Goal: Information Seeking & Learning: Learn about a topic

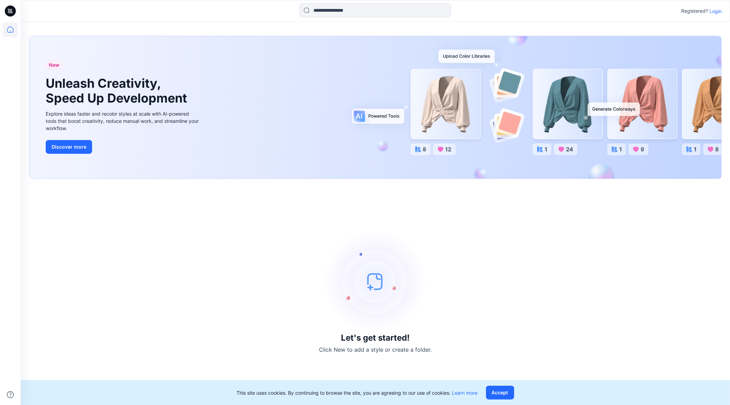
click at [717, 11] on p "Login" at bounding box center [715, 11] width 12 height 7
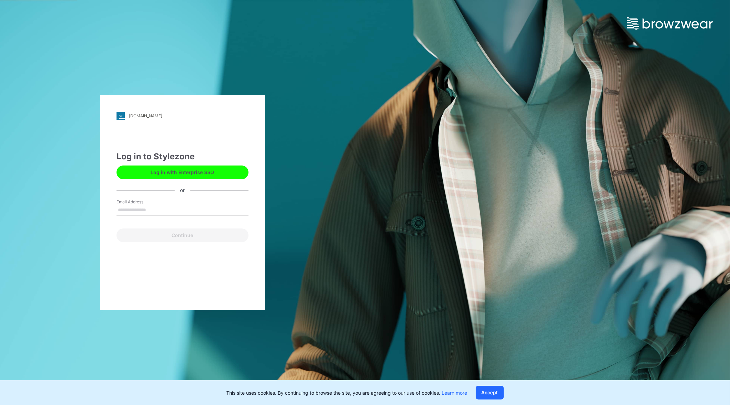
click at [203, 206] on input "Email Address" at bounding box center [183, 210] width 132 height 10
type input "**********"
click at [194, 238] on button "Continue" at bounding box center [183, 235] width 132 height 14
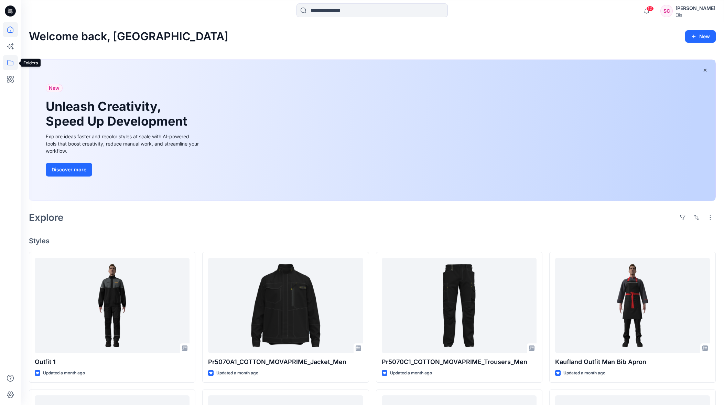
click at [10, 62] on icon at bounding box center [10, 62] width 15 height 15
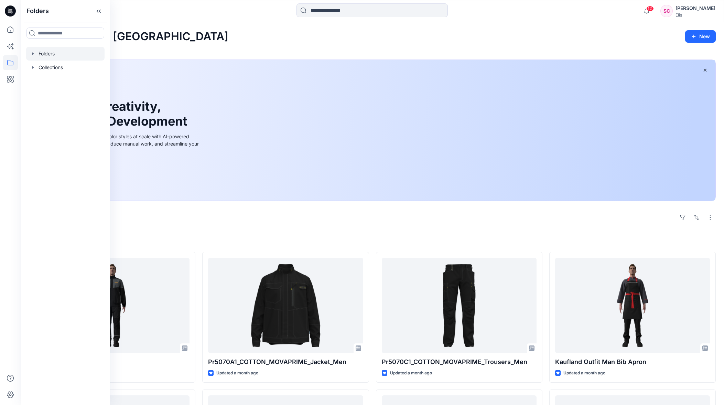
click at [41, 57] on div at bounding box center [65, 54] width 78 height 14
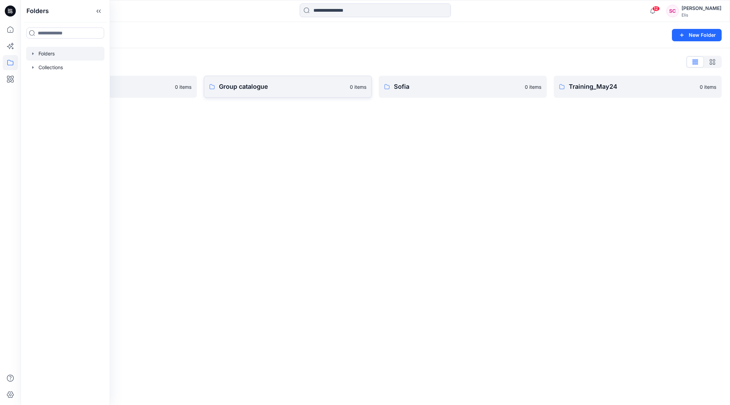
click at [222, 90] on p "Group catalogue" at bounding box center [282, 87] width 127 height 10
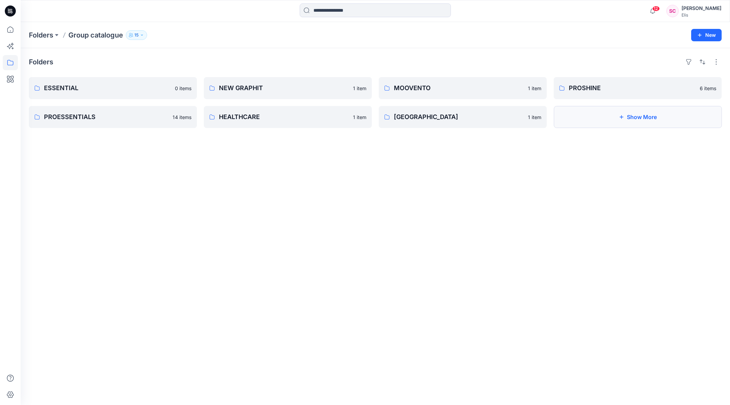
click at [631, 122] on button "Show More" at bounding box center [638, 117] width 168 height 22
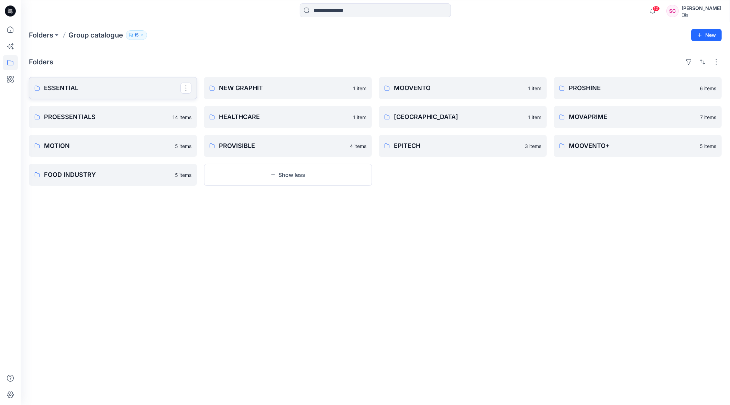
click at [72, 93] on link "ESSENTIAL" at bounding box center [113, 88] width 168 height 22
click at [253, 90] on p "NEW GRAPHIT" at bounding box center [287, 88] width 136 height 10
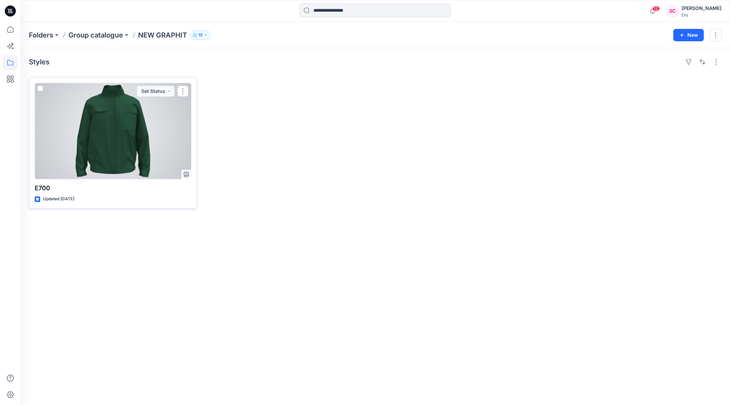
click at [167, 139] on div at bounding box center [113, 131] width 156 height 96
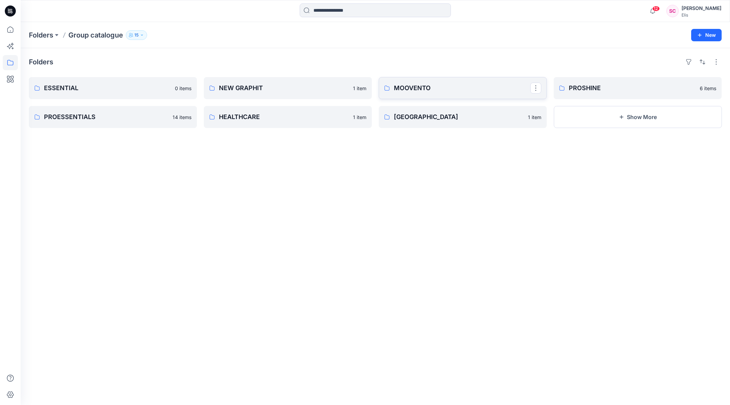
click at [498, 87] on p "MOOVENTO" at bounding box center [462, 88] width 136 height 10
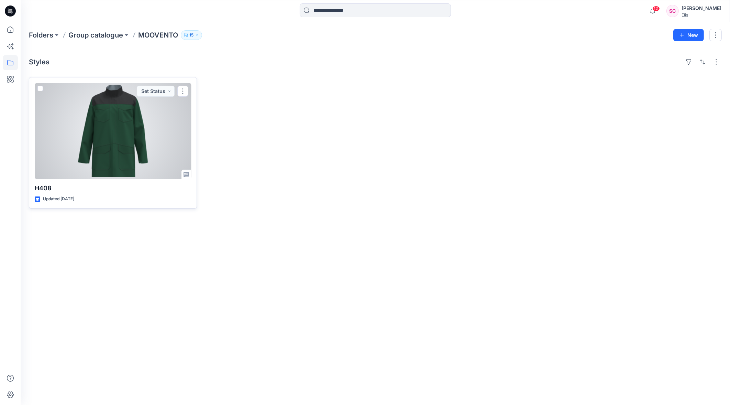
click at [159, 146] on div at bounding box center [113, 131] width 156 height 96
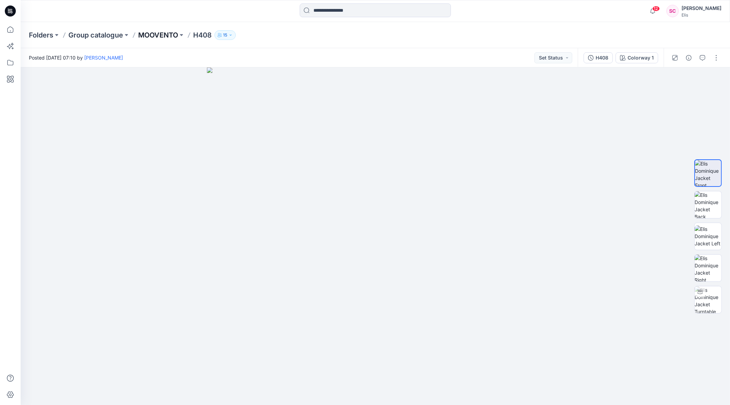
click at [155, 34] on p "MOOVENTO" at bounding box center [158, 35] width 40 height 10
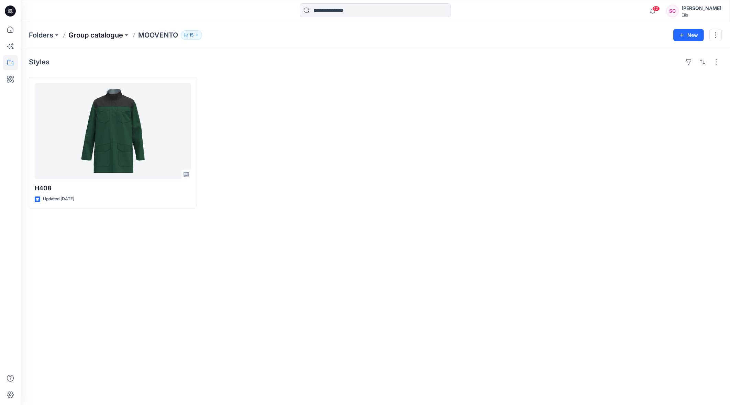
click at [111, 33] on p "Group catalogue" at bounding box center [95, 35] width 55 height 10
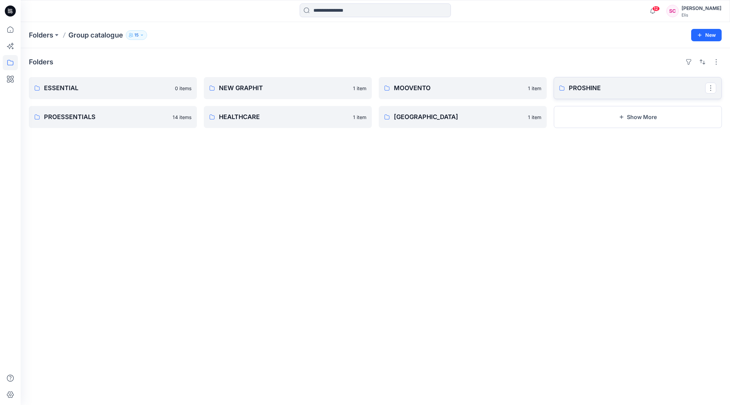
click at [588, 88] on p "PROSHINE" at bounding box center [637, 88] width 136 height 10
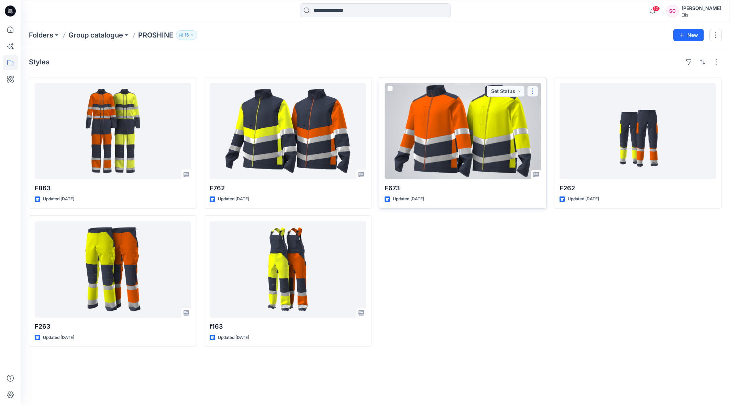
click at [533, 93] on button "button" at bounding box center [532, 91] width 11 height 11
click at [550, 106] on p "Edit" at bounding box center [545, 106] width 9 height 7
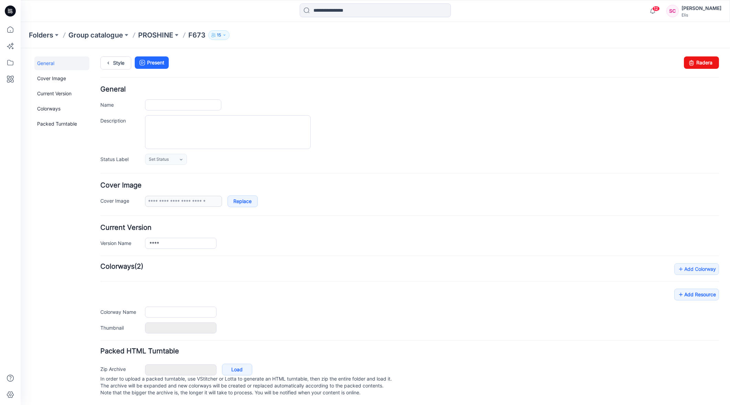
type input "****"
type input "**********"
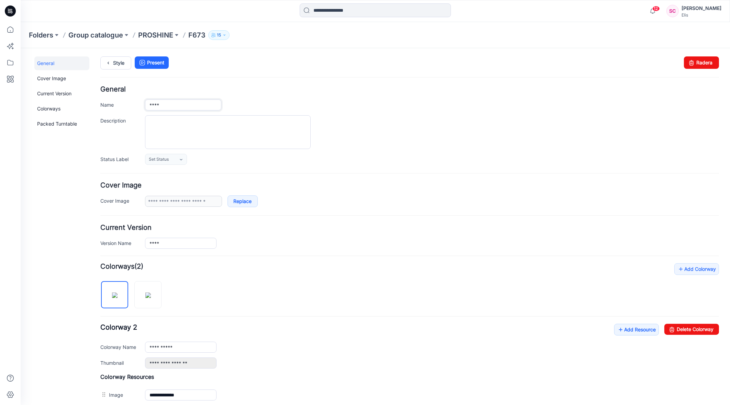
click at [153, 101] on input "****" at bounding box center [183, 104] width 76 height 11
type input "****"
click at [379, 157] on div "Set Status Set Status Accepted Rejected Pending BW Revision Under BW Revision R…" at bounding box center [432, 158] width 574 height 11
click at [442, 140] on div at bounding box center [432, 132] width 574 height 34
click at [443, 140] on div at bounding box center [432, 132] width 574 height 34
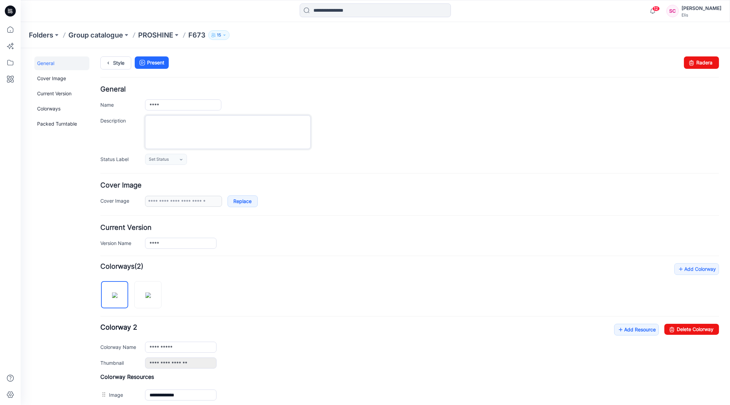
click at [231, 122] on textarea "Description" at bounding box center [228, 132] width 166 height 34
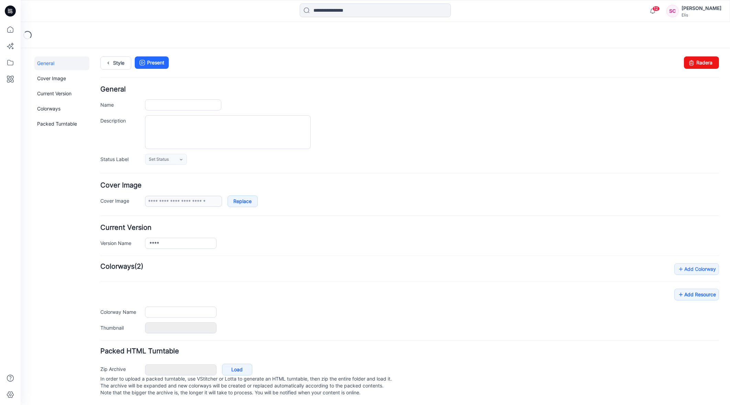
type input "****"
type input "**********"
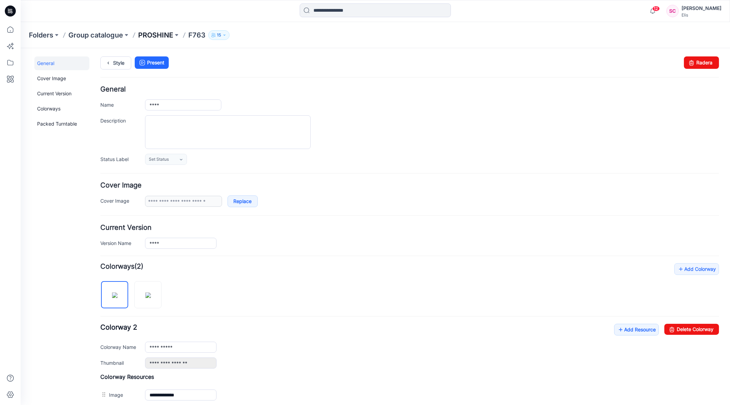
click at [153, 37] on p "PROSHINE" at bounding box center [155, 35] width 35 height 10
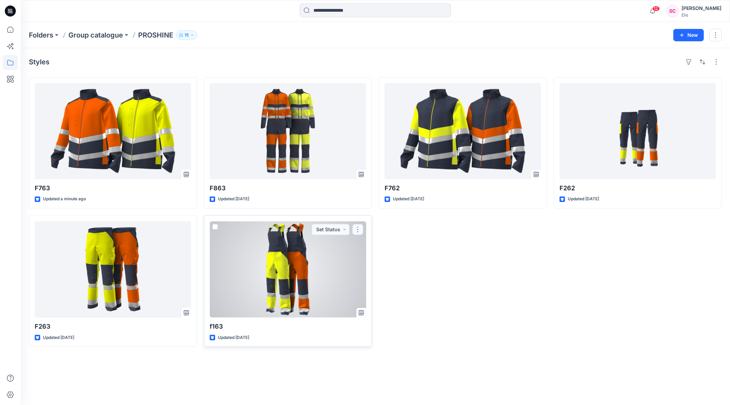
click at [361, 229] on button "button" at bounding box center [357, 229] width 11 height 11
click at [370, 243] on p "Edit" at bounding box center [370, 245] width 9 height 7
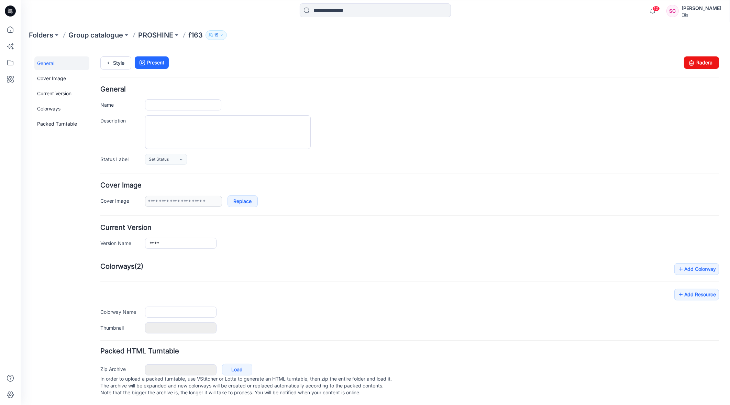
type input "****"
type input "**********"
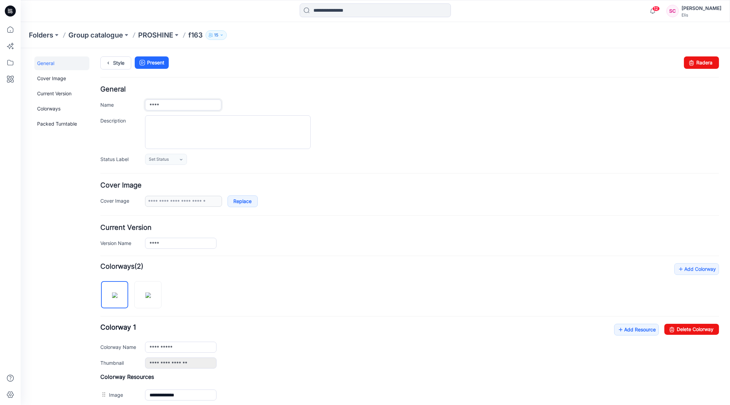
click at [151, 107] on input "****" at bounding box center [183, 104] width 76 height 11
type input "****"
click at [496, 224] on h4 "Current Version" at bounding box center [409, 227] width 619 height 7
click at [161, 37] on p "PROSHINE" at bounding box center [155, 35] width 35 height 10
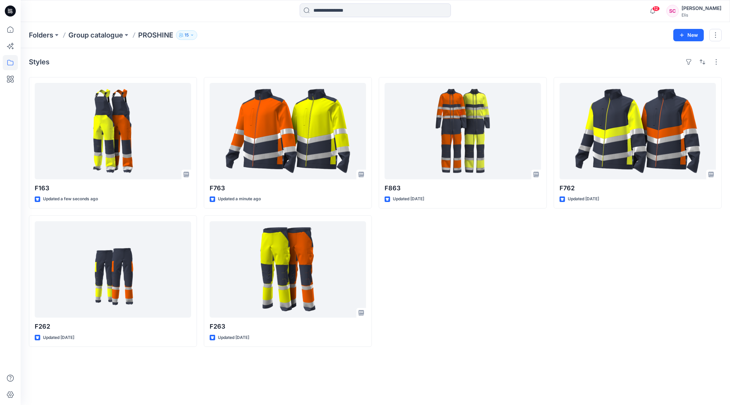
click at [503, 315] on div "F863 Updated 3 months ago" at bounding box center [463, 211] width 168 height 269
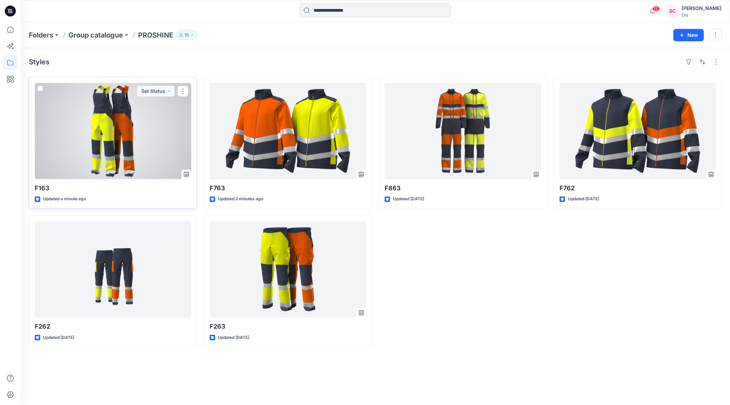
click at [89, 126] on div at bounding box center [113, 131] width 156 height 96
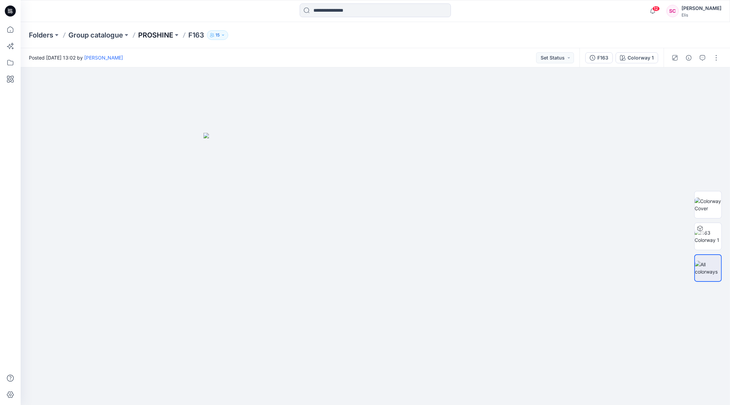
click at [160, 34] on p "PROSHINE" at bounding box center [155, 35] width 35 height 10
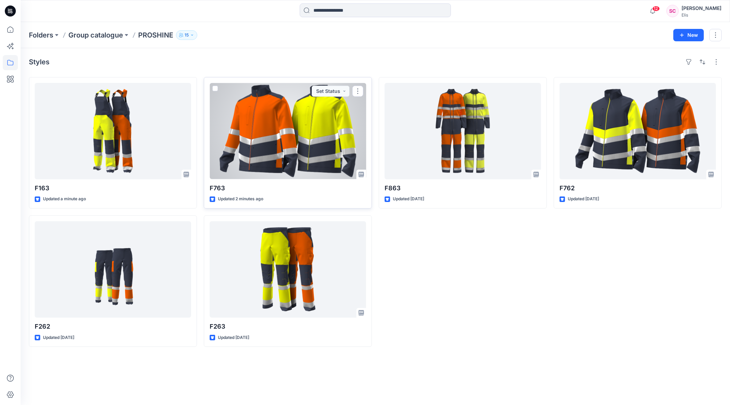
click at [288, 138] on div at bounding box center [288, 131] width 156 height 96
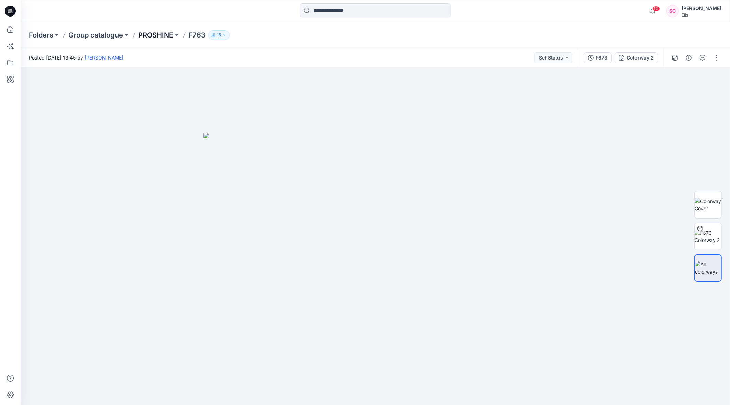
click at [158, 34] on p "PROSHINE" at bounding box center [155, 35] width 35 height 10
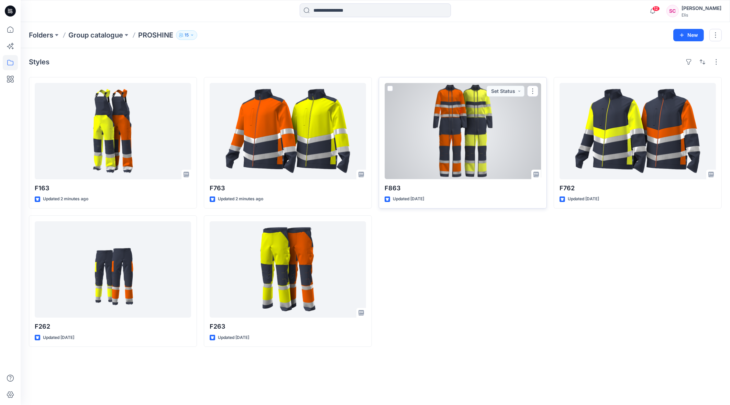
click at [434, 146] on div at bounding box center [463, 131] width 156 height 96
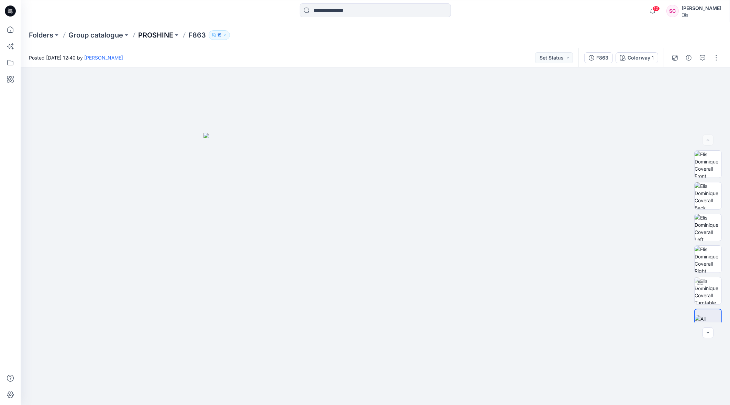
click at [149, 34] on p "PROSHINE" at bounding box center [155, 35] width 35 height 10
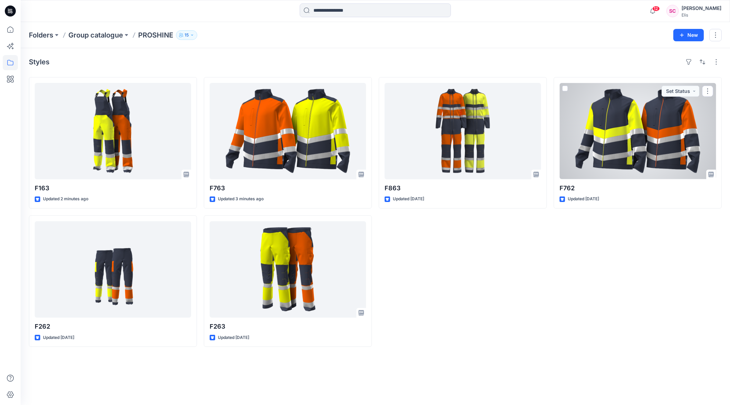
click at [613, 115] on div at bounding box center [638, 131] width 156 height 96
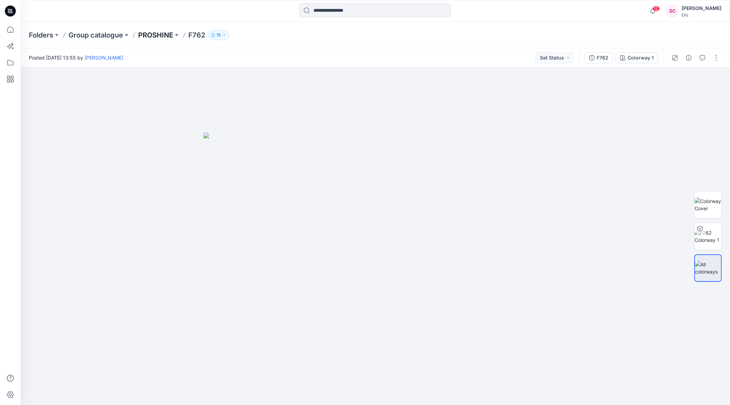
click at [165, 37] on p "PROSHINE" at bounding box center [155, 35] width 35 height 10
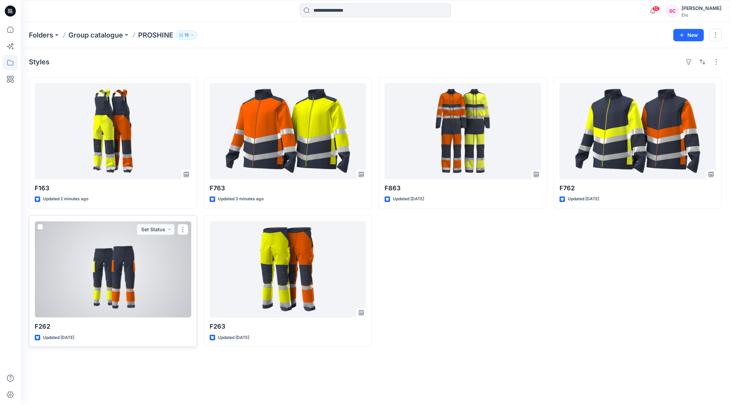
click at [137, 256] on div at bounding box center [113, 269] width 156 height 96
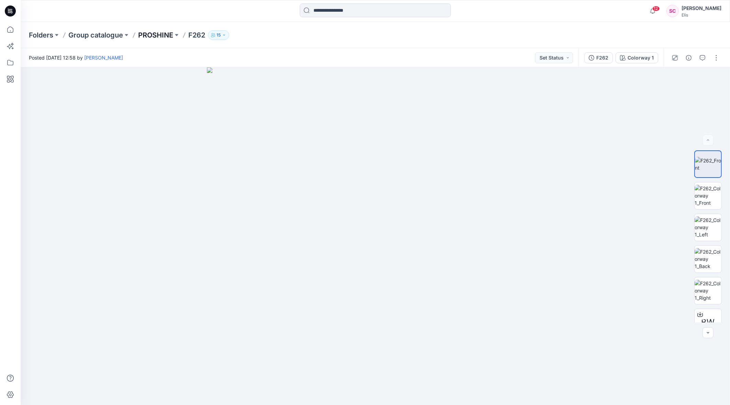
click at [163, 39] on p "PROSHINE" at bounding box center [155, 35] width 35 height 10
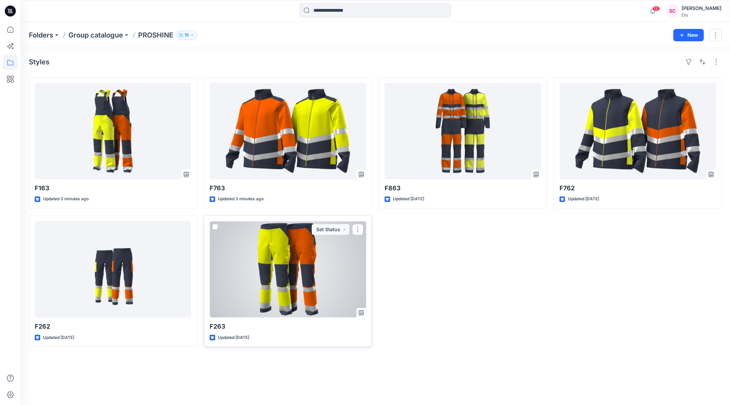
click at [264, 278] on div at bounding box center [288, 269] width 156 height 96
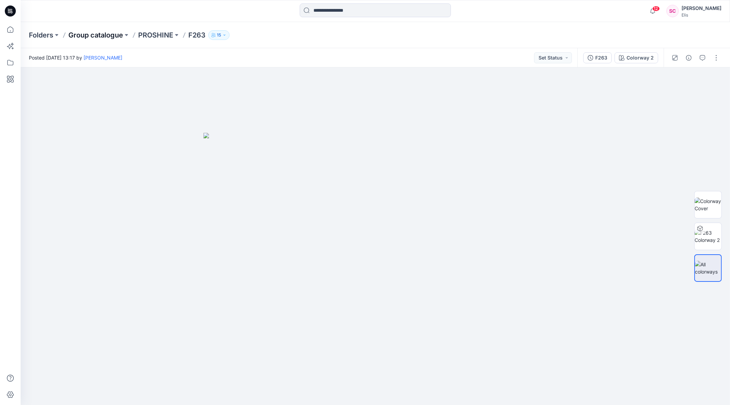
click at [96, 33] on p "Group catalogue" at bounding box center [95, 35] width 55 height 10
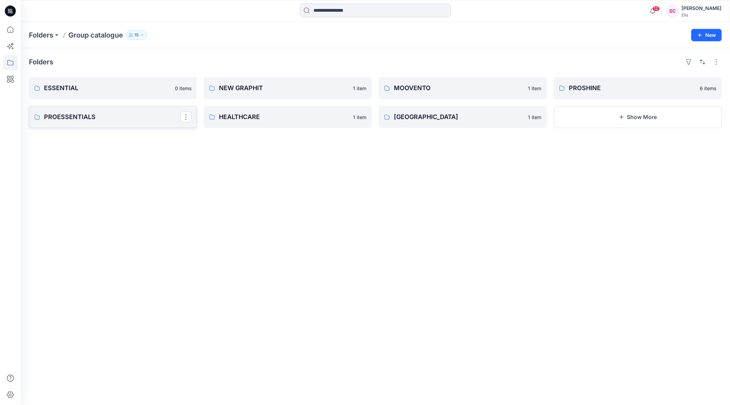
click at [99, 120] on p "PROESSENTIALS" at bounding box center [112, 117] width 136 height 10
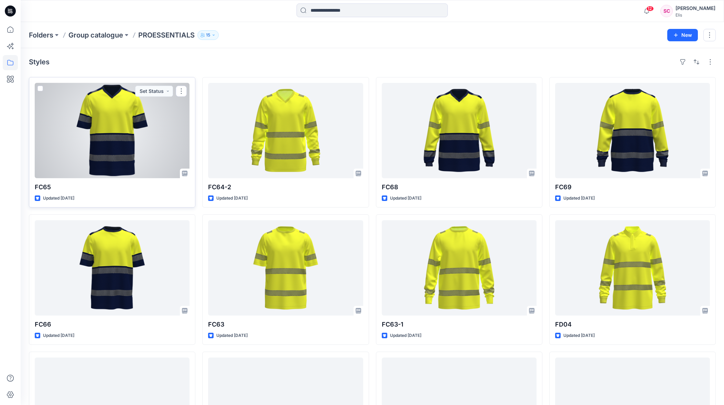
click at [153, 173] on div at bounding box center [112, 130] width 155 height 95
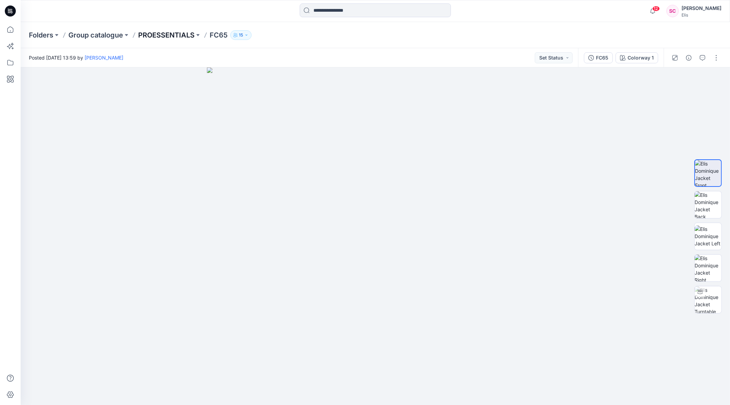
click at [167, 34] on p "PROESSENTIALS" at bounding box center [166, 35] width 56 height 10
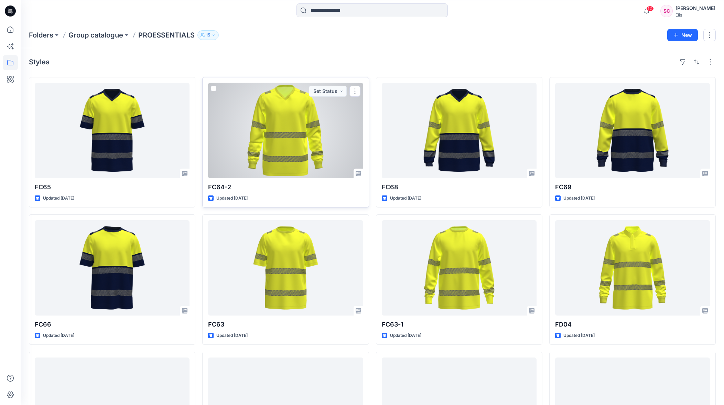
click at [247, 150] on div at bounding box center [285, 130] width 155 height 95
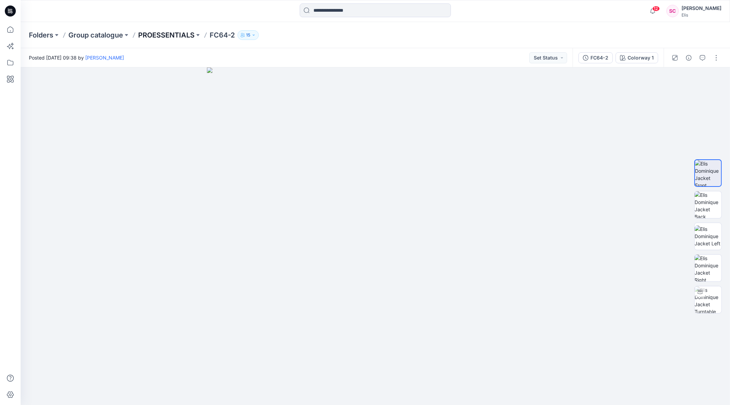
click at [169, 36] on p "PROESSENTIALS" at bounding box center [166, 35] width 56 height 10
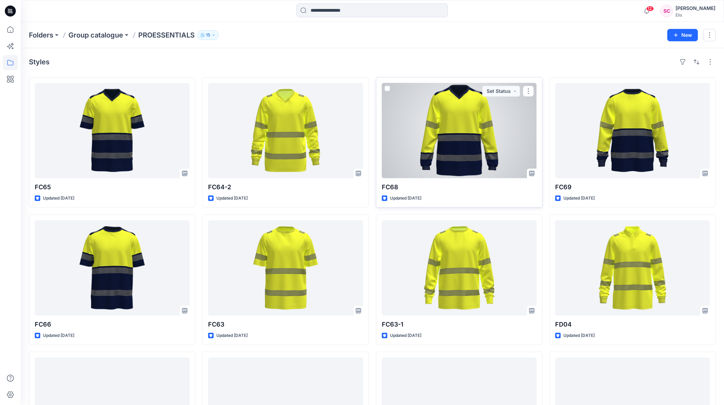
click at [449, 107] on div at bounding box center [459, 130] width 155 height 95
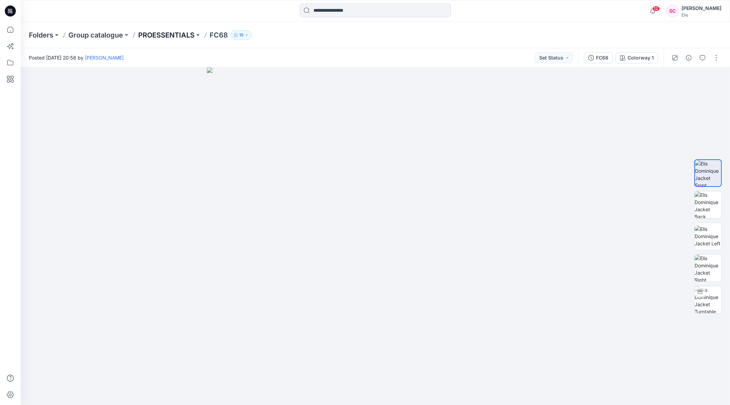
click at [170, 33] on p "PROESSENTIALS" at bounding box center [166, 35] width 56 height 10
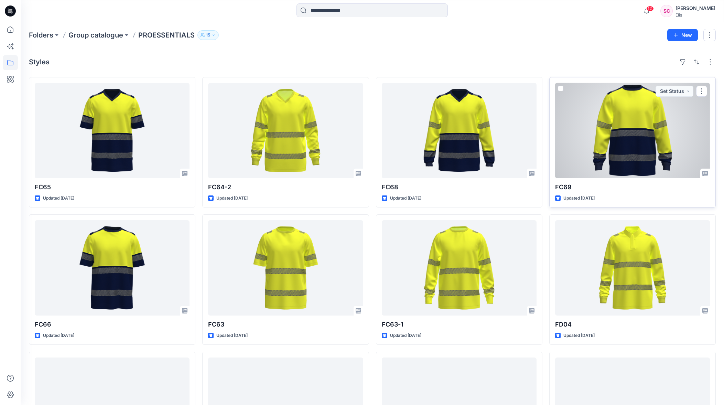
click at [552, 119] on div "FC69 Updated 3 months ago Set Status" at bounding box center [632, 142] width 166 height 130
click at [584, 121] on div at bounding box center [632, 130] width 155 height 95
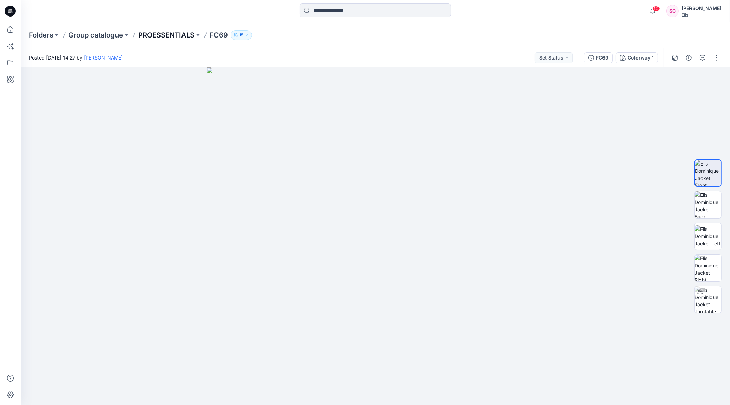
click at [182, 36] on p "PROESSENTIALS" at bounding box center [166, 35] width 56 height 10
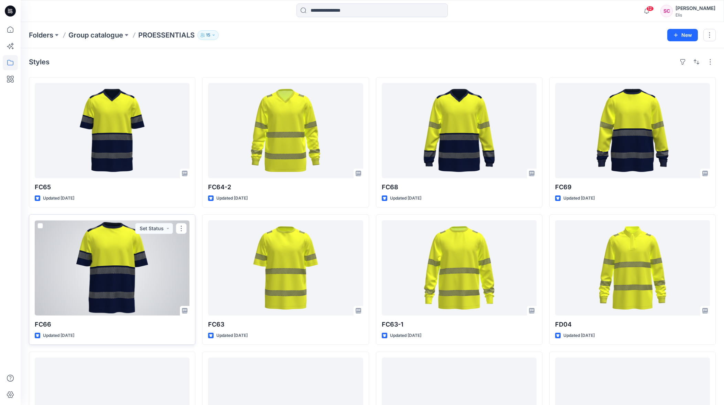
click at [123, 251] on div at bounding box center [112, 267] width 155 height 95
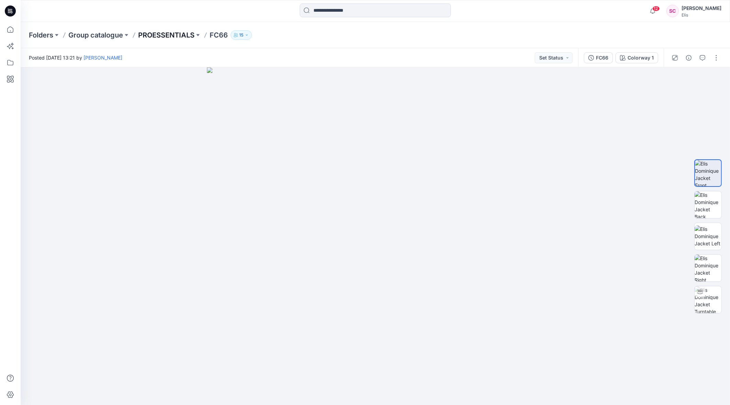
click at [175, 35] on p "PROESSENTIALS" at bounding box center [166, 35] width 56 height 10
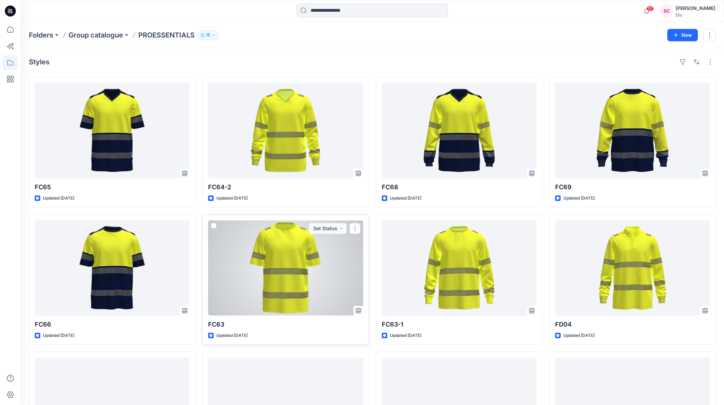
click at [266, 288] on div at bounding box center [285, 267] width 155 height 95
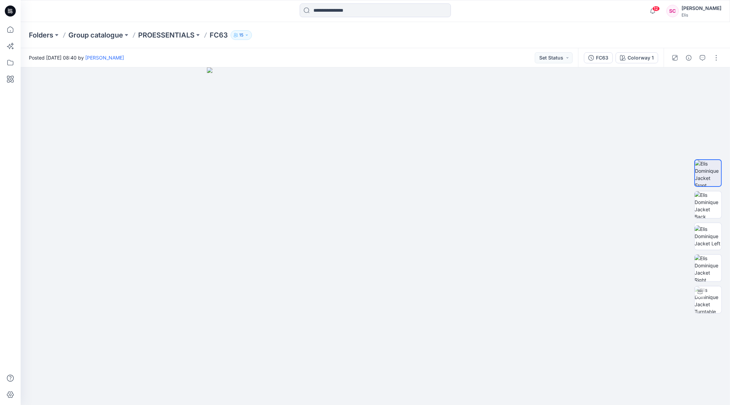
click at [166, 29] on div "Folders Group catalogue PROESSENTIALS FC63 15" at bounding box center [375, 35] width 709 height 26
click at [162, 33] on p "PROESSENTIALS" at bounding box center [166, 35] width 56 height 10
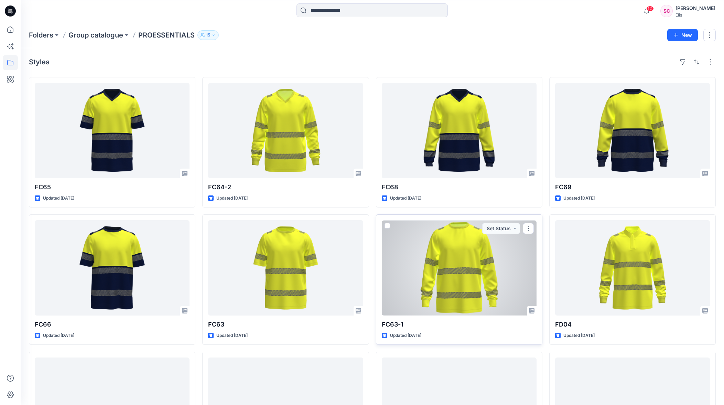
click at [433, 251] on div at bounding box center [459, 267] width 155 height 95
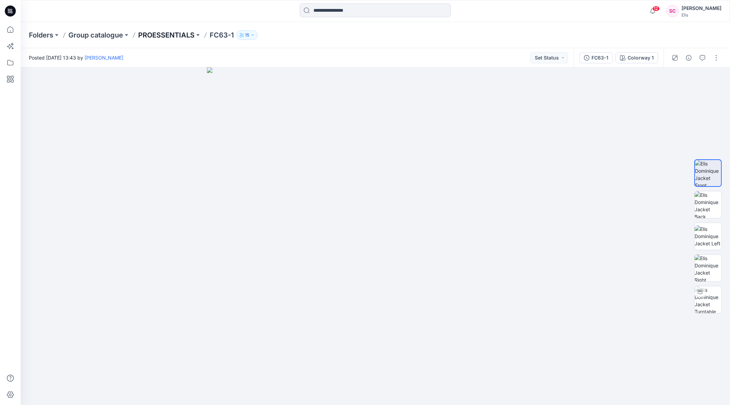
click at [151, 34] on p "PROESSENTIALS" at bounding box center [166, 35] width 56 height 10
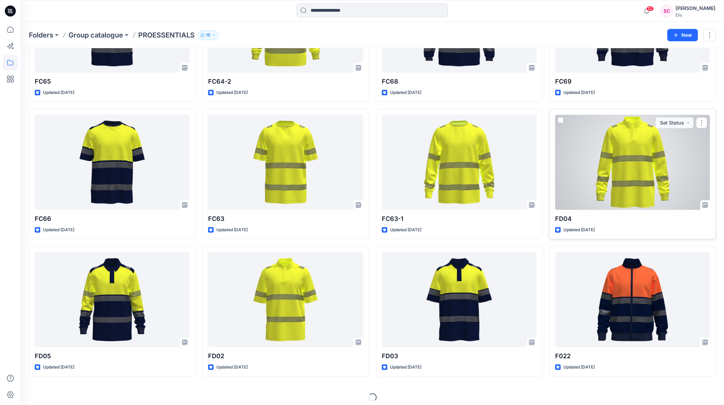
scroll to position [110, 0]
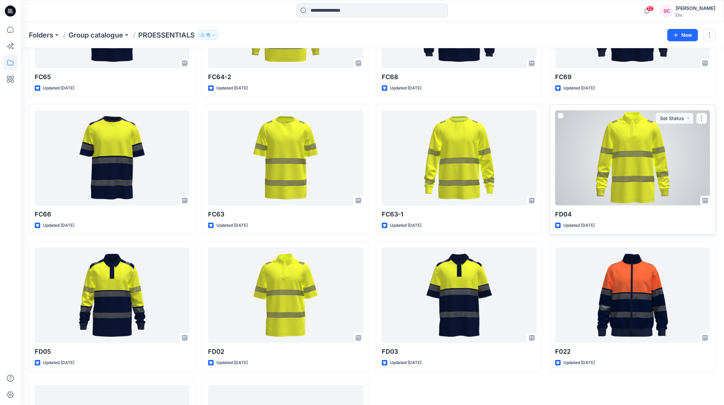
click at [608, 189] on div at bounding box center [632, 157] width 155 height 95
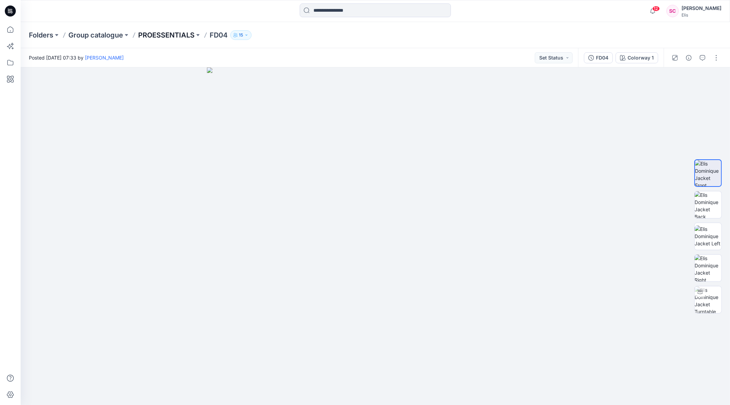
click at [172, 34] on p "PROESSENTIALS" at bounding box center [166, 35] width 56 height 10
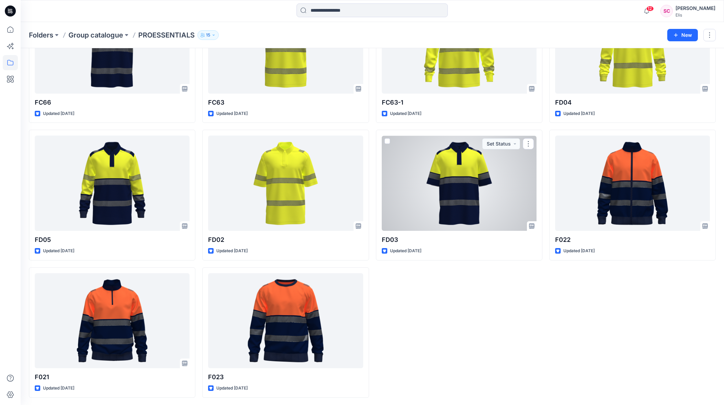
scroll to position [222, 0]
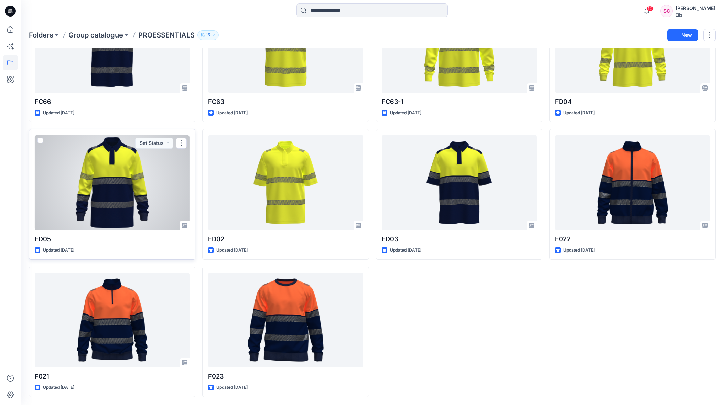
click at [108, 160] on div at bounding box center [112, 182] width 155 height 95
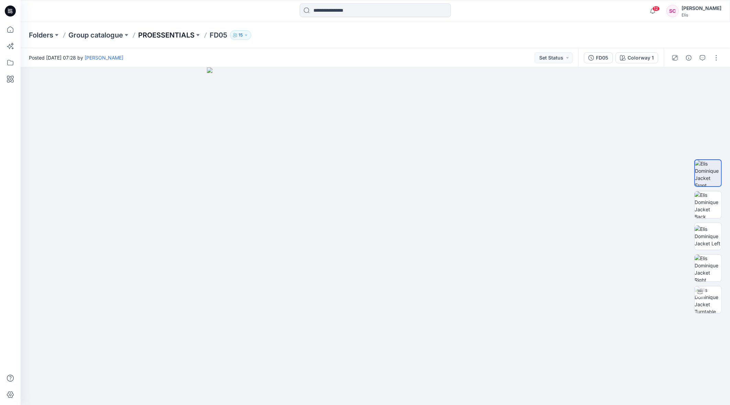
click at [175, 36] on p "PROESSENTIALS" at bounding box center [166, 35] width 56 height 10
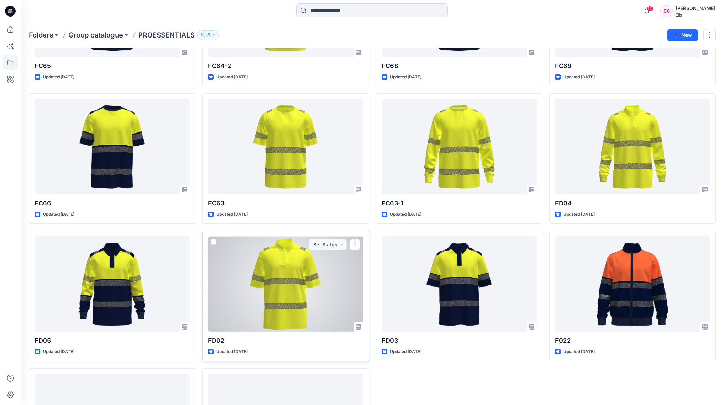
scroll to position [143, 0]
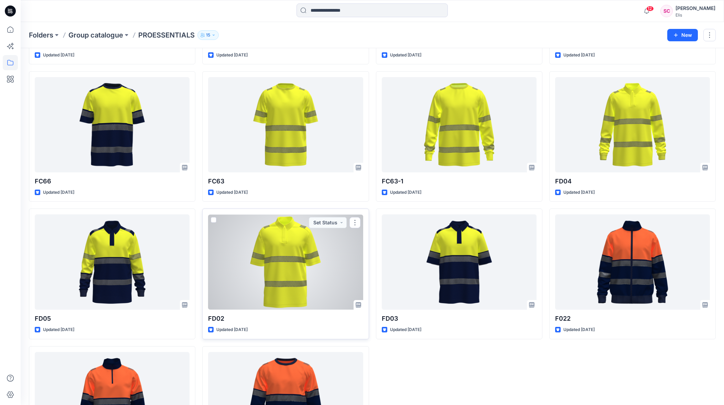
click at [287, 299] on div at bounding box center [285, 261] width 155 height 95
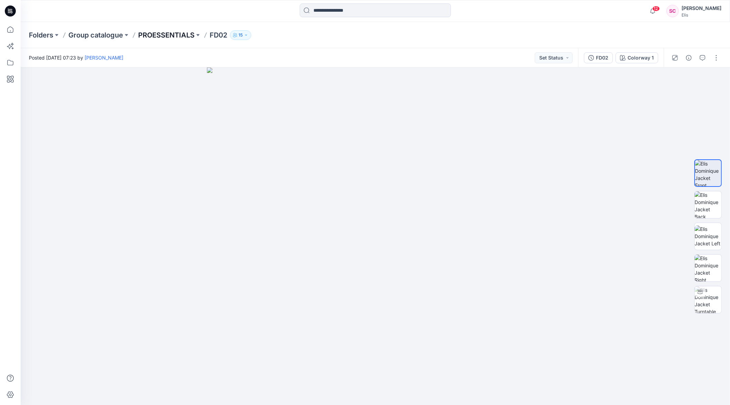
click at [174, 34] on p "PROESSENTIALS" at bounding box center [166, 35] width 56 height 10
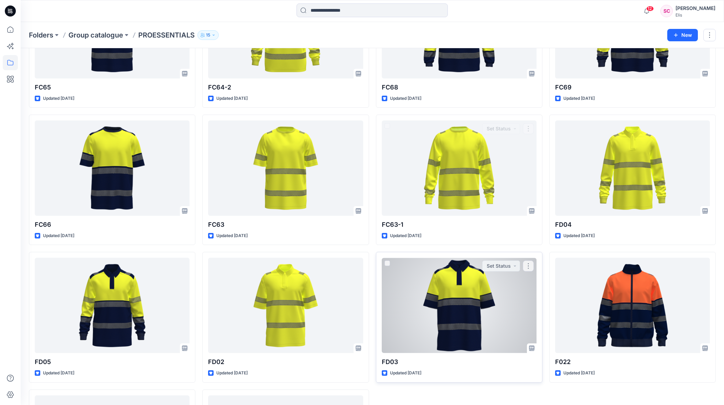
scroll to position [100, 0]
click at [510, 290] on div at bounding box center [459, 304] width 155 height 95
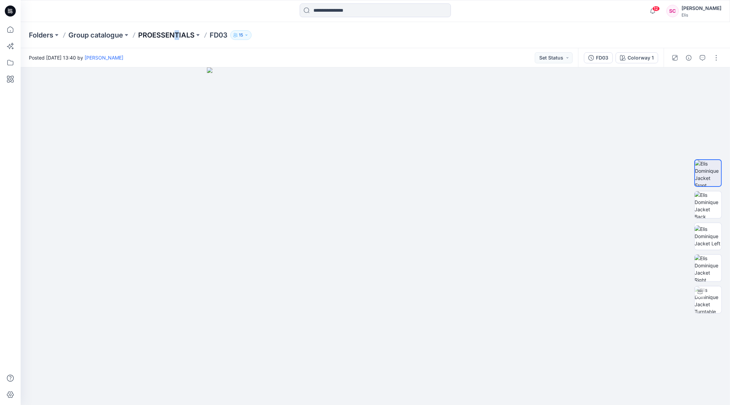
click at [170, 34] on div "Folders Group catalogue PROESSENTIALS FD03 15" at bounding box center [375, 35] width 709 height 26
drag, startPoint x: 170, startPoint y: 34, endPoint x: 216, endPoint y: 99, distance: 79.0
click at [216, 99] on img at bounding box center [375, 235] width 337 height 337
click at [164, 30] on p "PROESSENTIALS" at bounding box center [166, 35] width 56 height 10
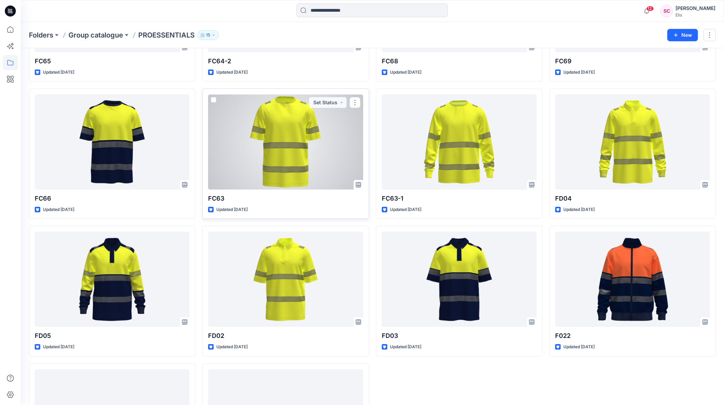
scroll to position [143, 0]
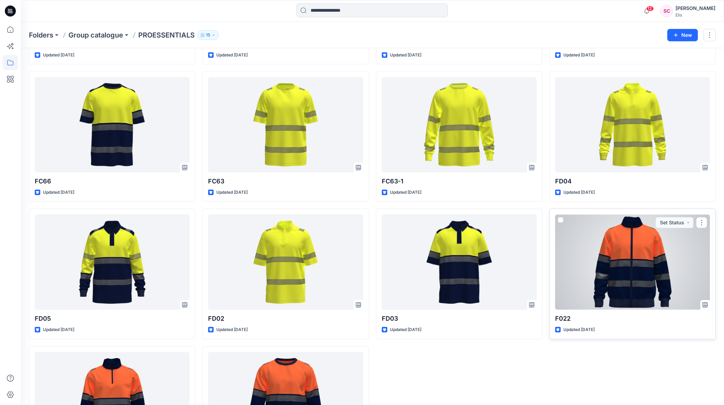
click at [621, 263] on div at bounding box center [632, 261] width 155 height 95
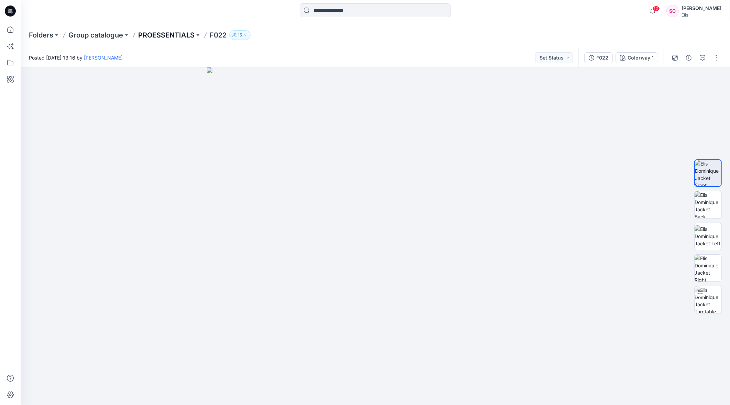
click at [150, 36] on p "PROESSENTIALS" at bounding box center [166, 35] width 56 height 10
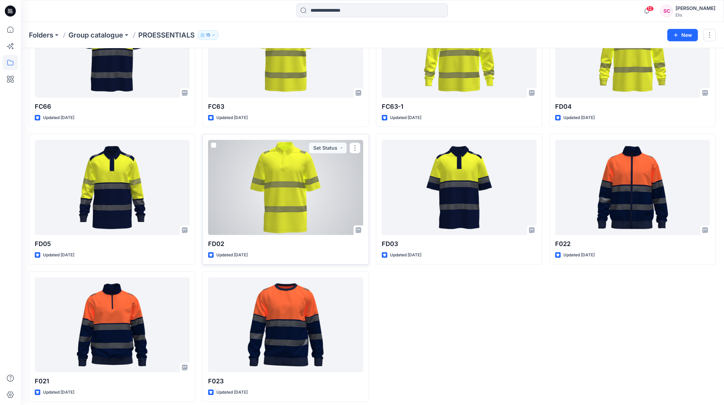
scroll to position [222, 0]
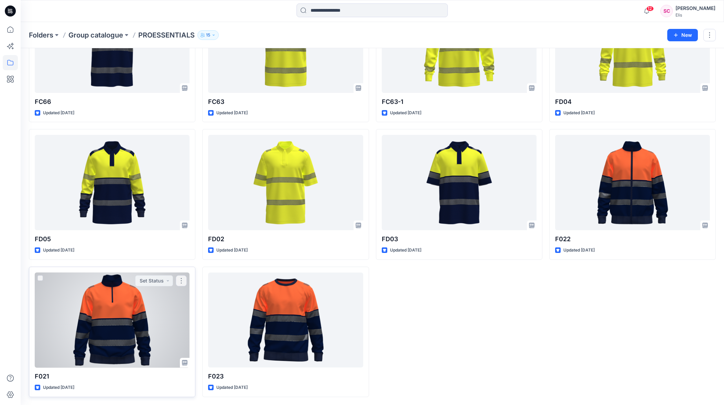
click at [149, 307] on div at bounding box center [112, 319] width 155 height 95
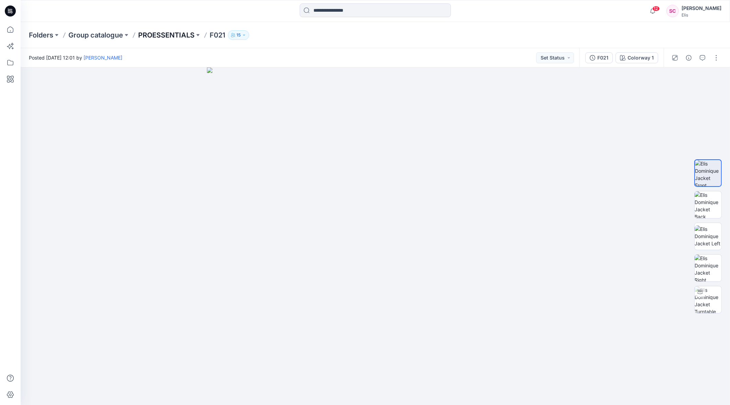
click at [179, 36] on p "PROESSENTIALS" at bounding box center [166, 35] width 56 height 10
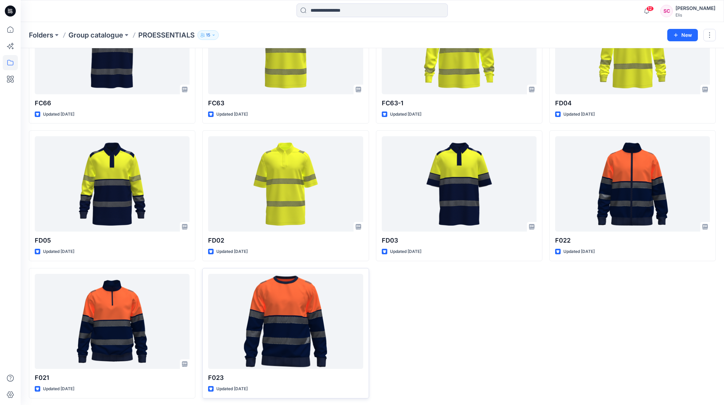
scroll to position [222, 0]
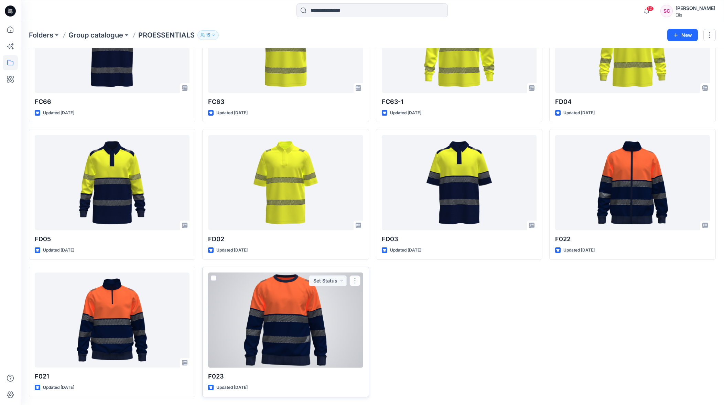
click at [347, 311] on div at bounding box center [285, 319] width 155 height 95
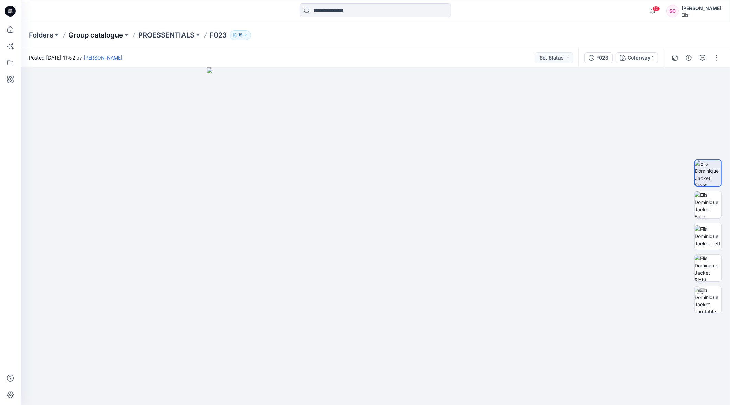
click at [109, 35] on p "Group catalogue" at bounding box center [95, 35] width 55 height 10
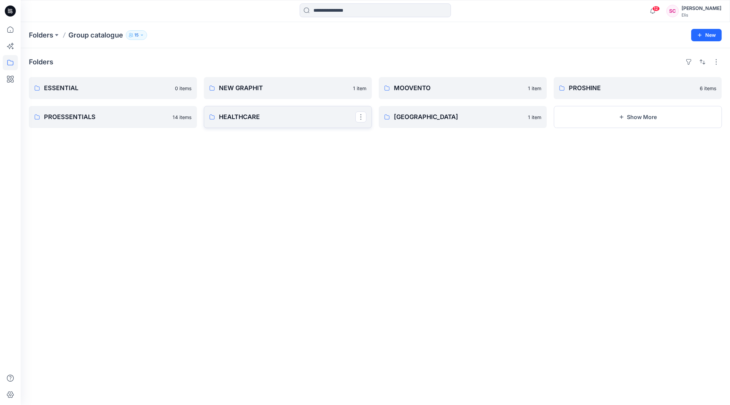
click at [241, 117] on p "HEALTHCARE" at bounding box center [287, 117] width 136 height 10
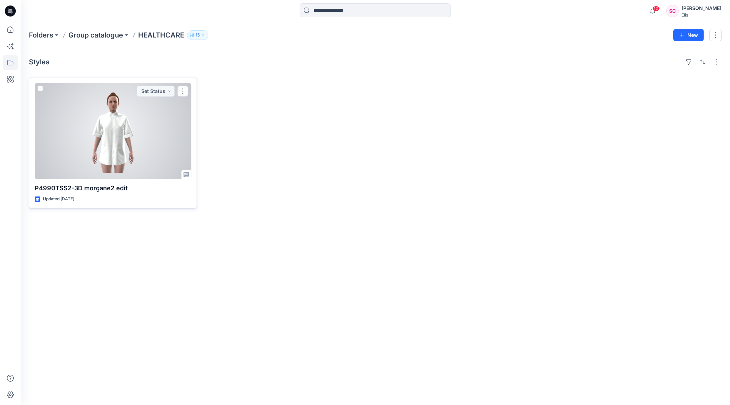
click at [151, 134] on div at bounding box center [113, 131] width 156 height 96
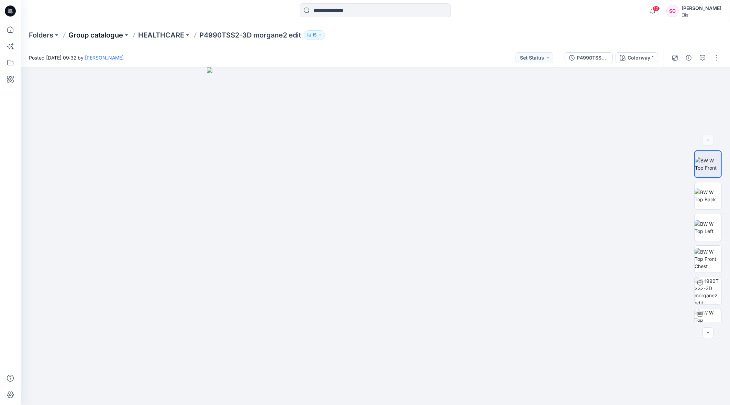
click at [105, 34] on p "Group catalogue" at bounding box center [95, 35] width 55 height 10
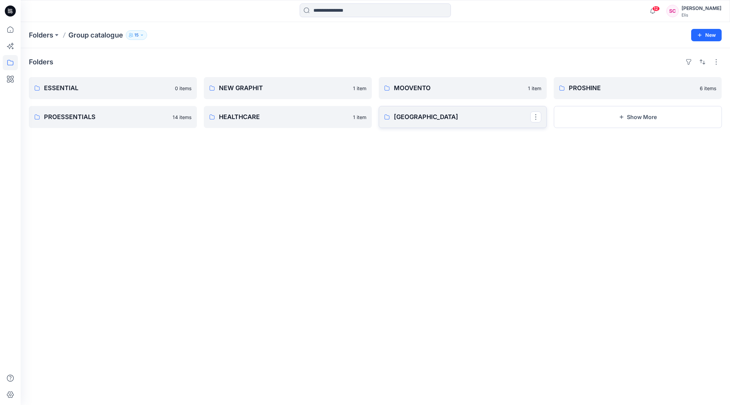
click at [426, 122] on link "[GEOGRAPHIC_DATA]" at bounding box center [463, 117] width 168 height 22
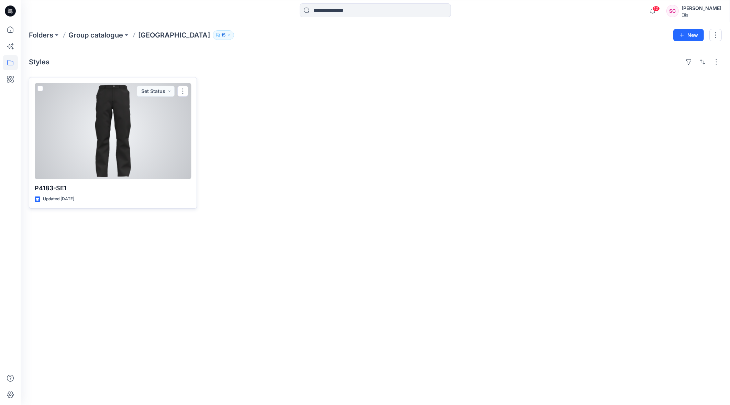
click at [125, 120] on div at bounding box center [113, 131] width 156 height 96
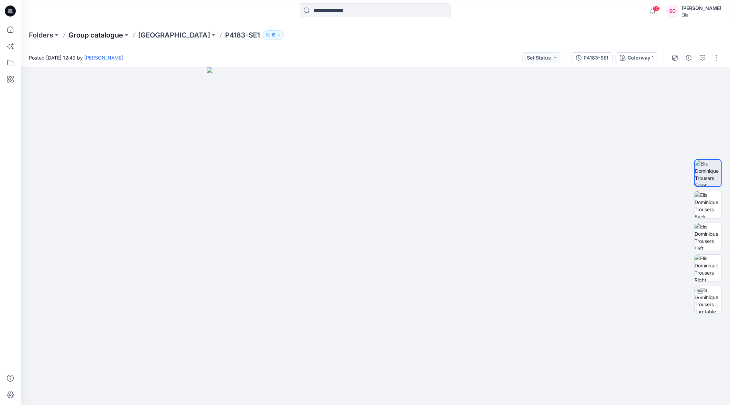
click at [99, 32] on p "Group catalogue" at bounding box center [95, 35] width 55 height 10
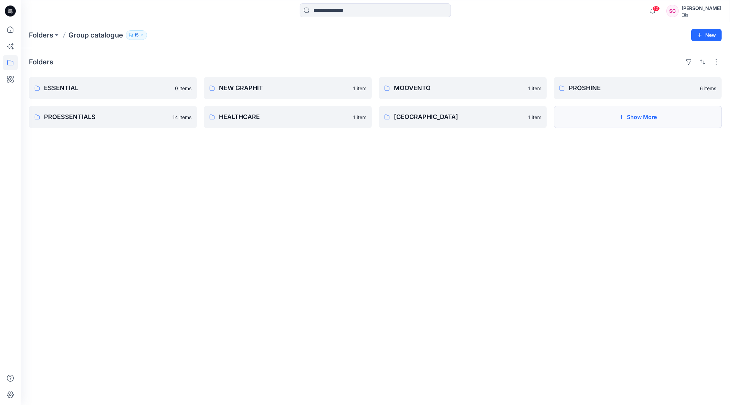
click at [597, 121] on button "Show More" at bounding box center [638, 117] width 168 height 22
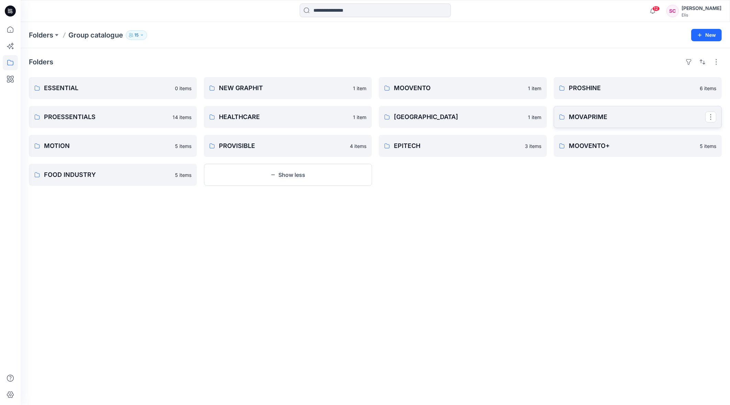
click at [598, 121] on p "MOVAPRIME" at bounding box center [637, 117] width 136 height 10
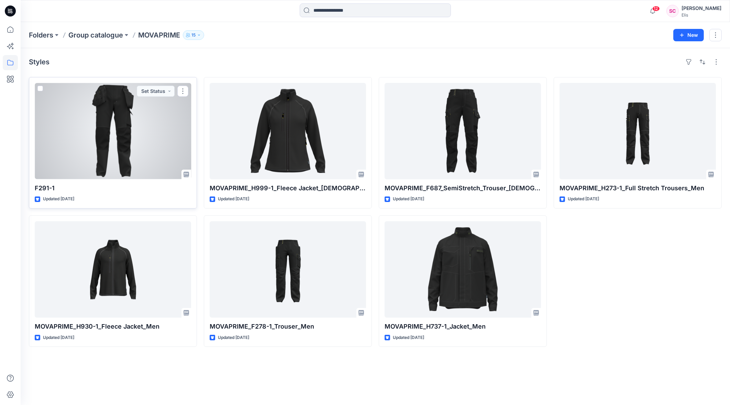
click at [102, 150] on div at bounding box center [113, 131] width 156 height 96
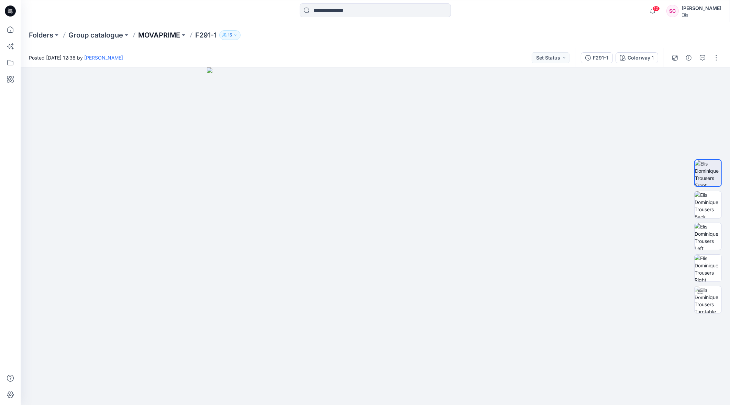
click at [151, 34] on p "MOVAPRIME" at bounding box center [159, 35] width 42 height 10
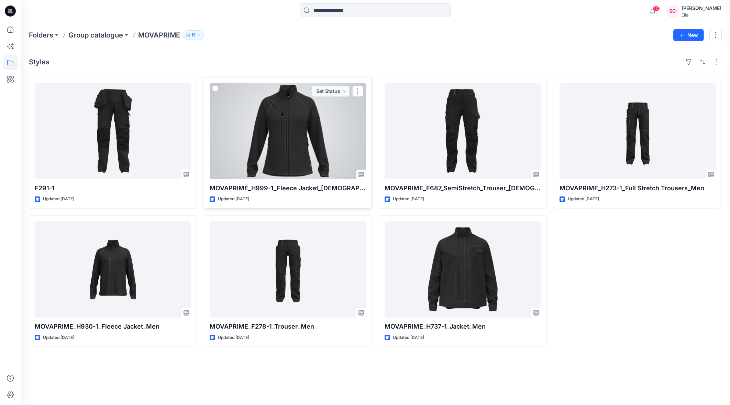
click at [257, 123] on div at bounding box center [288, 131] width 156 height 96
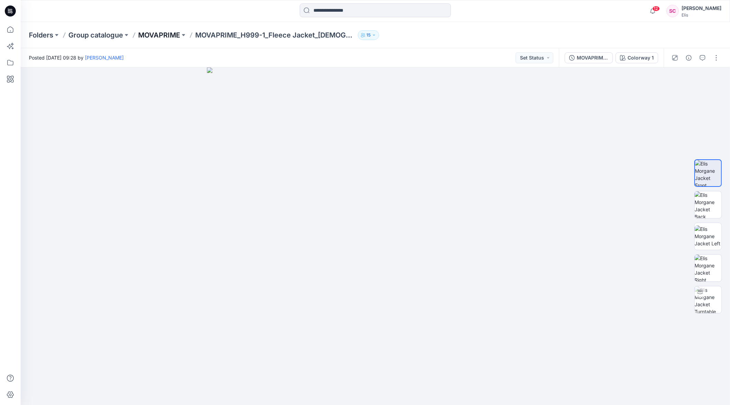
click at [164, 38] on p "MOVAPRIME" at bounding box center [159, 35] width 42 height 10
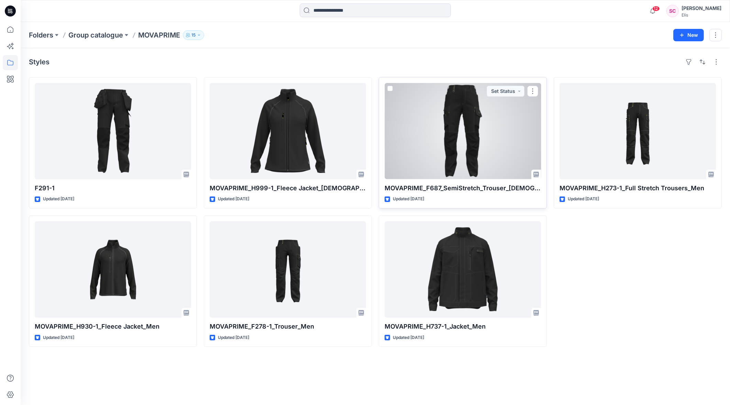
click at [487, 108] on div at bounding box center [463, 131] width 156 height 96
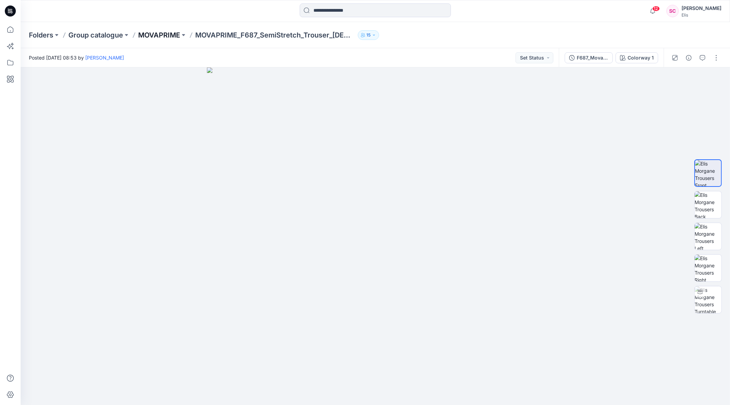
click at [155, 32] on p "MOVAPRIME" at bounding box center [159, 35] width 42 height 10
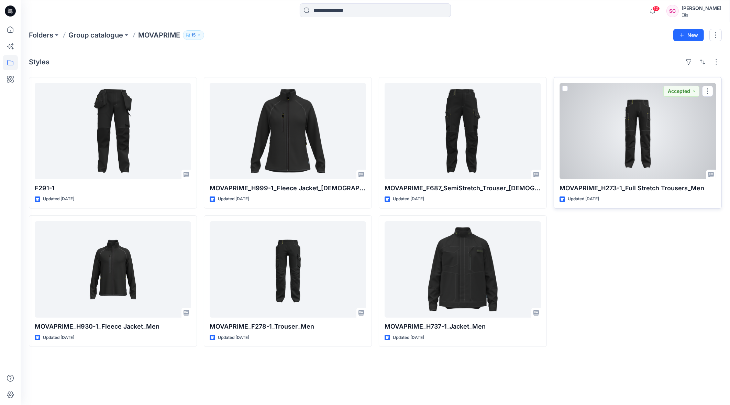
click at [610, 126] on div at bounding box center [638, 131] width 156 height 96
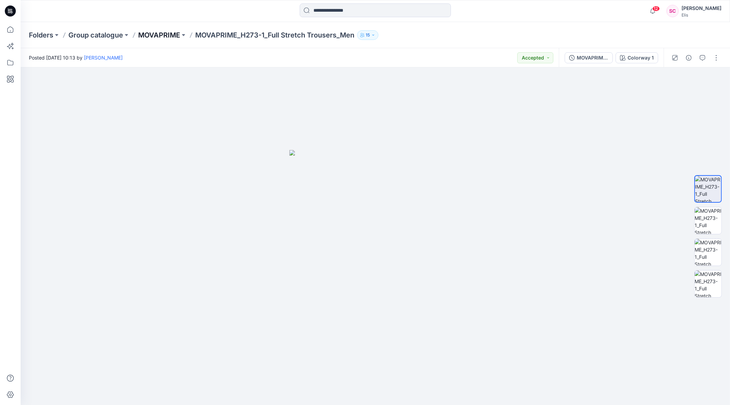
click at [168, 37] on p "MOVAPRIME" at bounding box center [159, 35] width 42 height 10
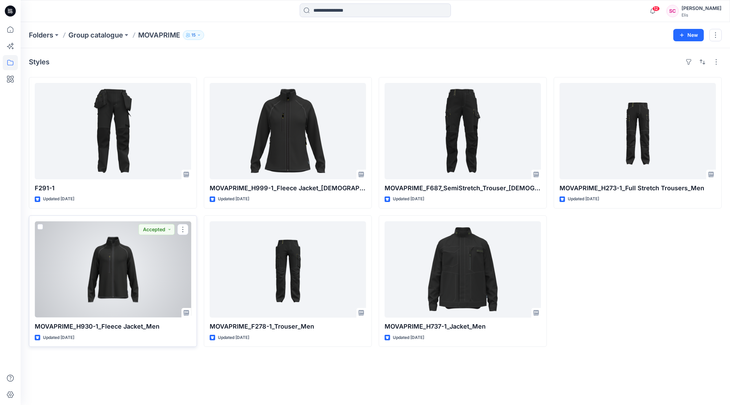
click at [122, 271] on div at bounding box center [113, 269] width 156 height 96
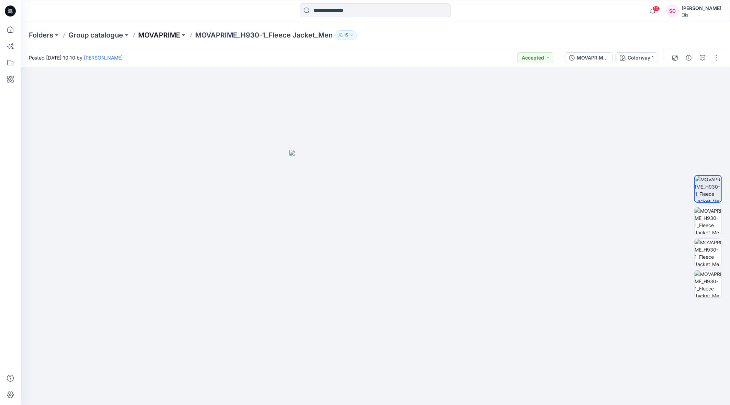
click at [165, 35] on p "MOVAPRIME" at bounding box center [159, 35] width 42 height 10
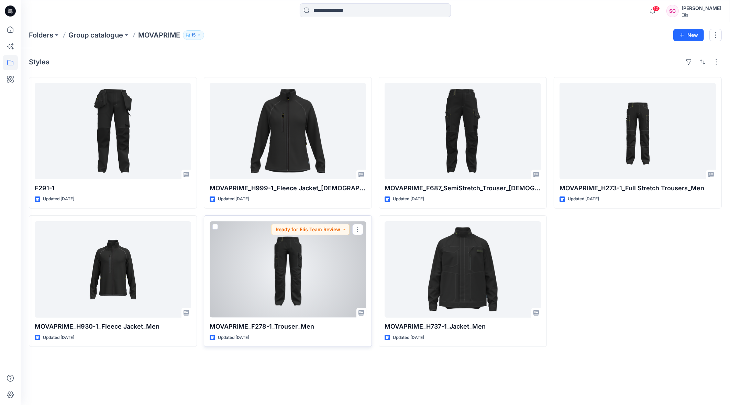
click at [265, 251] on div at bounding box center [288, 269] width 156 height 96
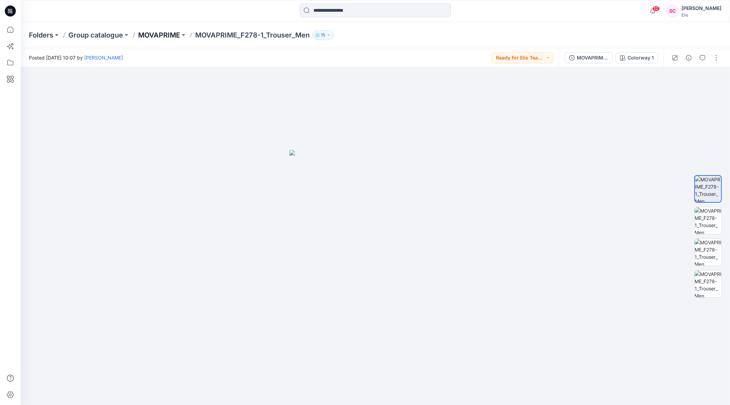
click at [169, 32] on p "MOVAPRIME" at bounding box center [159, 35] width 42 height 10
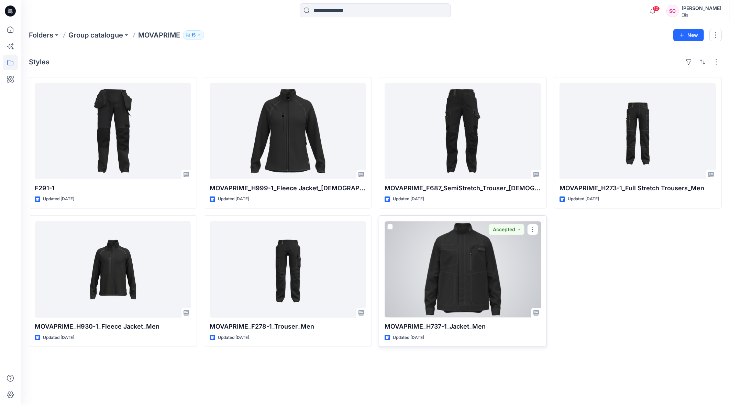
click at [474, 288] on div at bounding box center [463, 269] width 156 height 96
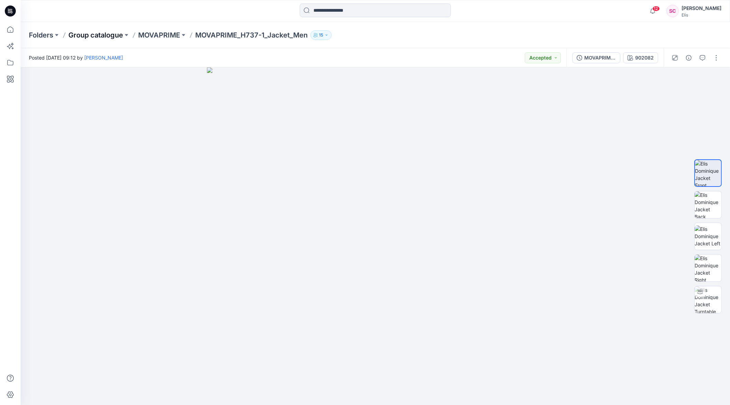
click at [107, 33] on p "Group catalogue" at bounding box center [95, 35] width 55 height 10
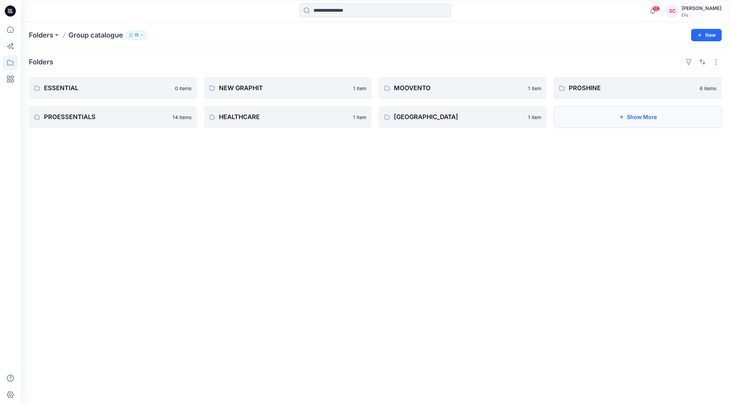
click at [593, 117] on button "Show More" at bounding box center [638, 117] width 168 height 22
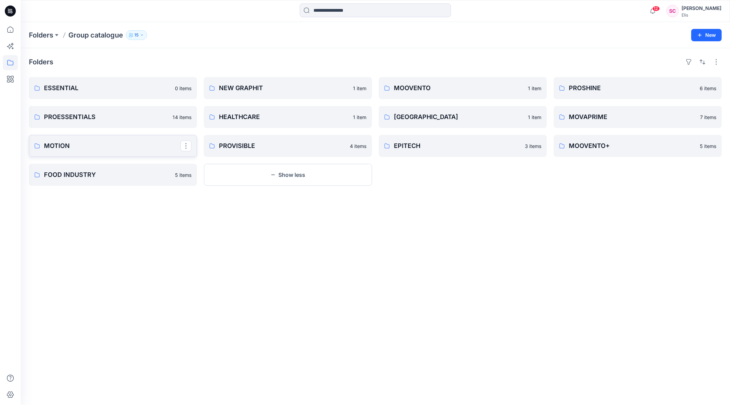
click at [149, 147] on p "MOTION" at bounding box center [112, 146] width 136 height 10
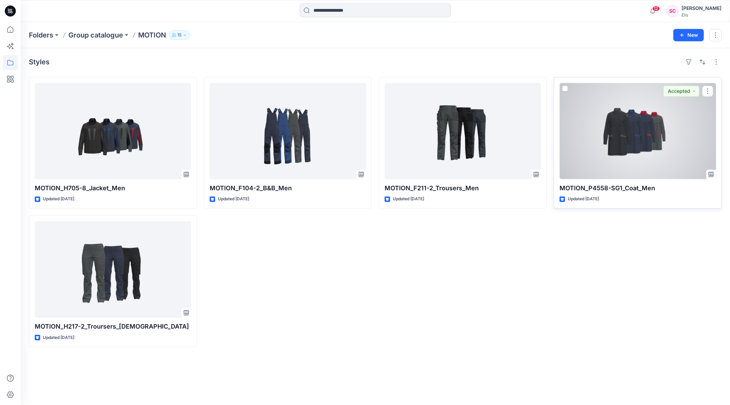
click at [629, 159] on div at bounding box center [638, 131] width 156 height 96
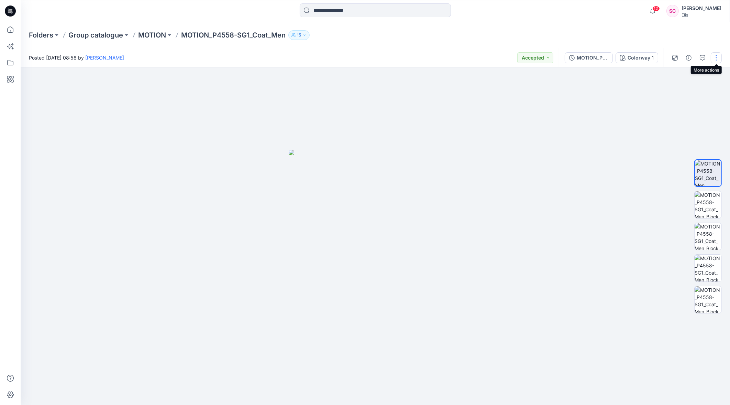
click at [718, 57] on button "button" at bounding box center [716, 57] width 11 height 11
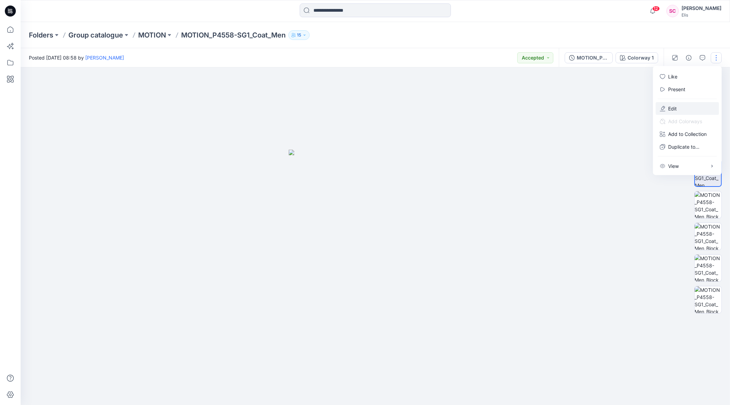
click at [670, 107] on p "Edit" at bounding box center [672, 108] width 9 height 7
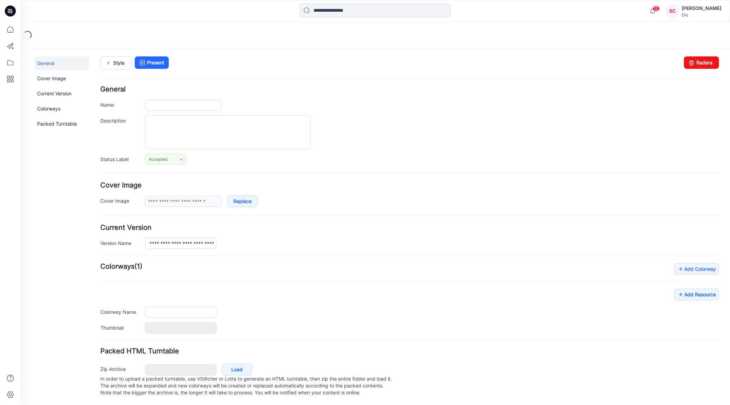
type input "**********"
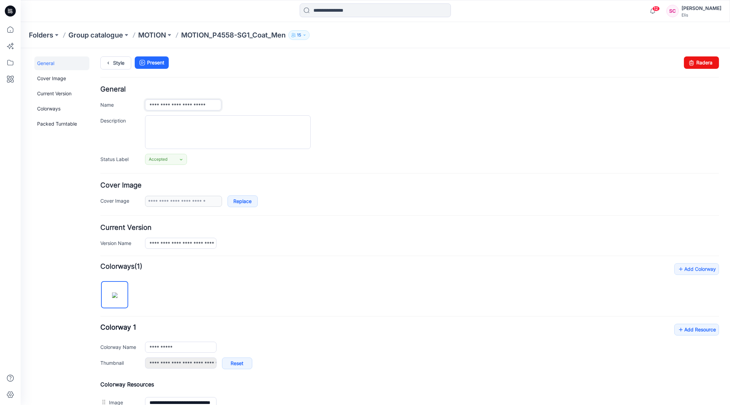
drag, startPoint x: 172, startPoint y: 103, endPoint x: 183, endPoint y: 104, distance: 11.0
click at [173, 103] on input "**********" at bounding box center [183, 104] width 76 height 11
type input "**********"
drag, startPoint x: 197, startPoint y: 104, endPoint x: 172, endPoint y: 105, distance: 25.4
click at [172, 105] on input "**********" at bounding box center [183, 104] width 76 height 11
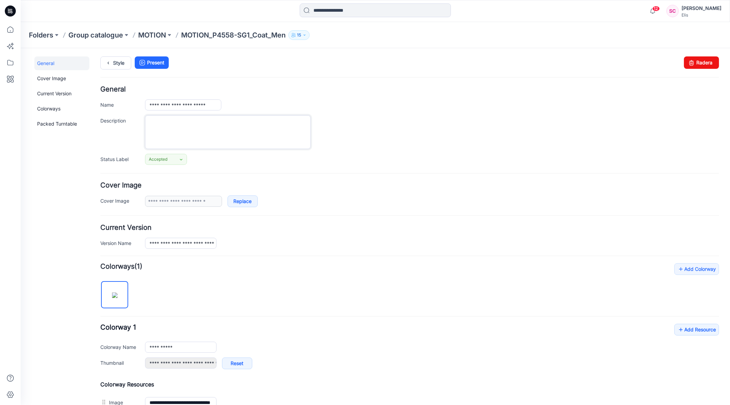
click at [171, 125] on textarea "Description" at bounding box center [228, 132] width 166 height 34
paste textarea "*********"
type textarea "*********"
drag, startPoint x: 196, startPoint y: 103, endPoint x: 171, endPoint y: 103, distance: 25.1
click at [171, 103] on input "**********" at bounding box center [183, 104] width 76 height 11
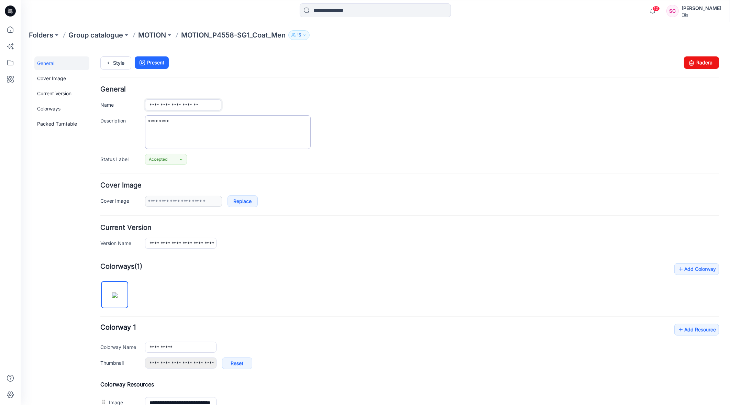
type input "**********"
click at [264, 126] on textarea "*********" at bounding box center [228, 132] width 166 height 34
click at [200, 123] on textarea "*********" at bounding box center [228, 132] width 166 height 34
type textarea "**********"
click at [320, 159] on div "Accepted Set Status Accepted Rejected Pending BW Revision Under BW Revision Rea…" at bounding box center [432, 158] width 574 height 11
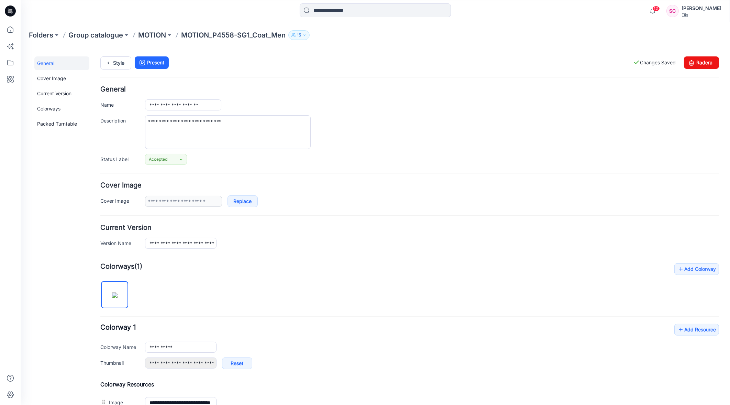
click at [355, 151] on div "**********" at bounding box center [409, 125] width 619 height 79
click at [156, 33] on p "MOTION" at bounding box center [152, 35] width 28 height 10
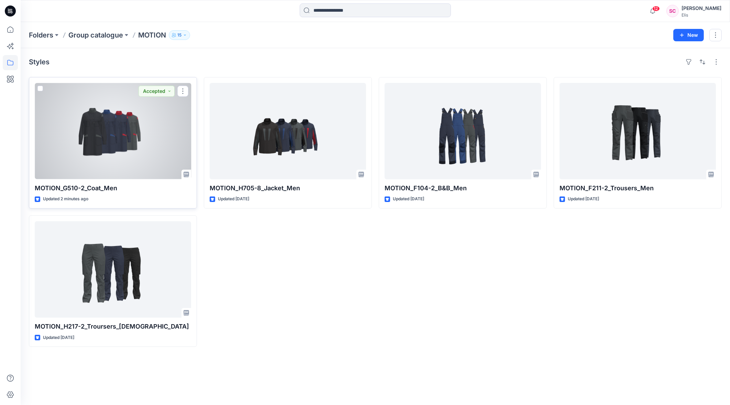
click at [111, 174] on div at bounding box center [113, 131] width 156 height 96
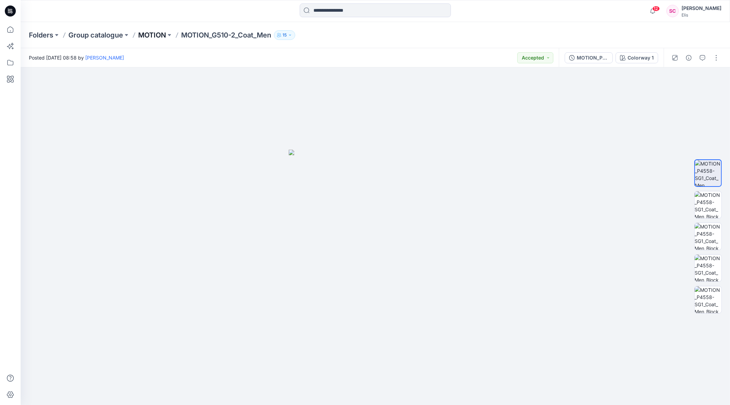
click at [154, 34] on p "MOTION" at bounding box center [152, 35] width 28 height 10
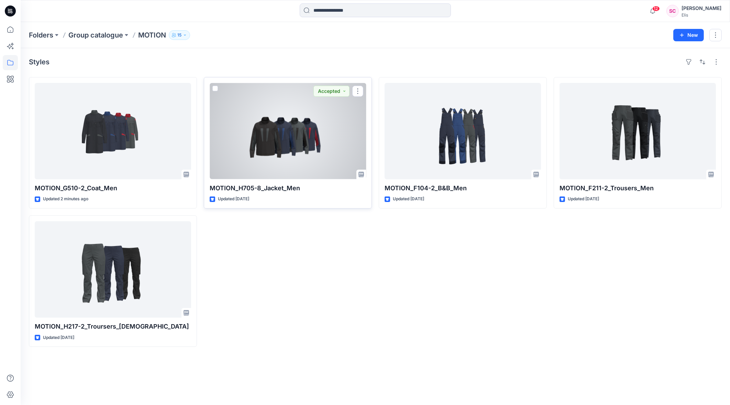
click at [247, 142] on div at bounding box center [288, 131] width 156 height 96
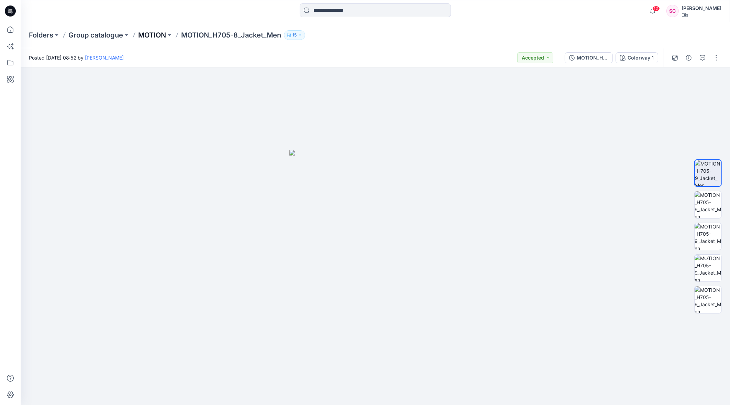
click at [153, 36] on p "MOTION" at bounding box center [152, 35] width 28 height 10
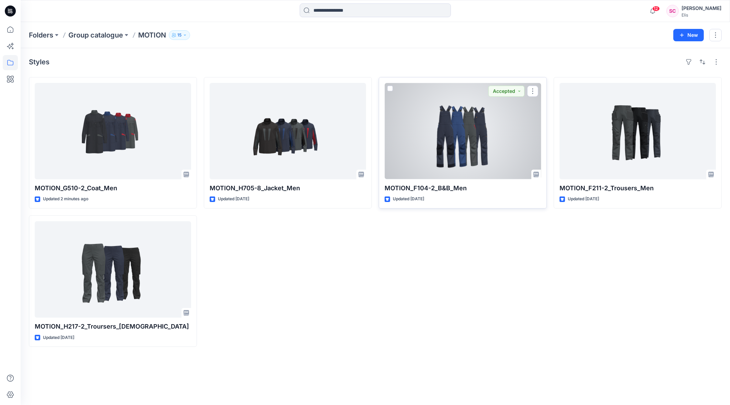
click at [495, 133] on div at bounding box center [463, 131] width 156 height 96
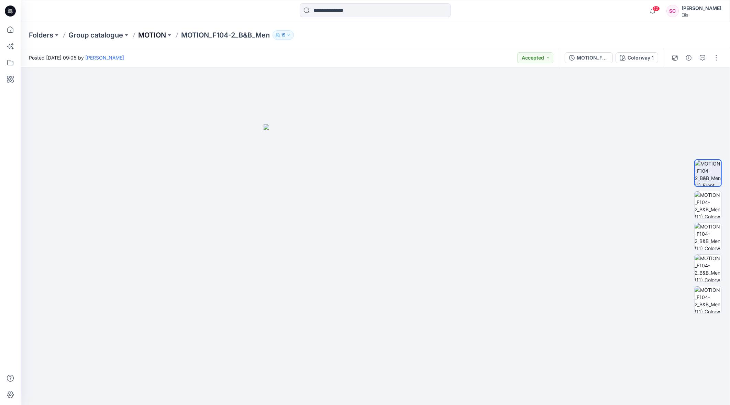
click at [153, 33] on p "MOTION" at bounding box center [152, 35] width 28 height 10
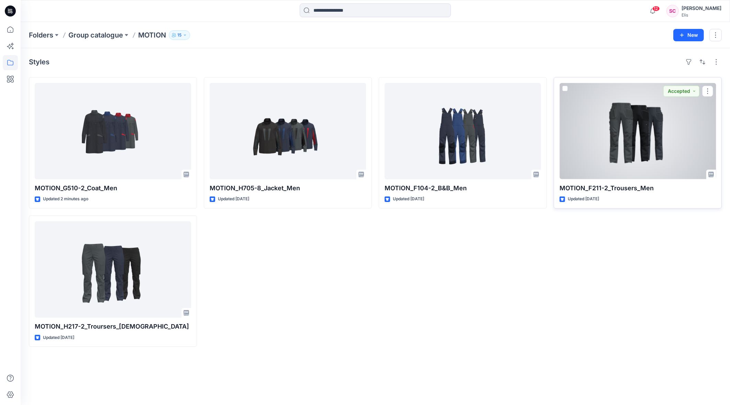
click at [608, 148] on div at bounding box center [638, 131] width 156 height 96
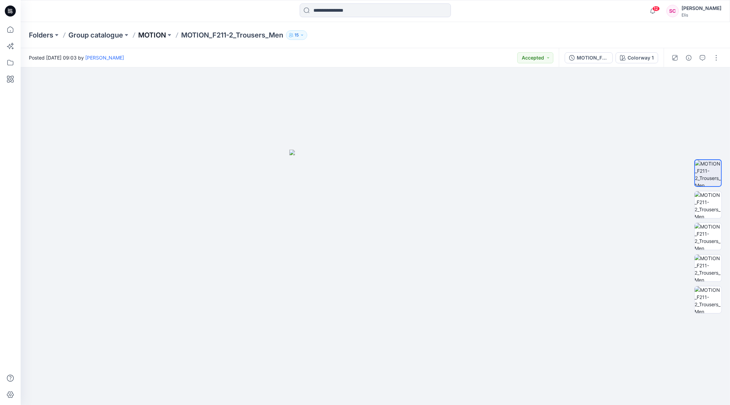
click at [149, 33] on p "MOTION" at bounding box center [152, 35] width 28 height 10
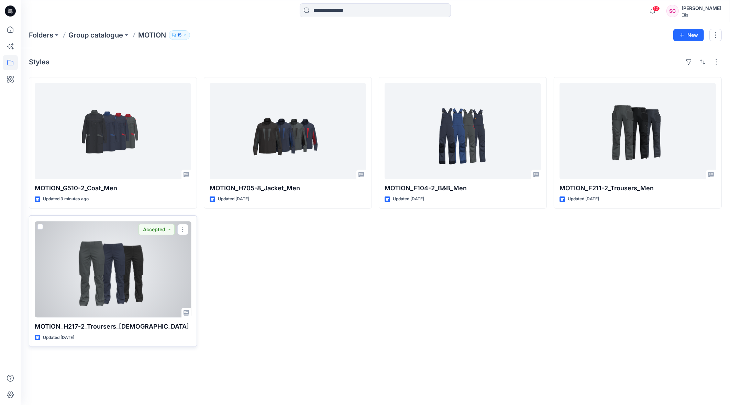
click at [149, 269] on div at bounding box center [113, 269] width 156 height 96
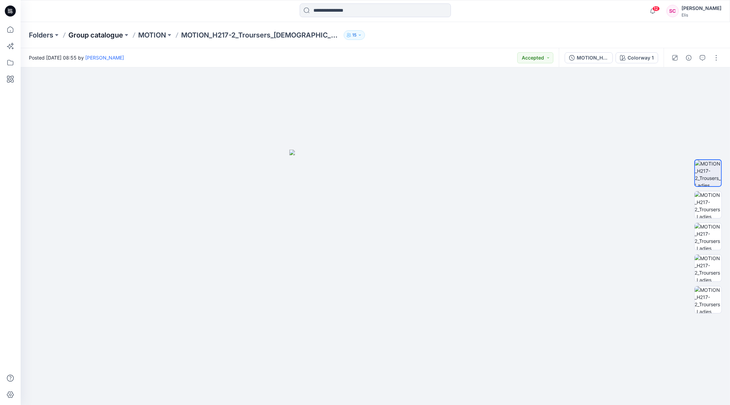
click at [111, 36] on p "Group catalogue" at bounding box center [95, 35] width 55 height 10
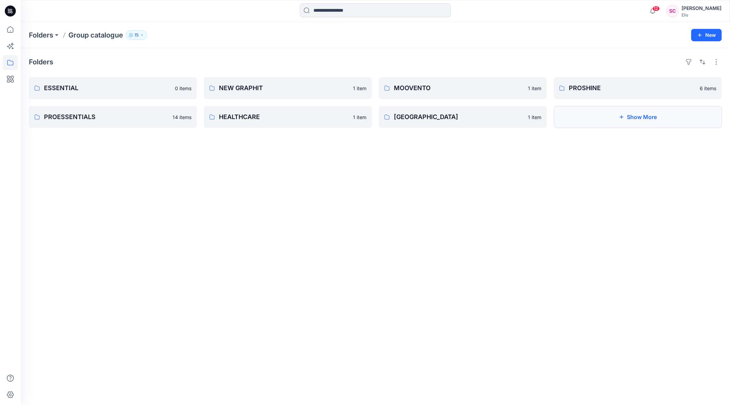
click at [612, 121] on button "Show More" at bounding box center [638, 117] width 168 height 22
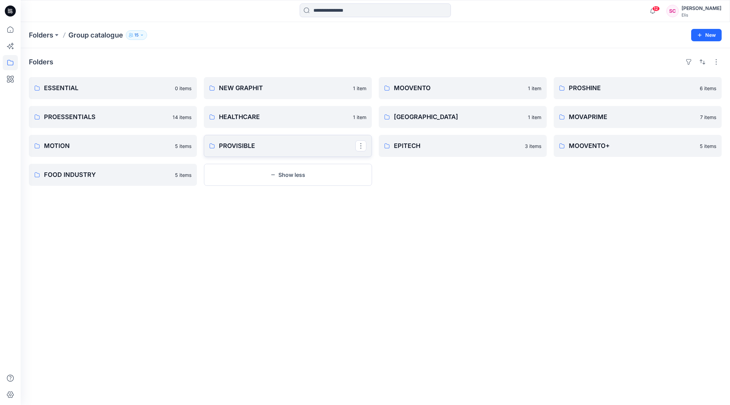
click at [225, 143] on p "PROVISIBLE" at bounding box center [287, 146] width 136 height 10
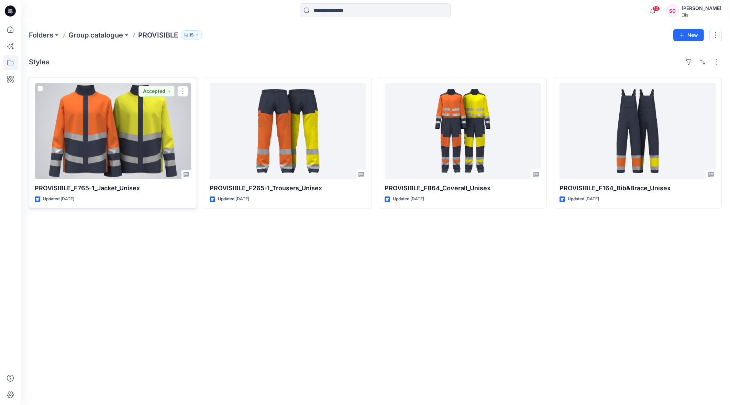
click at [116, 139] on div at bounding box center [113, 131] width 156 height 96
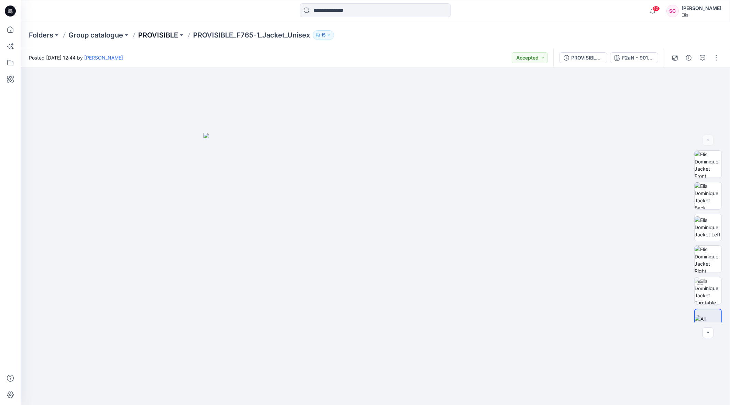
click at [160, 35] on p "PROVISIBLE" at bounding box center [158, 35] width 40 height 10
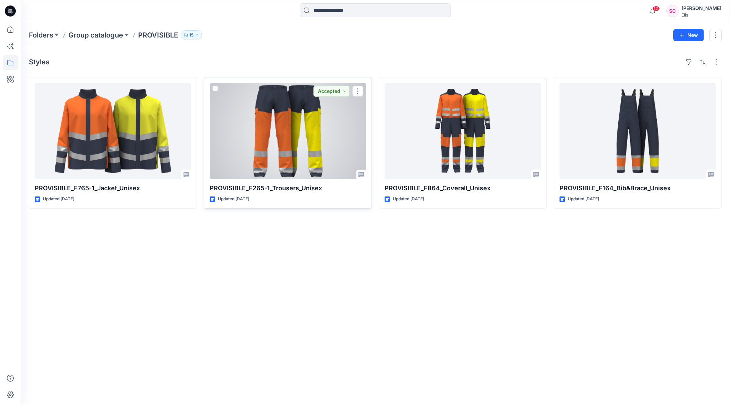
click at [251, 113] on div at bounding box center [288, 131] width 156 height 96
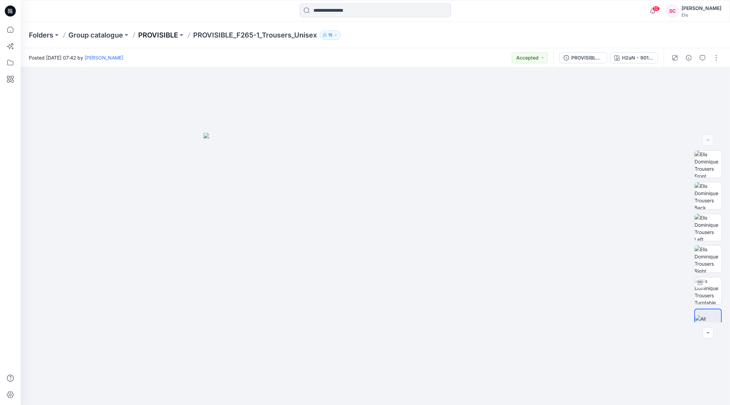
click at [169, 33] on p "PROVISIBLE" at bounding box center [158, 35] width 40 height 10
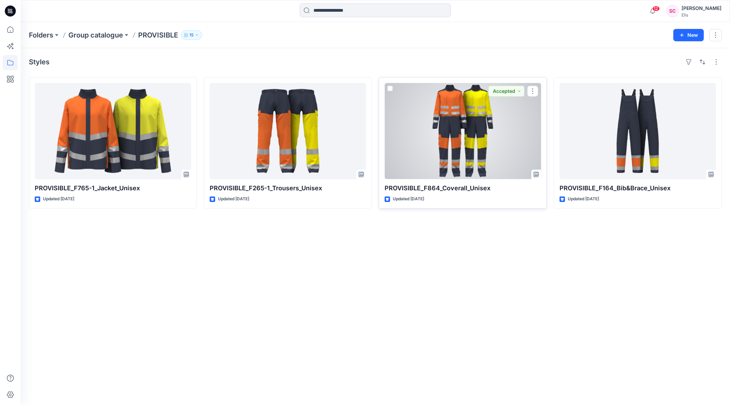
click at [455, 110] on div at bounding box center [463, 131] width 156 height 96
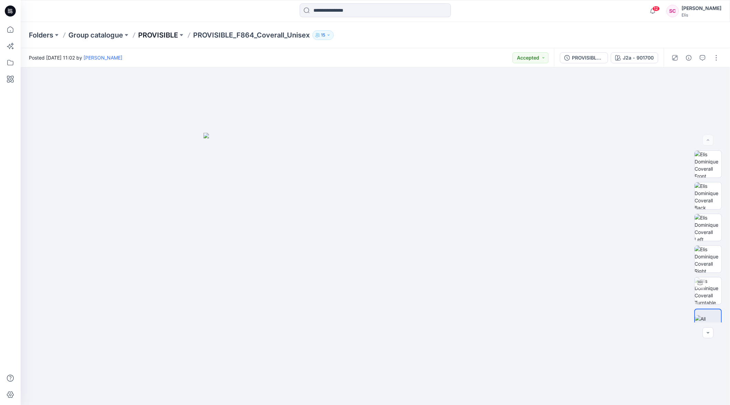
click at [156, 35] on p "PROVISIBLE" at bounding box center [158, 35] width 40 height 10
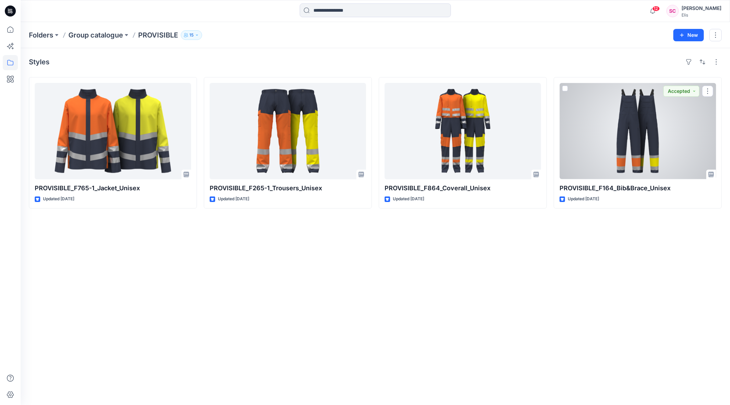
click at [620, 136] on div at bounding box center [638, 131] width 156 height 96
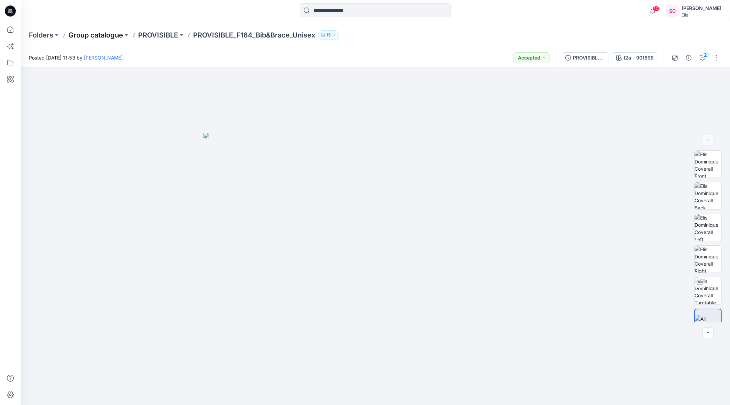
click at [117, 33] on p "Group catalogue" at bounding box center [95, 35] width 55 height 10
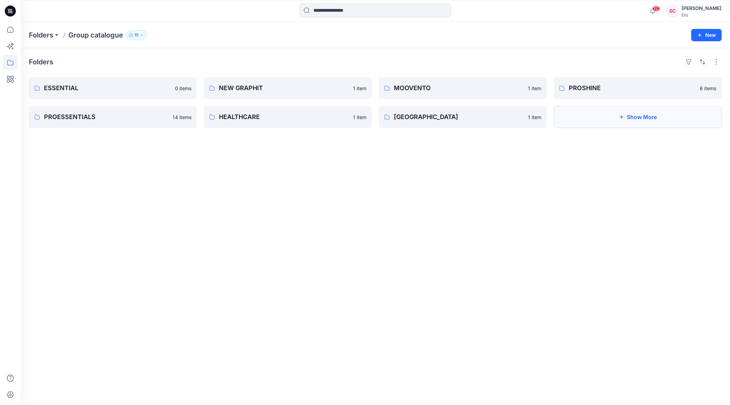
click at [599, 119] on button "Show More" at bounding box center [638, 117] width 168 height 22
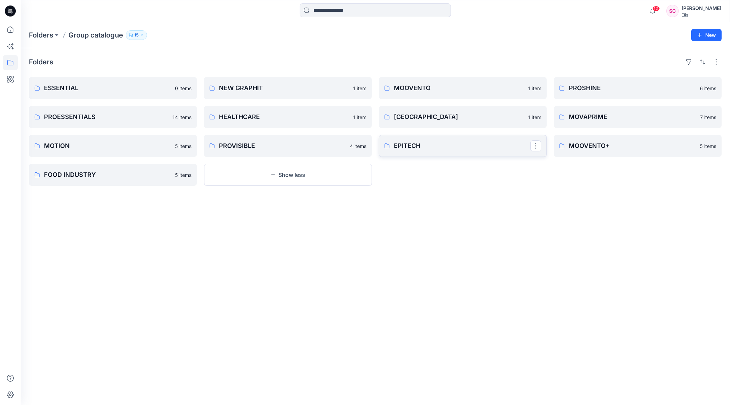
click at [431, 143] on p "EPITECH" at bounding box center [462, 146] width 136 height 10
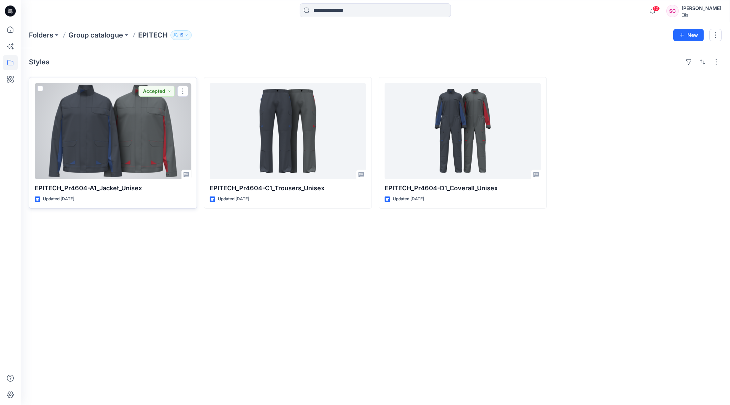
click at [134, 168] on div at bounding box center [113, 131] width 156 height 96
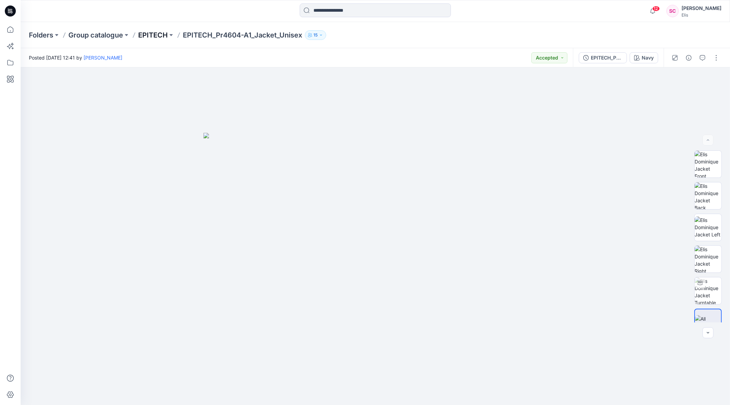
click at [155, 36] on p "EPITECH" at bounding box center [153, 35] width 30 height 10
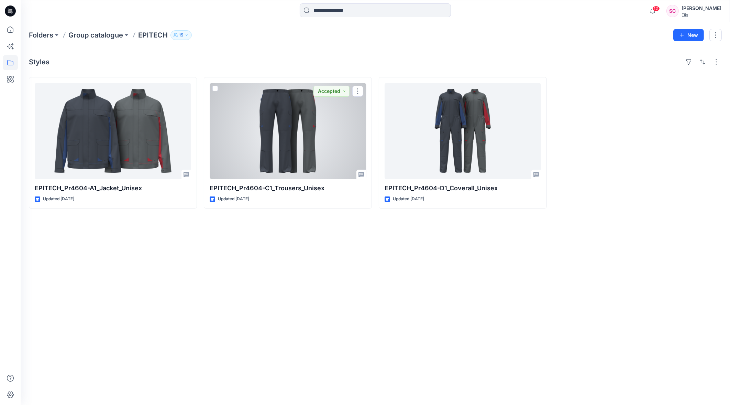
click at [292, 144] on div at bounding box center [288, 131] width 156 height 96
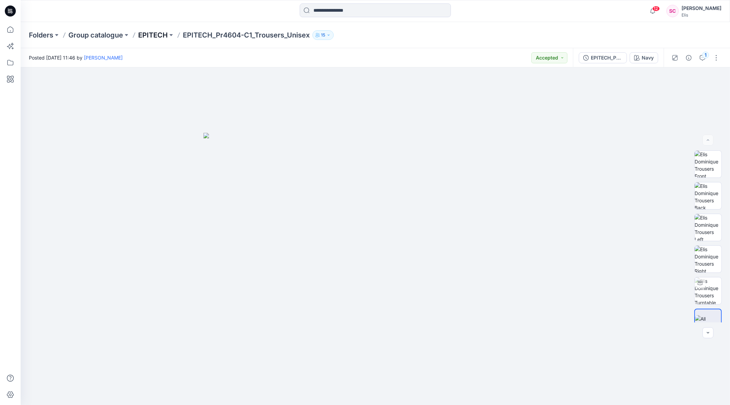
click at [150, 34] on p "EPITECH" at bounding box center [153, 35] width 30 height 10
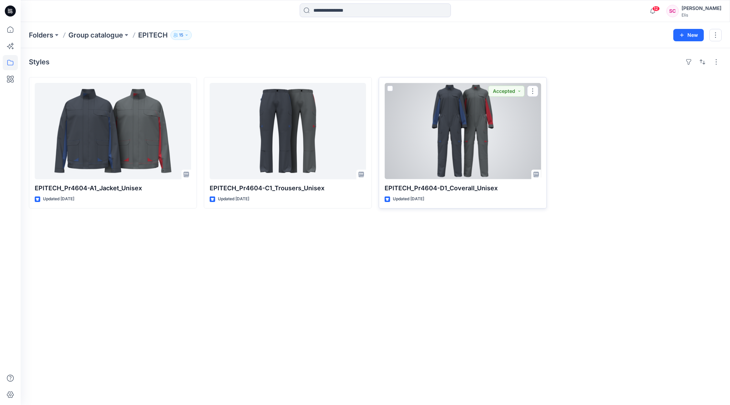
click at [450, 134] on div at bounding box center [463, 131] width 156 height 96
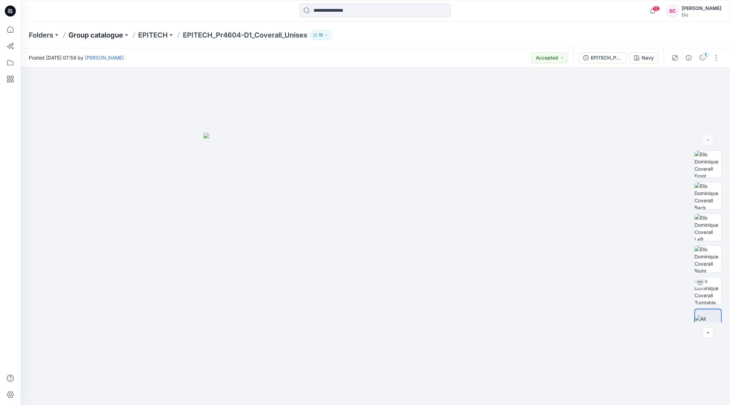
click at [99, 31] on p "Group catalogue" at bounding box center [95, 35] width 55 height 10
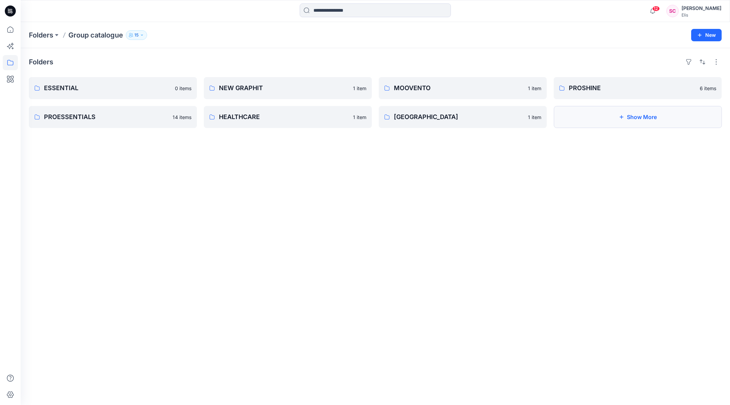
click at [620, 117] on icon "button" at bounding box center [621, 116] width 5 height 5
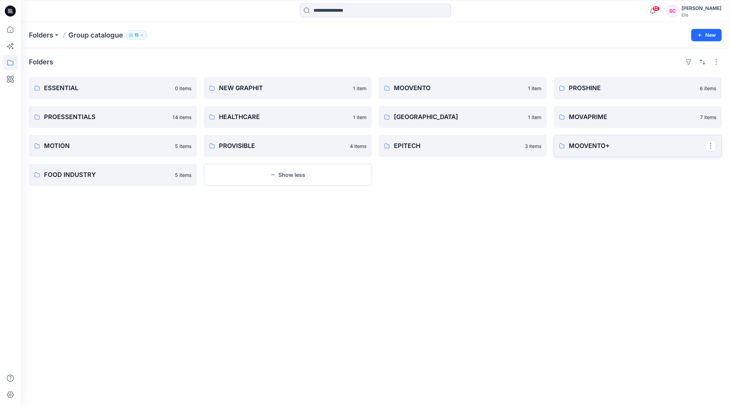
click at [607, 145] on p "MOOVENTO+" at bounding box center [637, 146] width 136 height 10
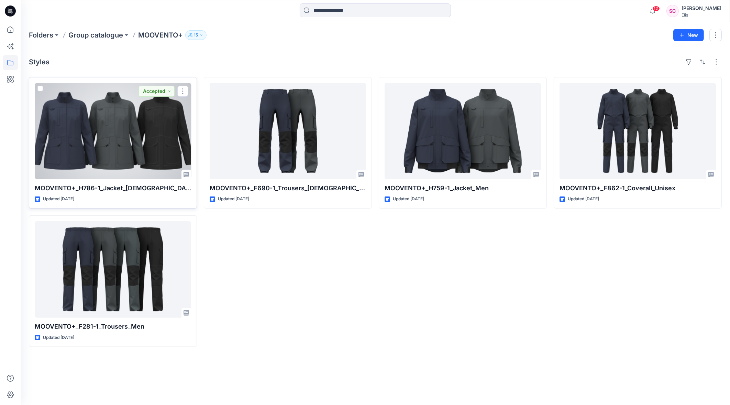
click at [147, 153] on div at bounding box center [113, 131] width 156 height 96
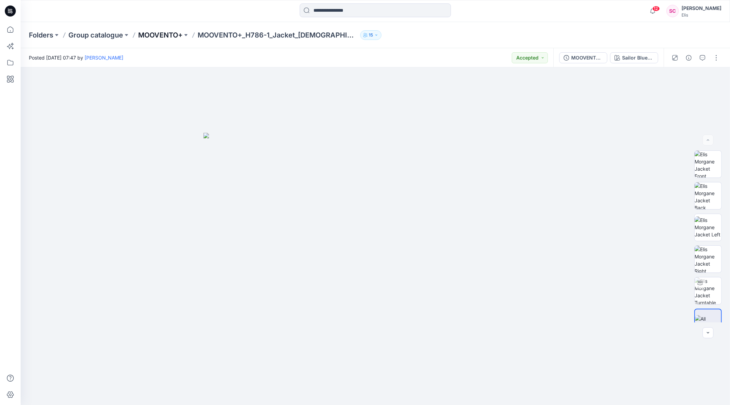
click at [165, 38] on p "MOOVENTO+" at bounding box center [160, 35] width 44 height 10
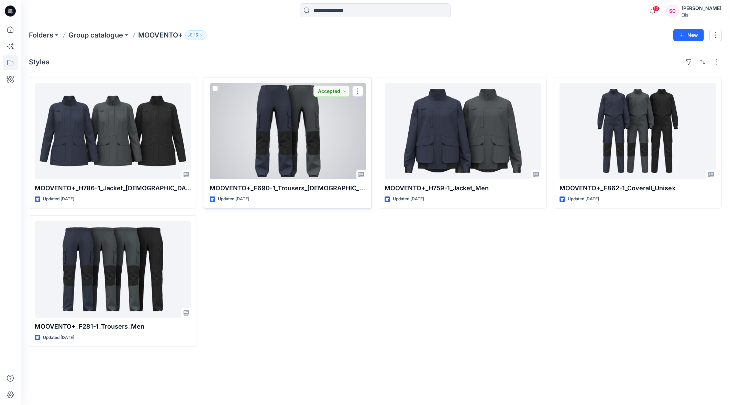
click at [276, 132] on div at bounding box center [288, 131] width 156 height 96
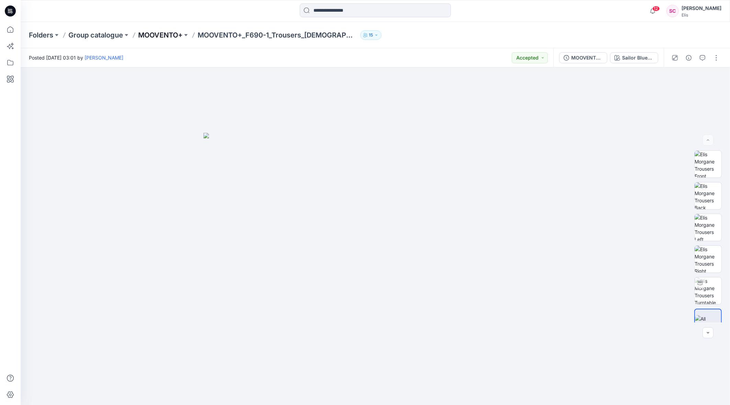
click at [168, 32] on p "MOOVENTO+" at bounding box center [160, 35] width 44 height 10
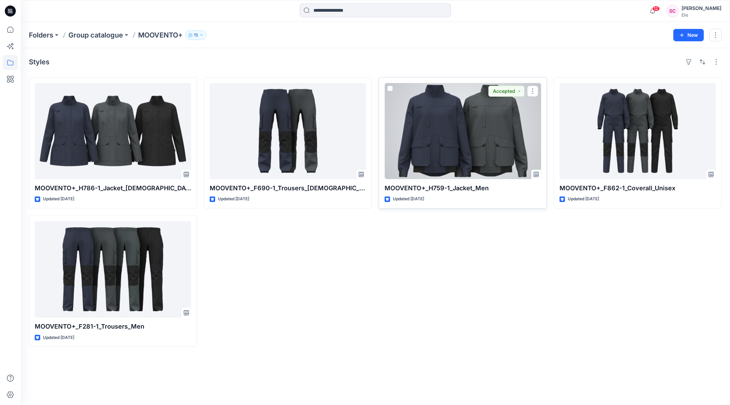
click at [462, 132] on div at bounding box center [463, 131] width 156 height 96
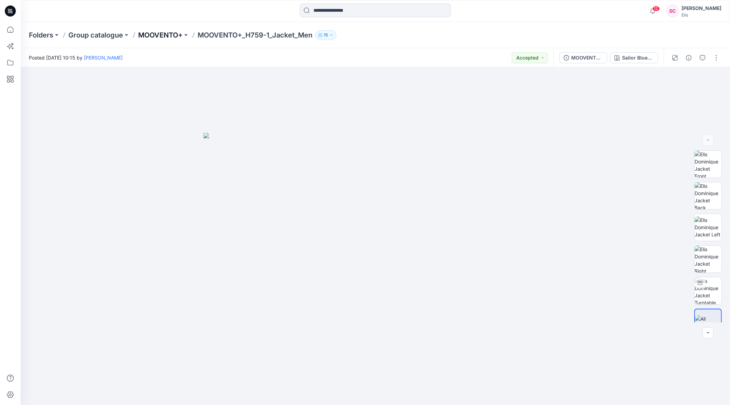
click at [165, 37] on p "MOOVENTO+" at bounding box center [160, 35] width 44 height 10
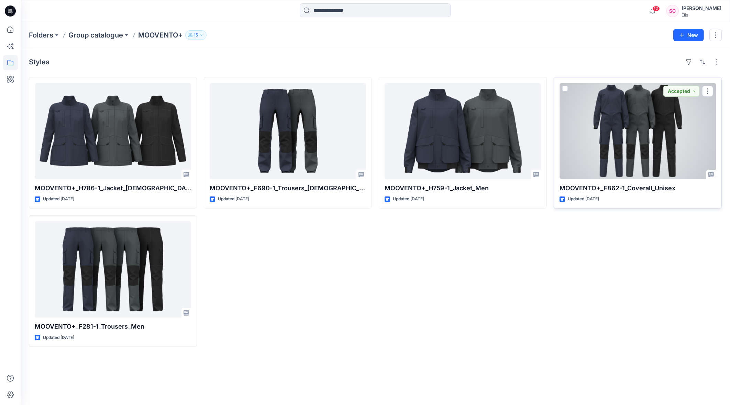
click at [628, 130] on div at bounding box center [638, 131] width 156 height 96
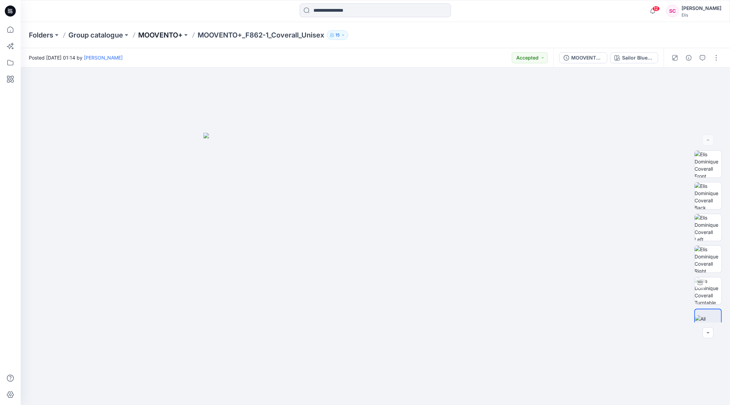
click at [170, 35] on p "MOOVENTO+" at bounding box center [160, 35] width 44 height 10
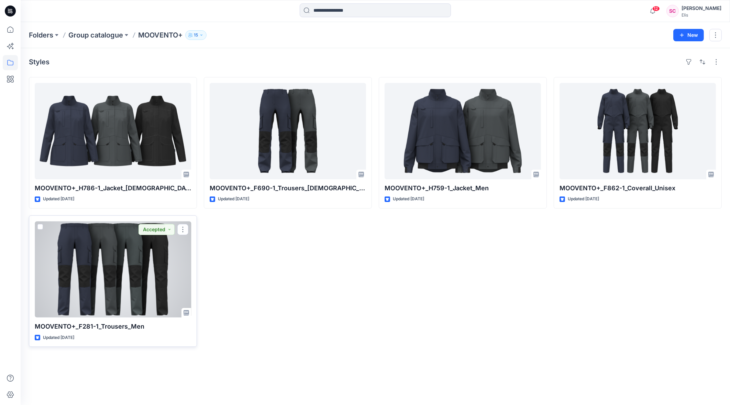
click at [131, 275] on div at bounding box center [113, 269] width 156 height 96
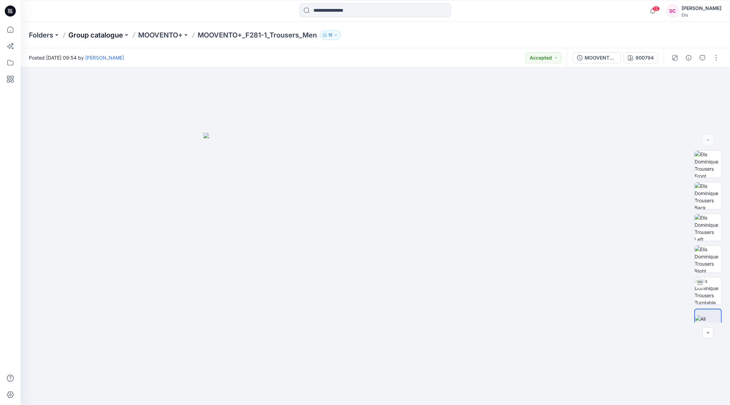
click at [111, 32] on p "Group catalogue" at bounding box center [95, 35] width 55 height 10
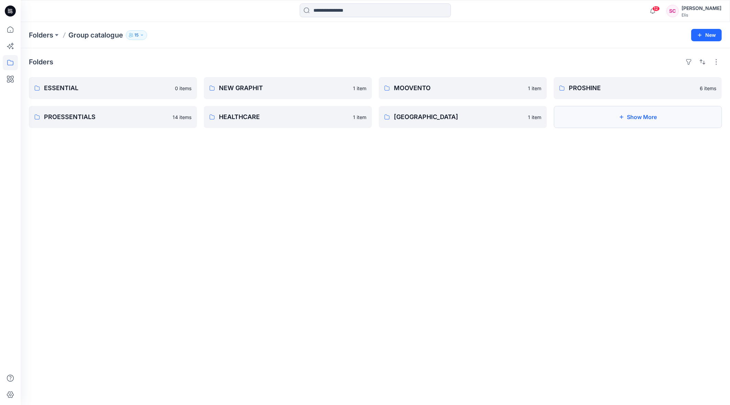
click at [640, 120] on button "Show More" at bounding box center [638, 117] width 168 height 22
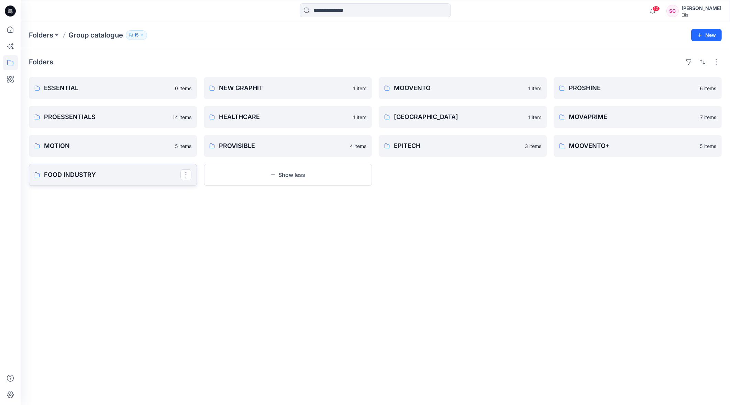
click at [125, 178] on p "FOOD INDUSTRY" at bounding box center [112, 175] width 136 height 10
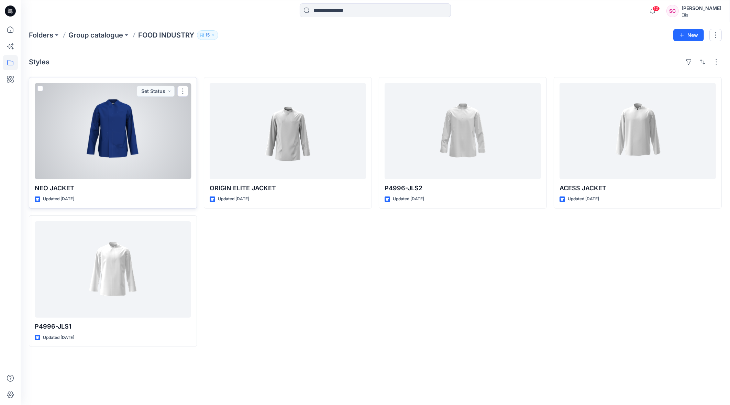
click at [114, 122] on div at bounding box center [113, 131] width 156 height 96
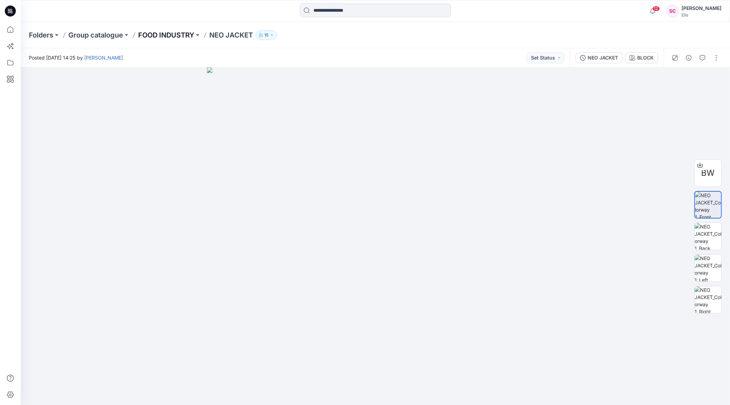
click at [174, 34] on p "FOOD INDUSTRY" at bounding box center [166, 35] width 56 height 10
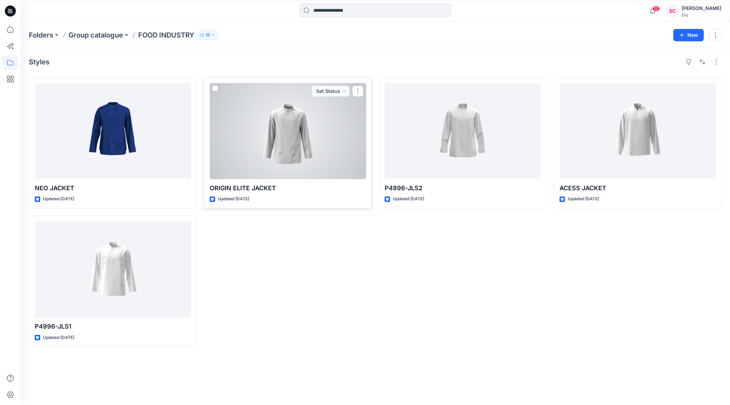
click at [326, 125] on div at bounding box center [288, 131] width 156 height 96
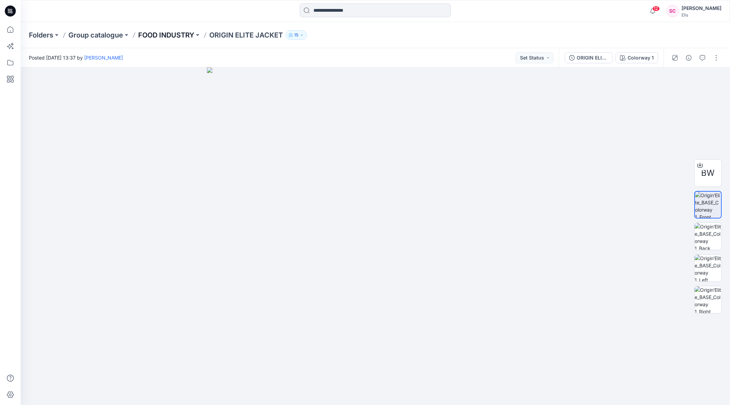
click at [174, 35] on p "FOOD INDUSTRY" at bounding box center [166, 35] width 56 height 10
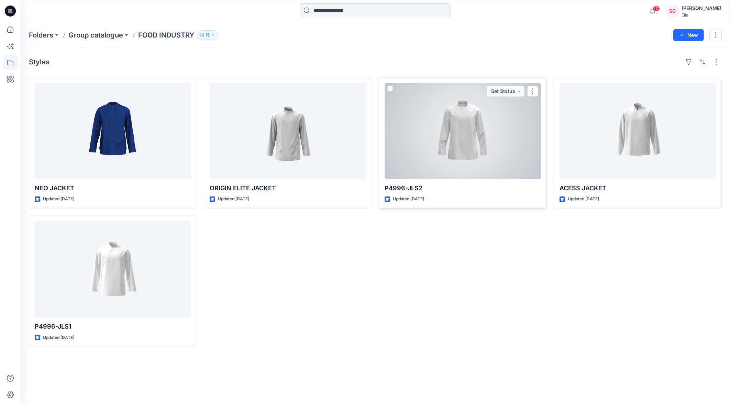
click at [437, 147] on div at bounding box center [463, 131] width 156 height 96
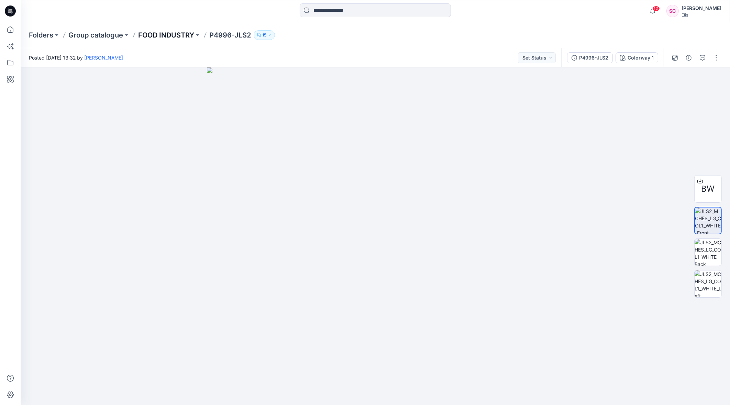
click at [161, 36] on p "FOOD INDUSTRY" at bounding box center [166, 35] width 56 height 10
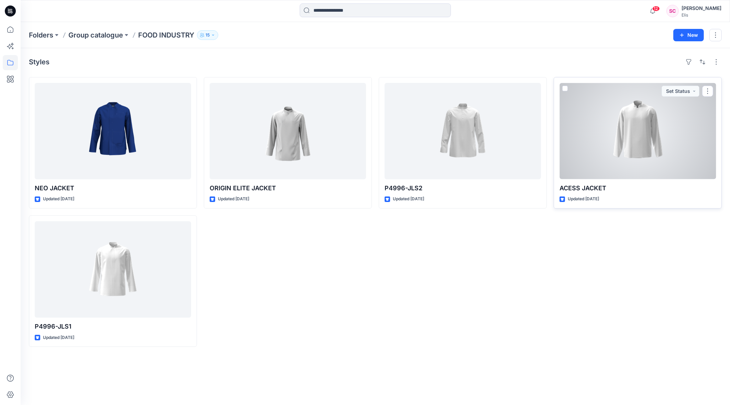
click at [590, 172] on div at bounding box center [638, 131] width 156 height 96
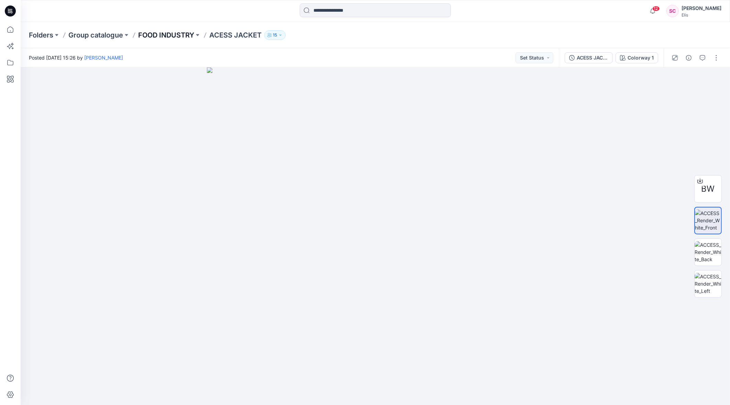
click at [174, 37] on p "FOOD INDUSTRY" at bounding box center [166, 35] width 56 height 10
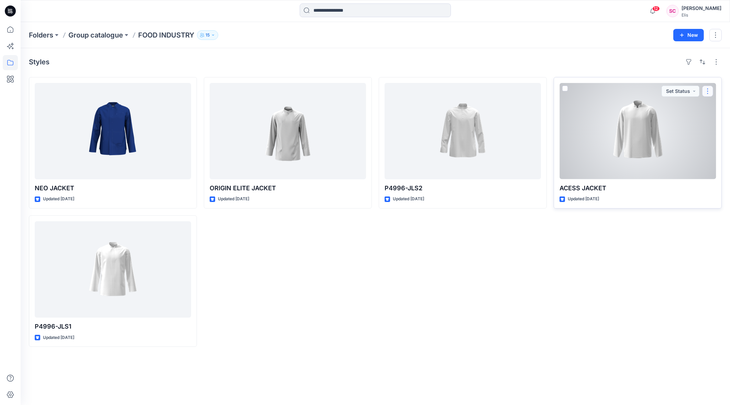
click at [708, 93] on button "button" at bounding box center [707, 91] width 11 height 11
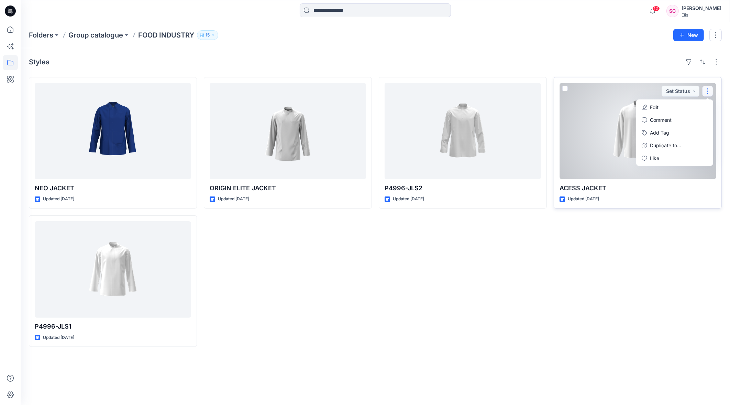
click at [664, 107] on button "Edit" at bounding box center [675, 107] width 74 height 13
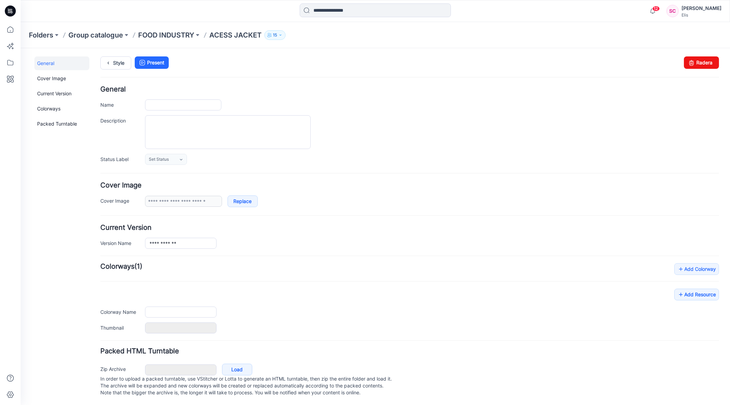
type input "**********"
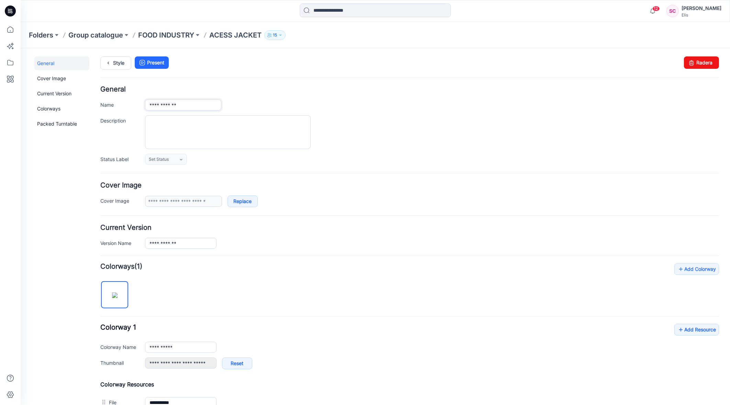
click at [157, 105] on input "**********" at bounding box center [183, 104] width 76 height 11
type input "**********"
click at [363, 102] on div "**********" at bounding box center [432, 104] width 574 height 11
click at [175, 36] on p "FOOD INDUSTRY" at bounding box center [166, 35] width 56 height 10
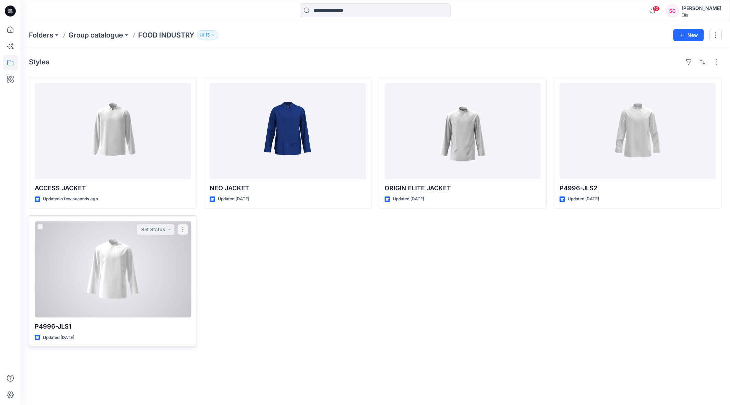
click at [122, 277] on div at bounding box center [113, 269] width 156 height 96
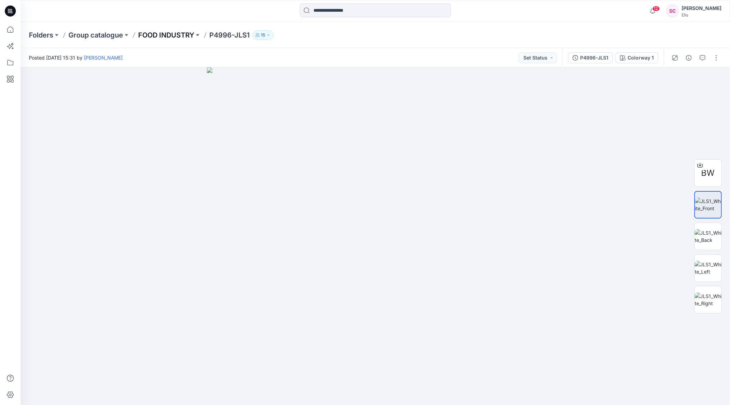
click at [151, 35] on p "FOOD INDUSTRY" at bounding box center [166, 35] width 56 height 10
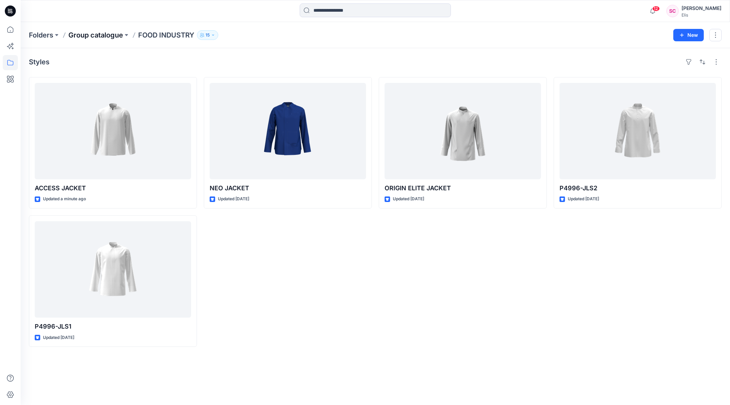
click at [110, 34] on p "Group catalogue" at bounding box center [95, 35] width 55 height 10
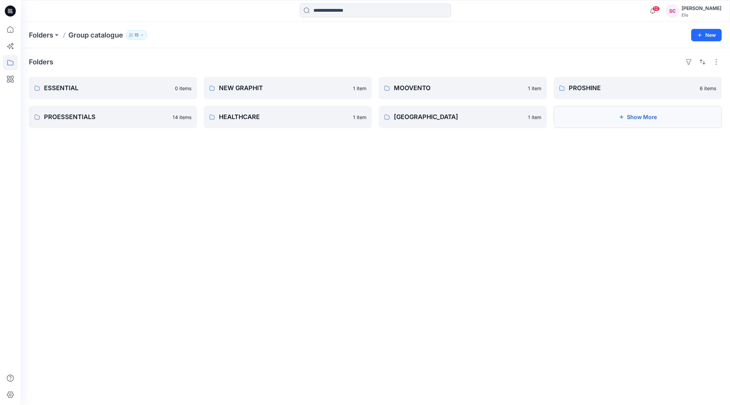
click at [605, 118] on button "Show More" at bounding box center [638, 117] width 168 height 22
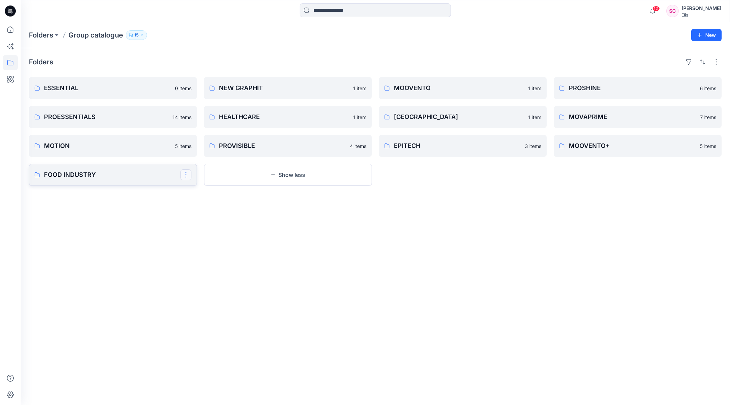
click at [188, 175] on button "button" at bounding box center [185, 174] width 11 height 11
click at [202, 191] on p "Edit" at bounding box center [199, 190] width 9 height 7
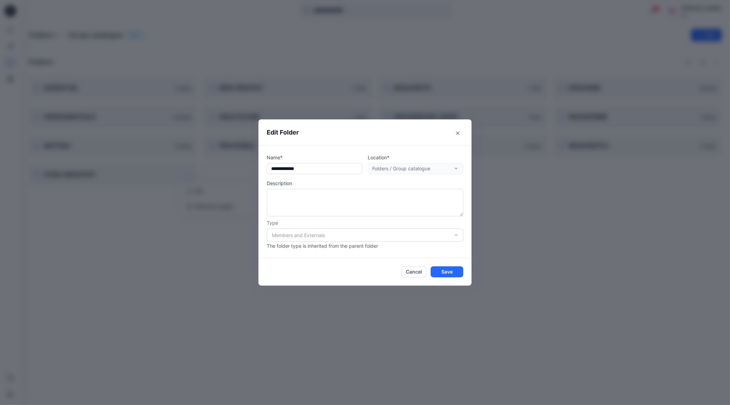
drag, startPoint x: 316, startPoint y: 168, endPoint x: 259, endPoint y: 172, distance: 56.8
click at [259, 172] on div "**********" at bounding box center [364, 201] width 213 height 113
click at [324, 170] on input "********" at bounding box center [315, 168] width 96 height 11
type input "**********"
click at [451, 270] on button "Save" at bounding box center [447, 271] width 33 height 11
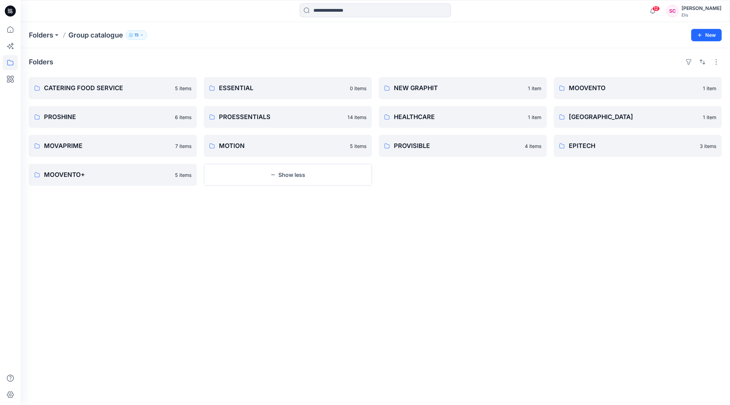
click at [252, 249] on div "Folders CATERING FOOD SERVICE 5 items PROSHINE 6 items MOVAPRIME 7 items MOOVEN…" at bounding box center [375, 226] width 709 height 356
click at [43, 34] on p "Folders" at bounding box center [41, 35] width 24 height 10
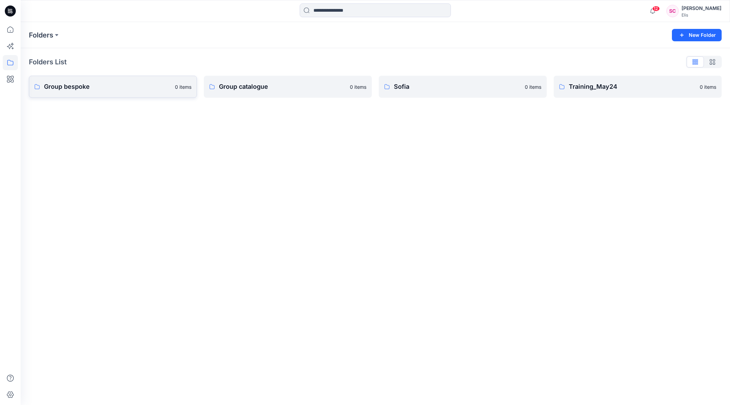
click at [104, 88] on p "Group bespoke" at bounding box center [107, 87] width 127 height 10
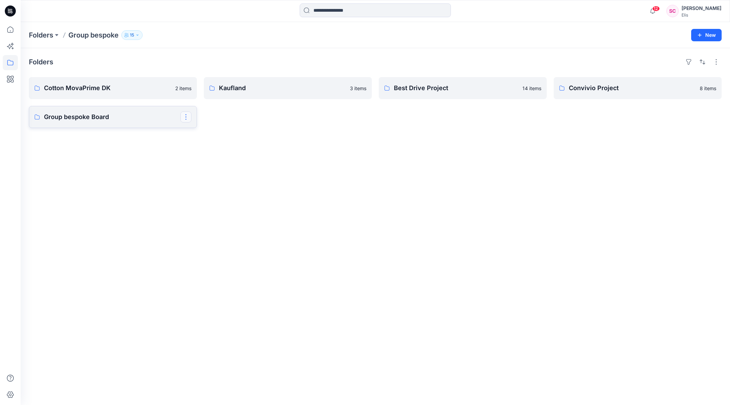
click at [190, 118] on button "button" at bounding box center [185, 116] width 11 height 11
click at [198, 134] on p "Edit" at bounding box center [199, 132] width 9 height 7
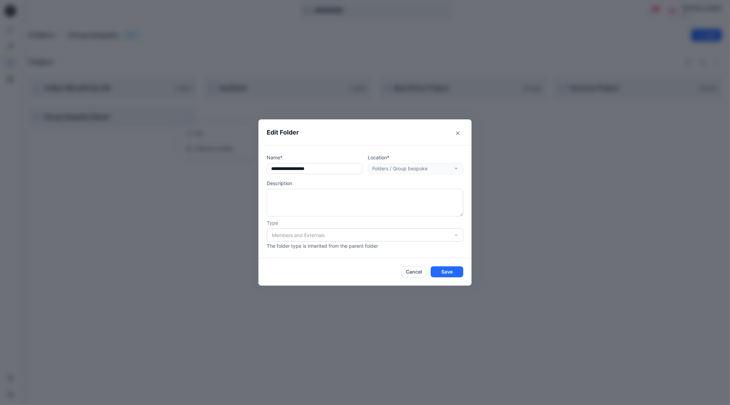
click at [456, 233] on div "Members and Externals" at bounding box center [365, 234] width 197 height 13
click at [456, 133] on icon "Close" at bounding box center [457, 132] width 3 height 3
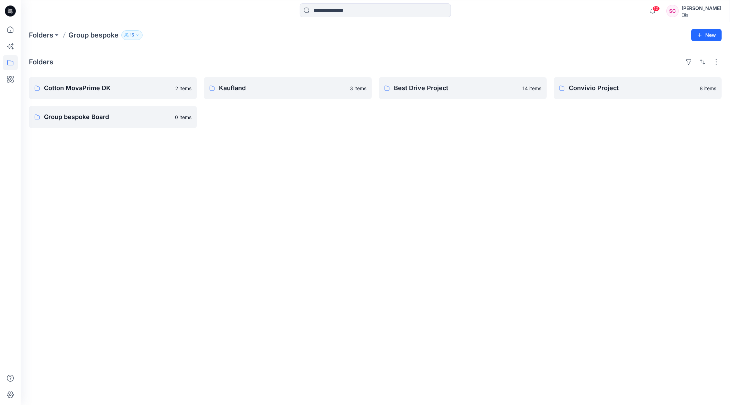
click at [464, 203] on div "Folders Cotton MovaPrime DK 2 items Group bespoke Board 0 items Kaufland 3 item…" at bounding box center [375, 226] width 709 height 356
click at [186, 117] on button "button" at bounding box center [185, 116] width 11 height 11
click at [257, 228] on div "Folders Cotton MovaPrime DK 2 items Group bespoke Board Edit Delete Folder Kauf…" at bounding box center [375, 226] width 709 height 356
click at [82, 85] on p "Cotton MovaPrime DK" at bounding box center [112, 88] width 136 height 10
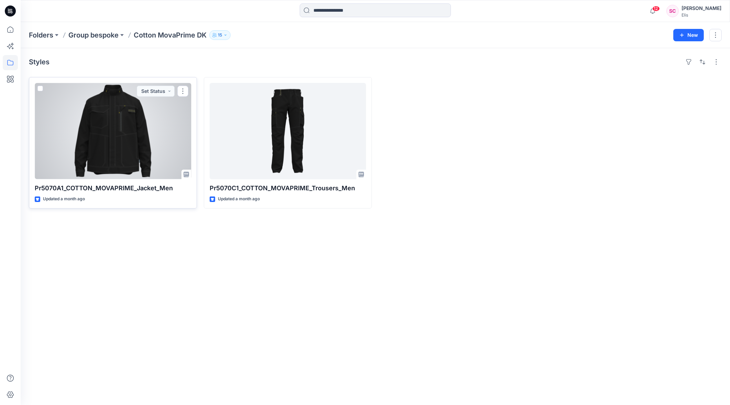
click at [119, 134] on div at bounding box center [113, 131] width 156 height 96
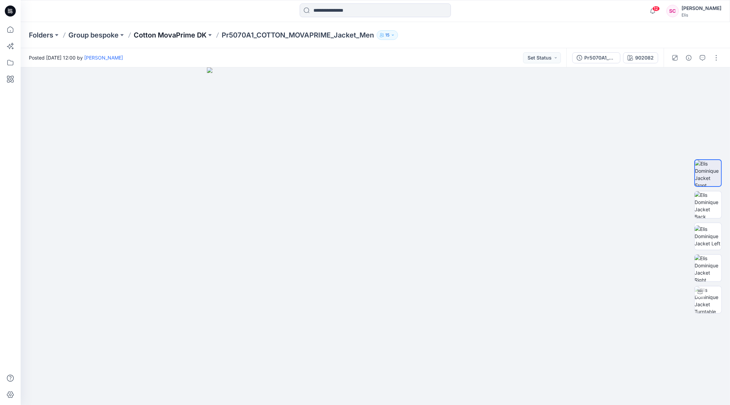
click at [187, 37] on p "Cotton MovaPrime DK" at bounding box center [170, 35] width 73 height 10
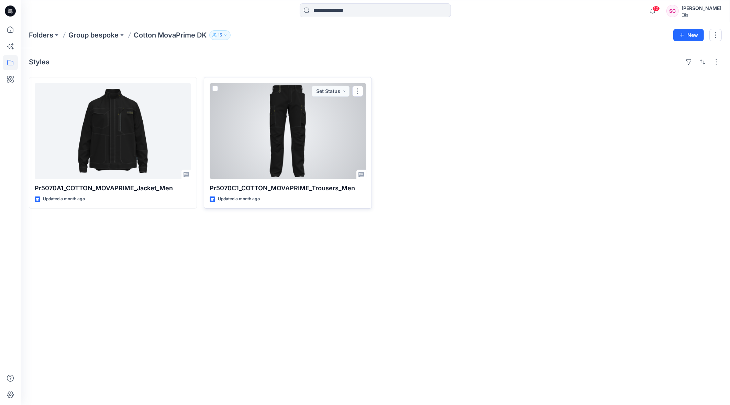
click at [301, 159] on div at bounding box center [288, 131] width 156 height 96
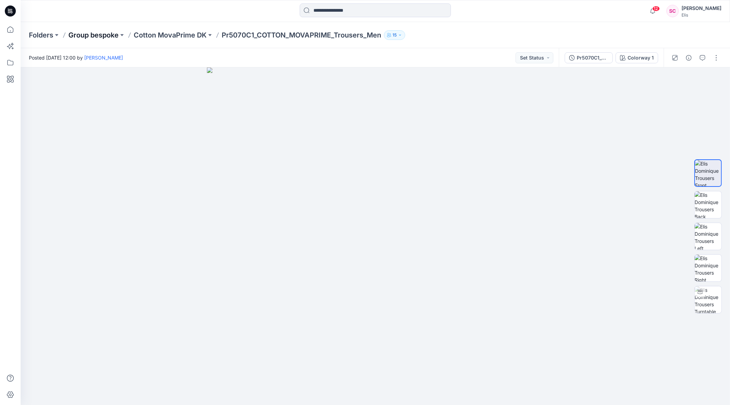
click at [112, 34] on p "Group bespoke" at bounding box center [93, 35] width 50 height 10
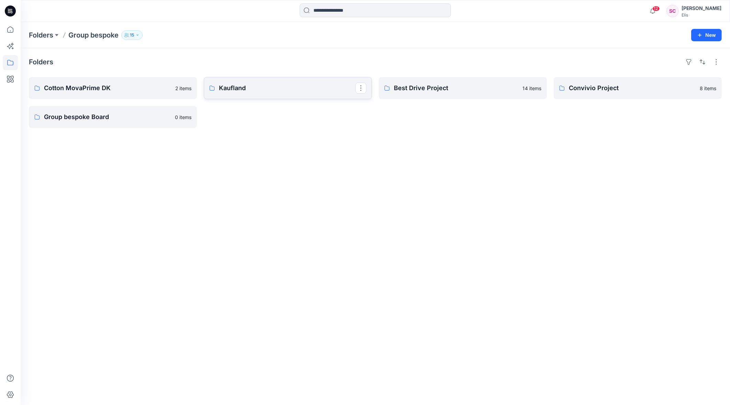
click at [320, 95] on link "Kaufland" at bounding box center [288, 88] width 168 height 22
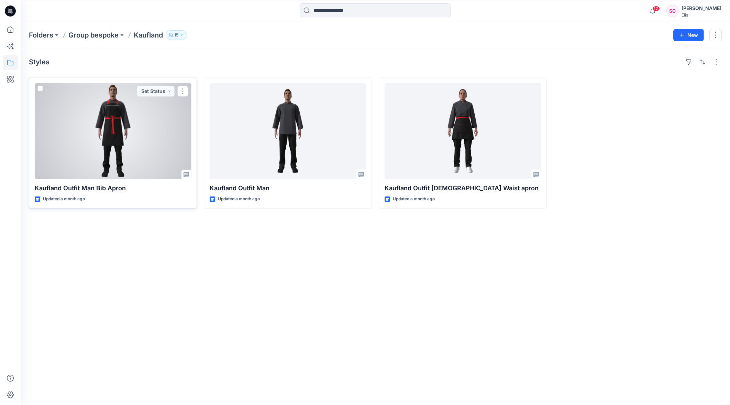
click at [158, 131] on div at bounding box center [113, 131] width 156 height 96
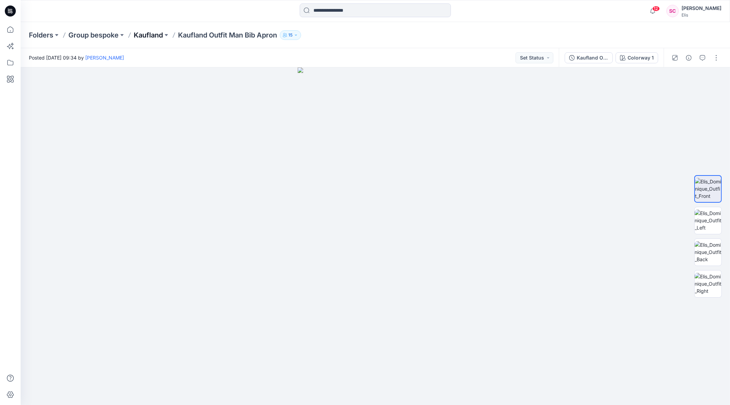
click at [150, 36] on p "Kaufland" at bounding box center [148, 35] width 29 height 10
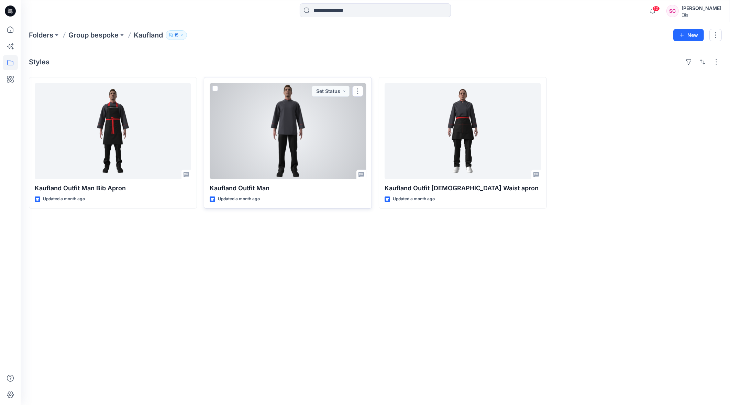
click at [266, 168] on div at bounding box center [288, 131] width 156 height 96
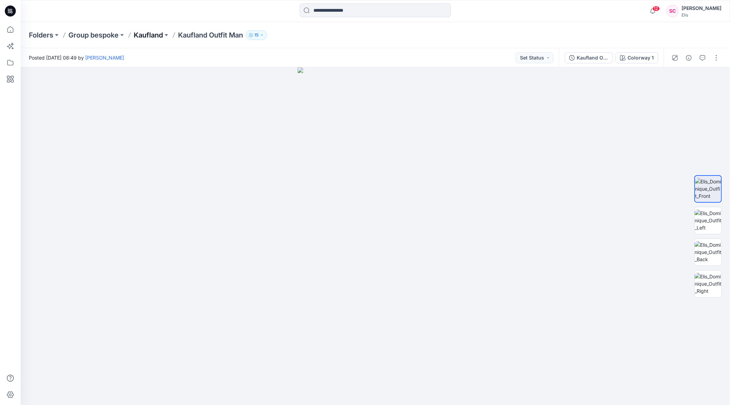
click at [151, 37] on p "Kaufland" at bounding box center [148, 35] width 29 height 10
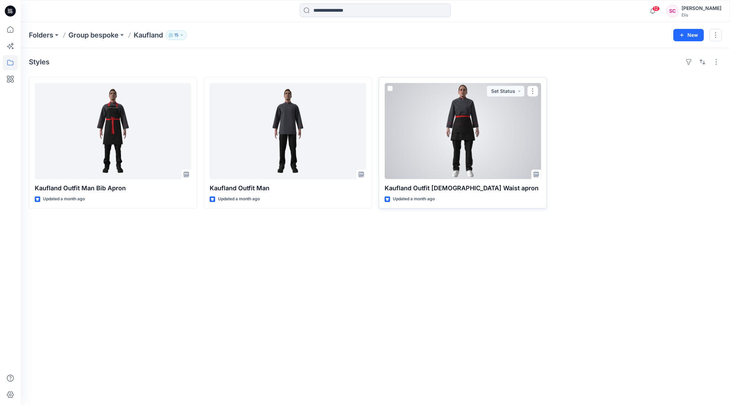
click at [411, 145] on div at bounding box center [463, 131] width 156 height 96
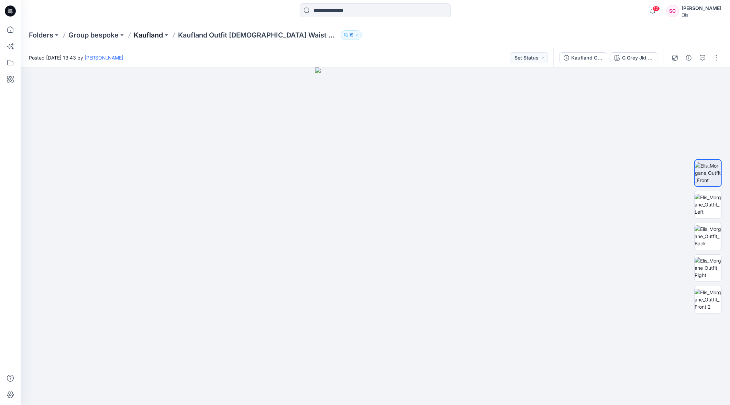
click at [153, 36] on p "Kaufland" at bounding box center [148, 35] width 29 height 10
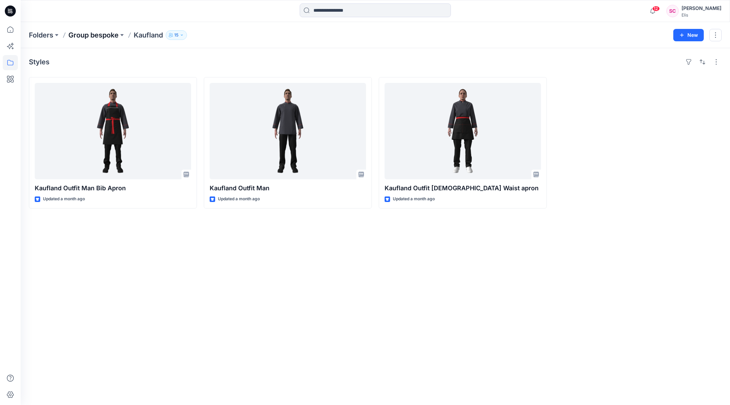
click at [107, 35] on p "Group bespoke" at bounding box center [93, 35] width 50 height 10
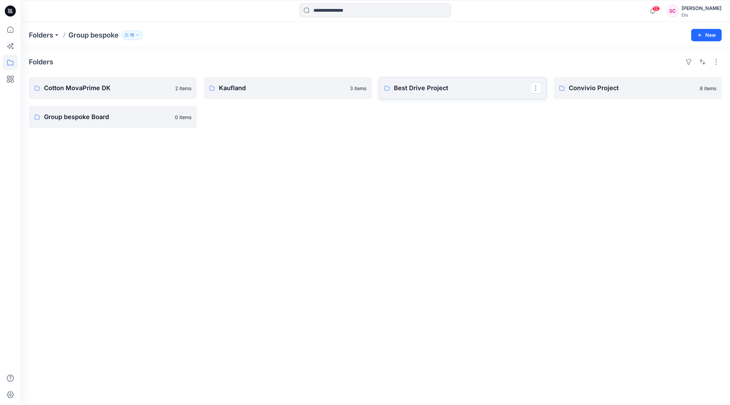
click at [440, 93] on link "Best Drive Project" at bounding box center [463, 88] width 168 height 22
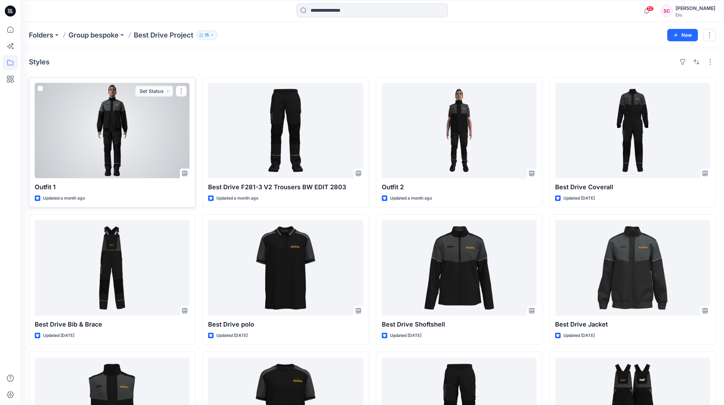
click at [126, 155] on div at bounding box center [112, 130] width 155 height 95
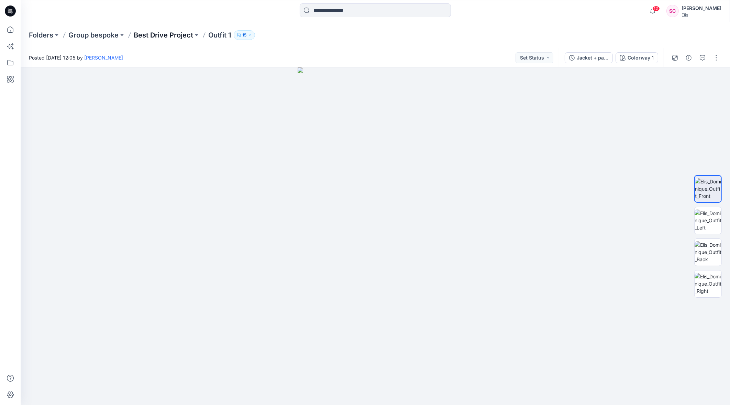
click at [161, 38] on p "Best Drive Project" at bounding box center [163, 35] width 59 height 10
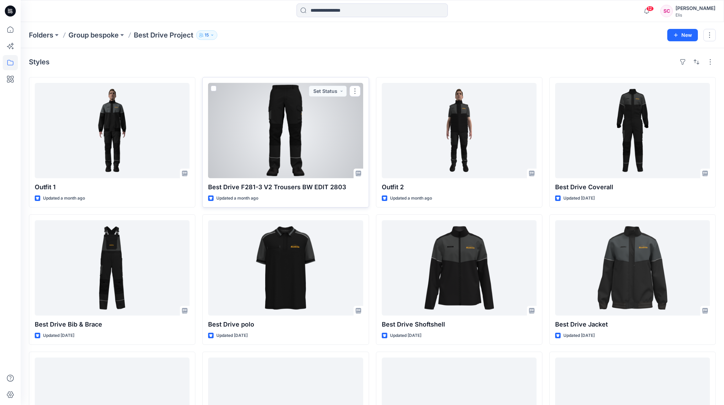
click at [263, 152] on div at bounding box center [285, 130] width 155 height 95
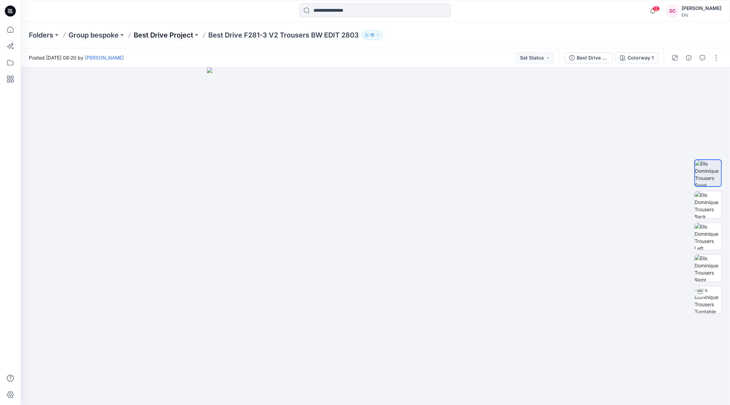
click at [175, 35] on p "Best Drive Project" at bounding box center [163, 35] width 59 height 10
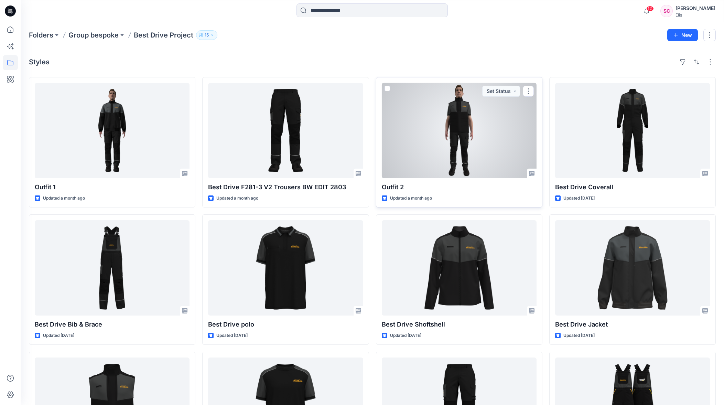
click at [452, 142] on div at bounding box center [459, 130] width 155 height 95
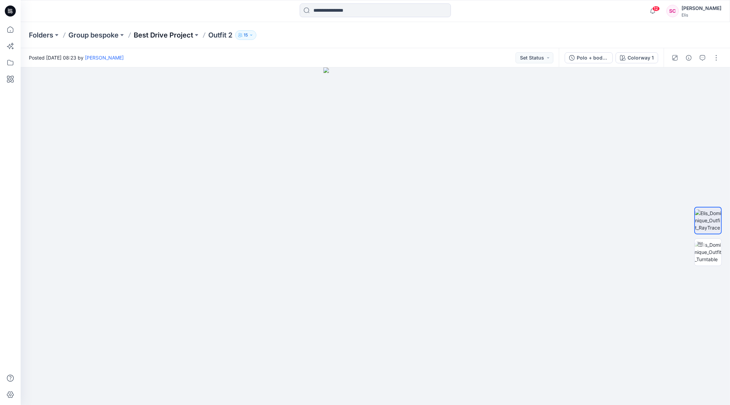
click at [176, 31] on p "Best Drive Project" at bounding box center [163, 35] width 59 height 10
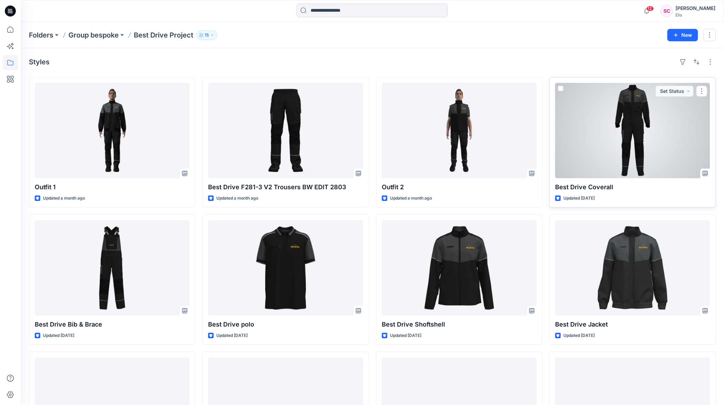
click at [642, 143] on div at bounding box center [632, 130] width 155 height 95
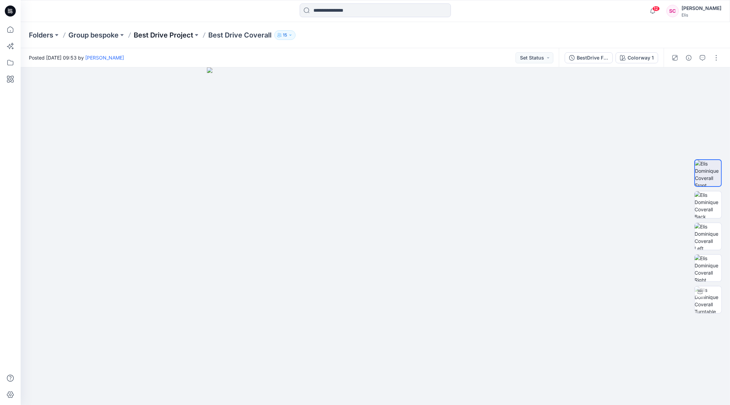
click at [175, 33] on p "Best Drive Project" at bounding box center [163, 35] width 59 height 10
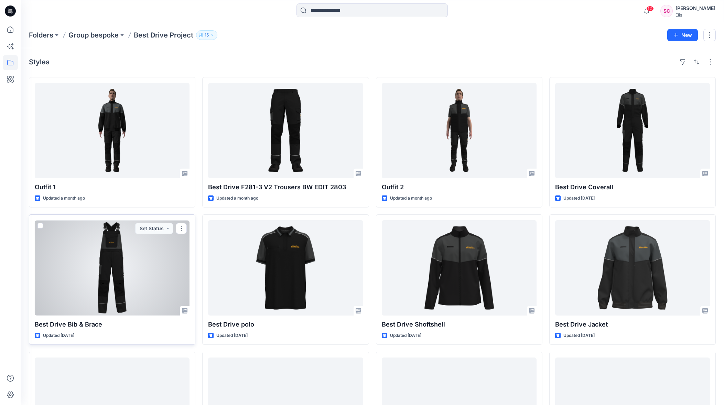
click at [163, 260] on div at bounding box center [112, 267] width 155 height 95
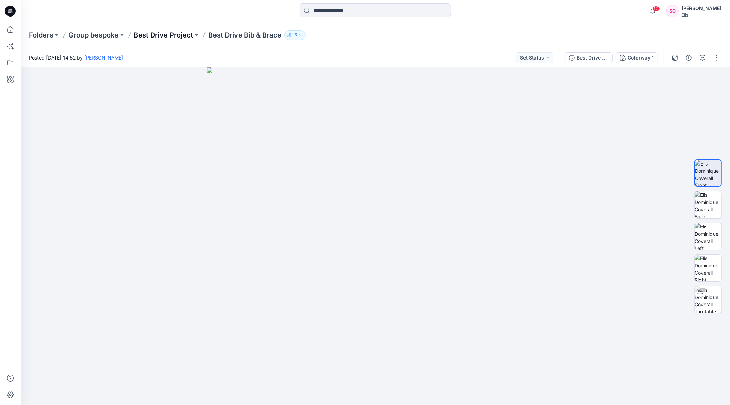
click at [151, 31] on p "Best Drive Project" at bounding box center [163, 35] width 59 height 10
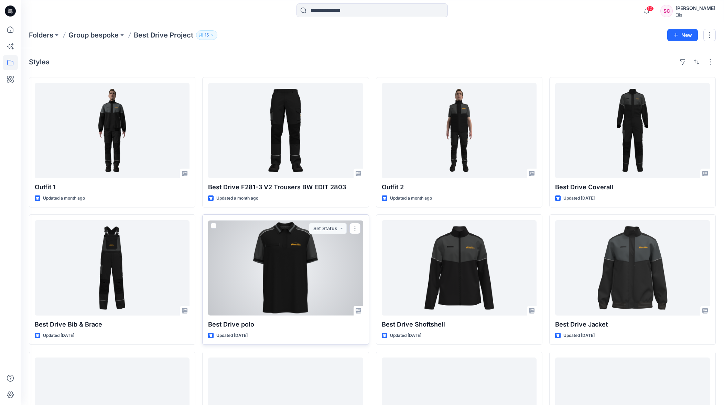
click at [248, 238] on div at bounding box center [285, 267] width 155 height 95
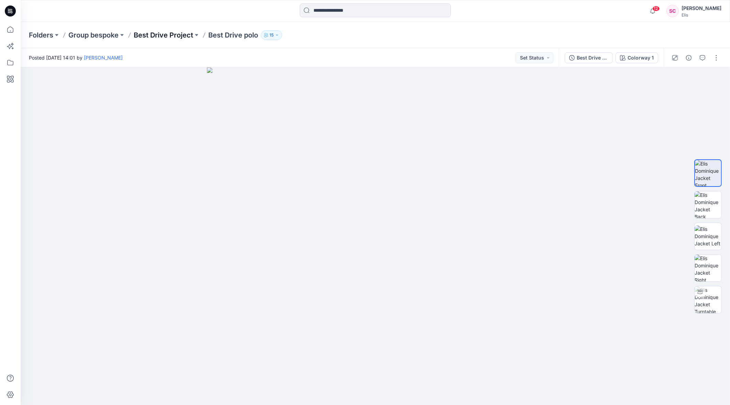
click at [188, 34] on p "Best Drive Project" at bounding box center [163, 35] width 59 height 10
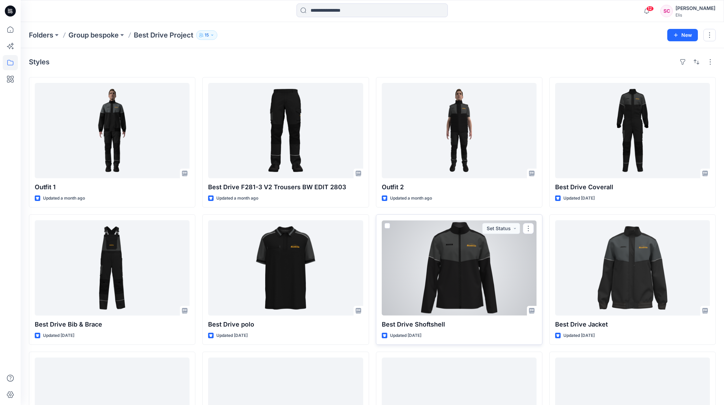
click at [462, 265] on div at bounding box center [459, 267] width 155 height 95
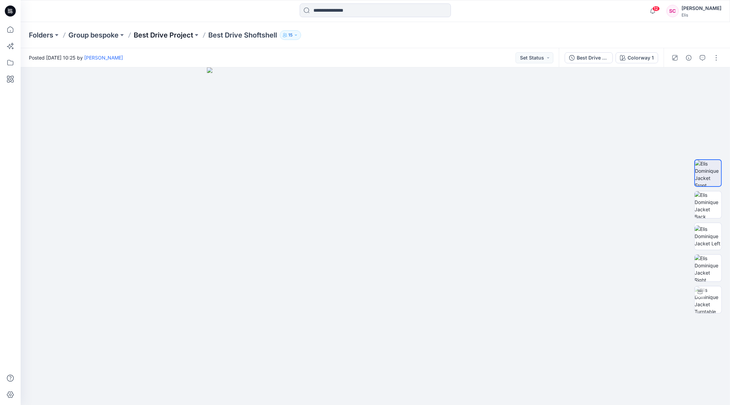
click at [158, 30] on p "Best Drive Project" at bounding box center [163, 35] width 59 height 10
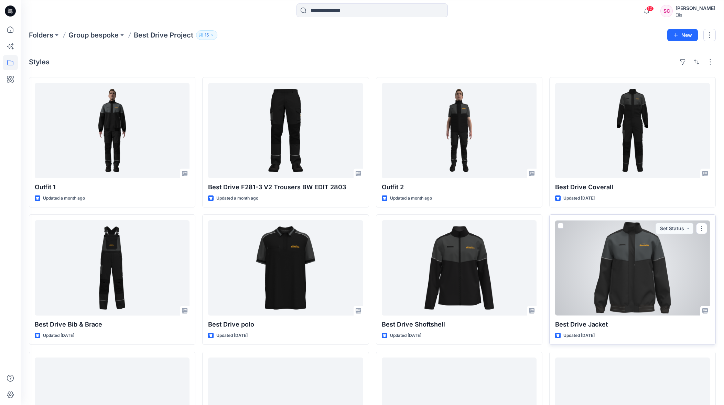
click at [675, 251] on div at bounding box center [632, 267] width 155 height 95
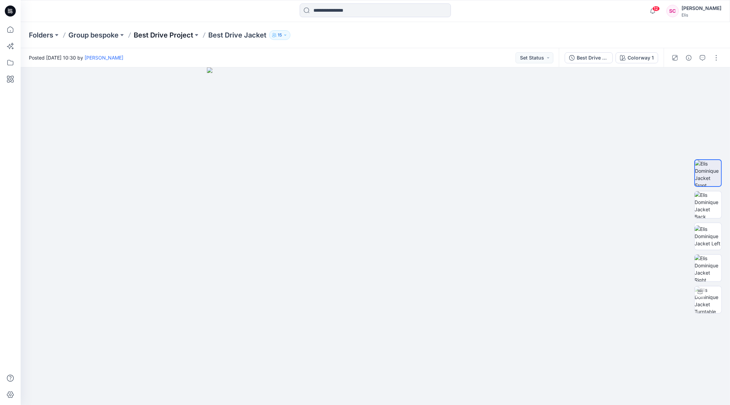
click at [165, 36] on p "Best Drive Project" at bounding box center [163, 35] width 59 height 10
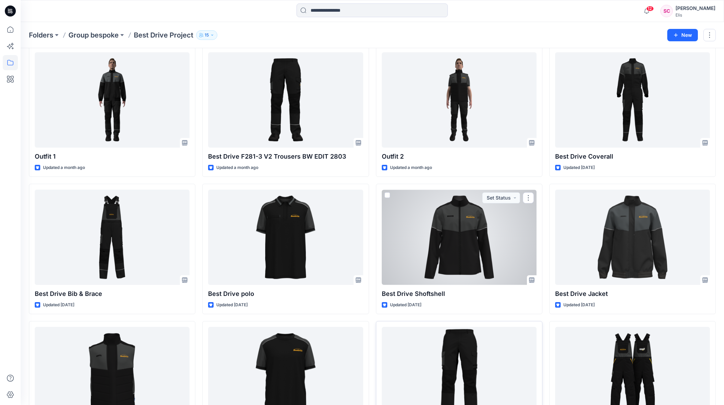
scroll to position [71, 0]
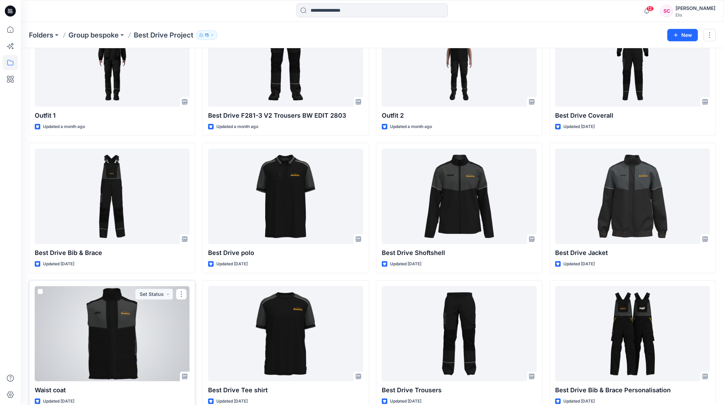
click at [167, 314] on div at bounding box center [112, 333] width 155 height 95
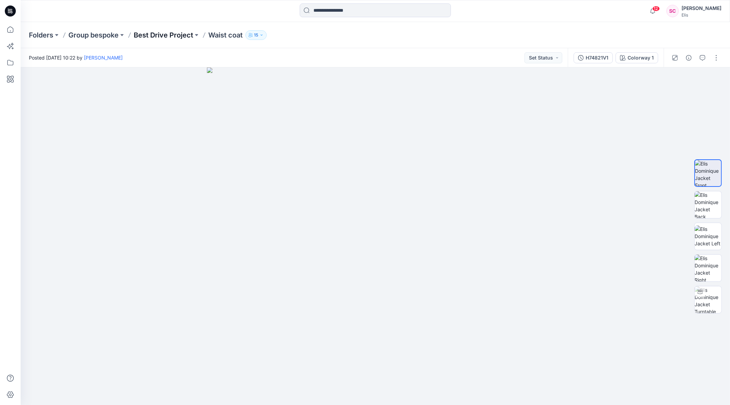
click at [160, 34] on p "Best Drive Project" at bounding box center [163, 35] width 59 height 10
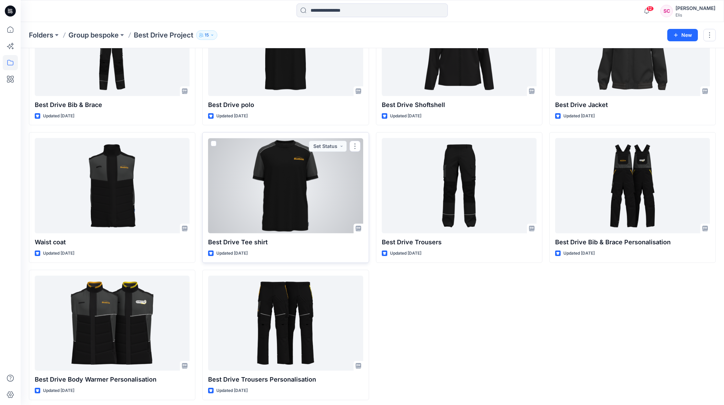
scroll to position [222, 0]
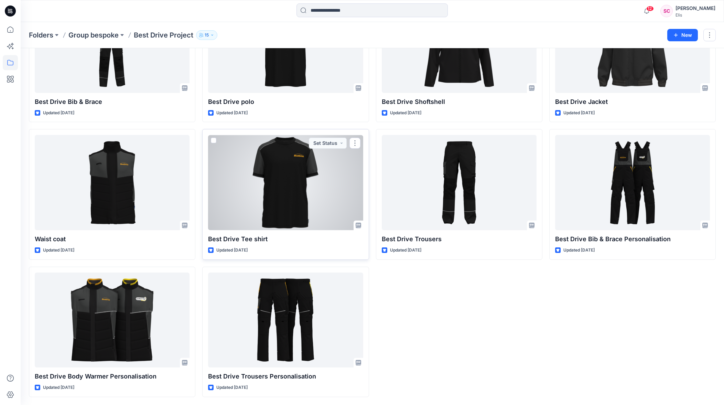
click at [304, 214] on div at bounding box center [285, 182] width 155 height 95
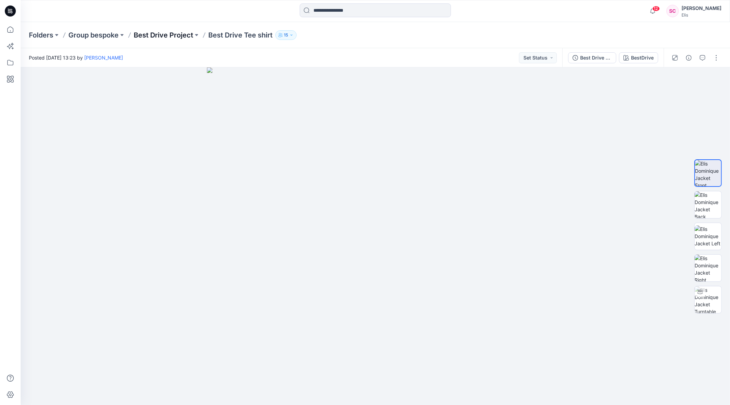
click at [148, 35] on p "Best Drive Project" at bounding box center [163, 35] width 59 height 10
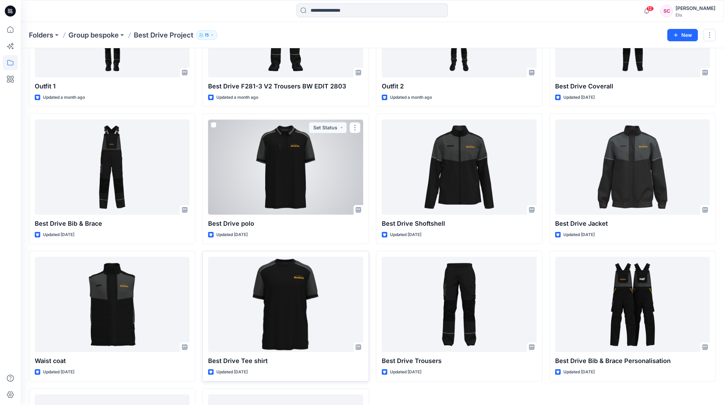
scroll to position [129, 0]
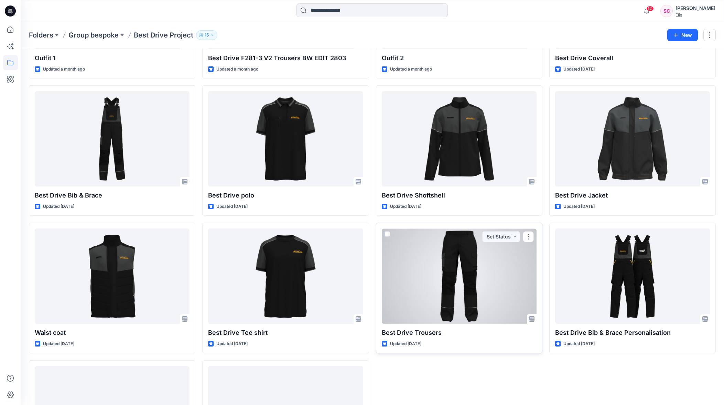
click at [449, 283] on div at bounding box center [459, 275] width 155 height 95
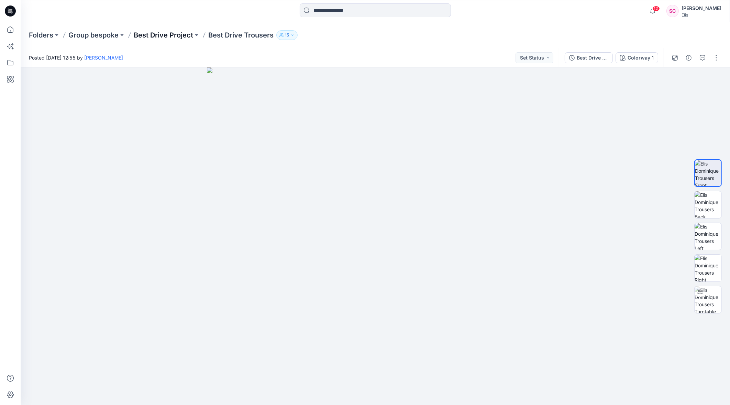
click at [176, 37] on p "Best Drive Project" at bounding box center [163, 35] width 59 height 10
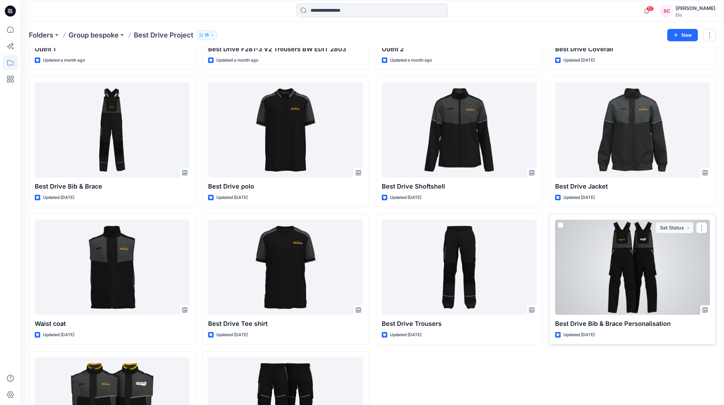
scroll to position [143, 0]
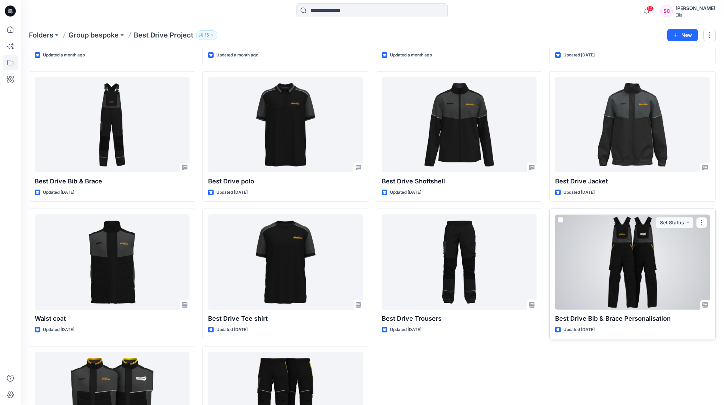
click at [676, 275] on div at bounding box center [632, 261] width 155 height 95
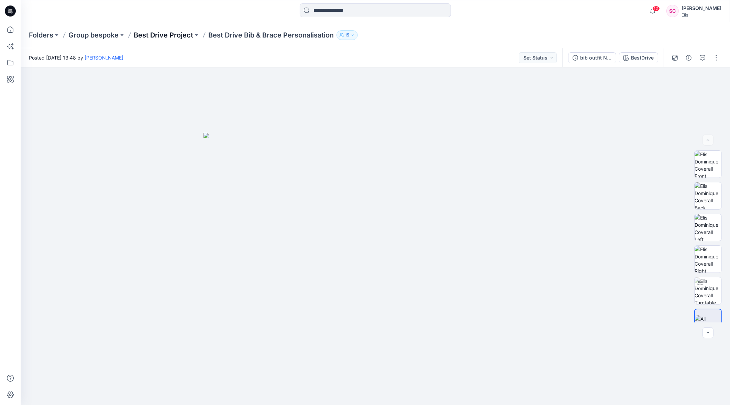
click at [165, 36] on p "Best Drive Project" at bounding box center [163, 35] width 59 height 10
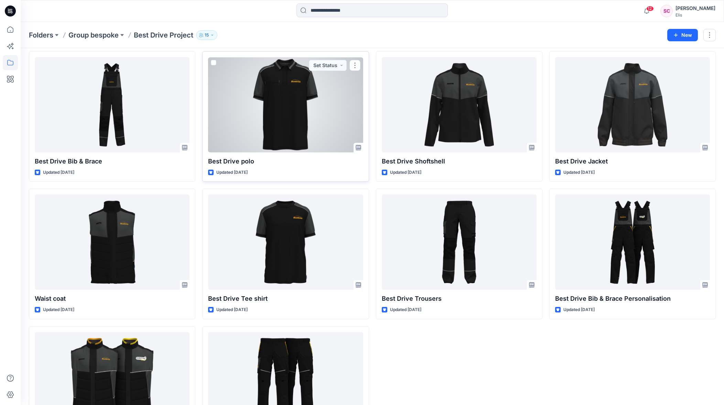
scroll to position [186, 0]
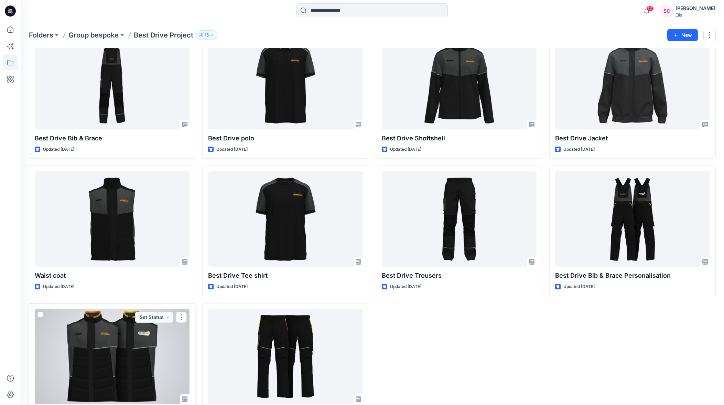
click at [164, 329] on div at bounding box center [112, 356] width 155 height 95
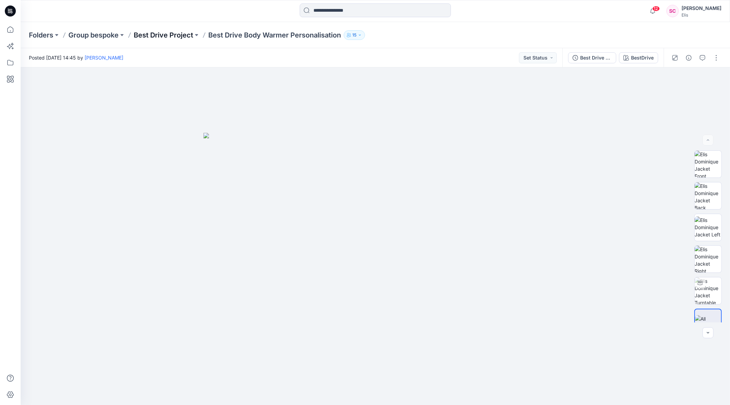
click at [172, 34] on p "Best Drive Project" at bounding box center [163, 35] width 59 height 10
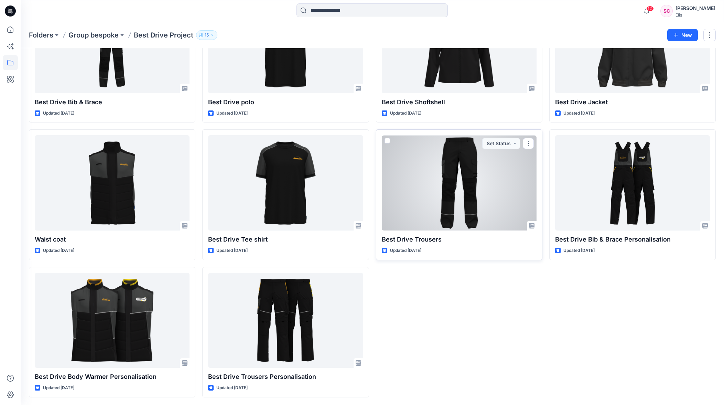
scroll to position [222, 0]
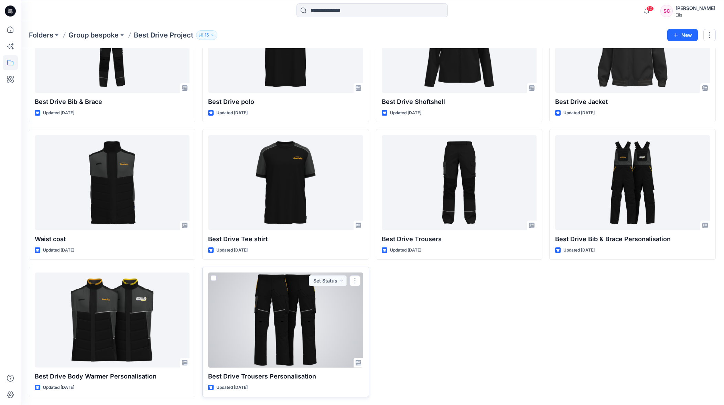
click at [296, 346] on div at bounding box center [285, 319] width 155 height 95
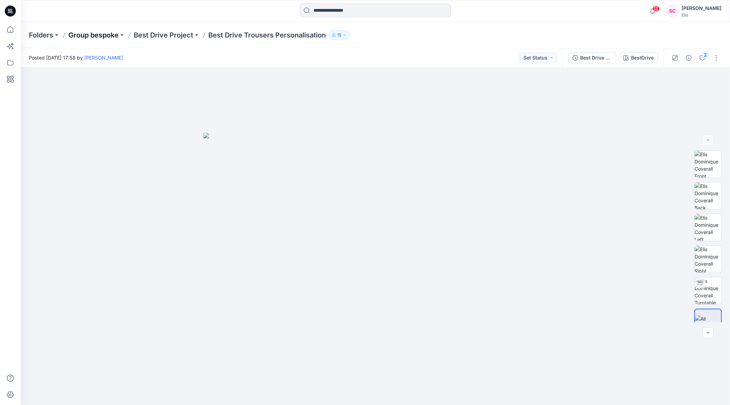
click at [97, 34] on p "Group bespoke" at bounding box center [93, 35] width 50 height 10
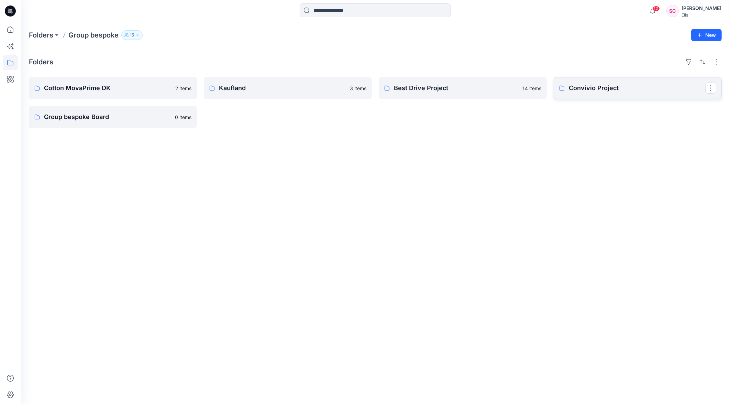
click at [589, 93] on link "Convivio Project" at bounding box center [638, 88] width 168 height 22
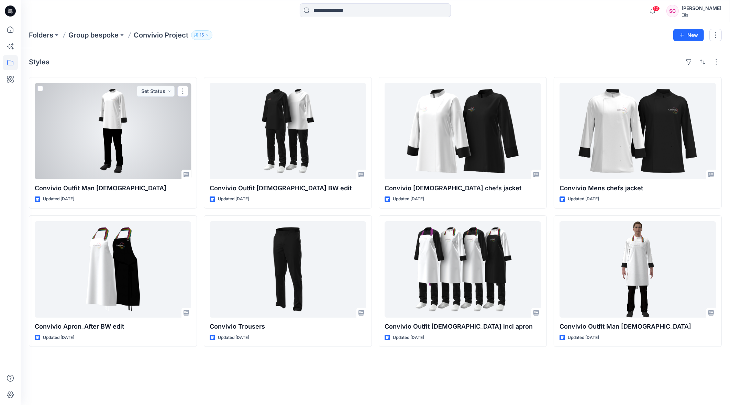
click at [149, 143] on div at bounding box center [113, 131] width 156 height 96
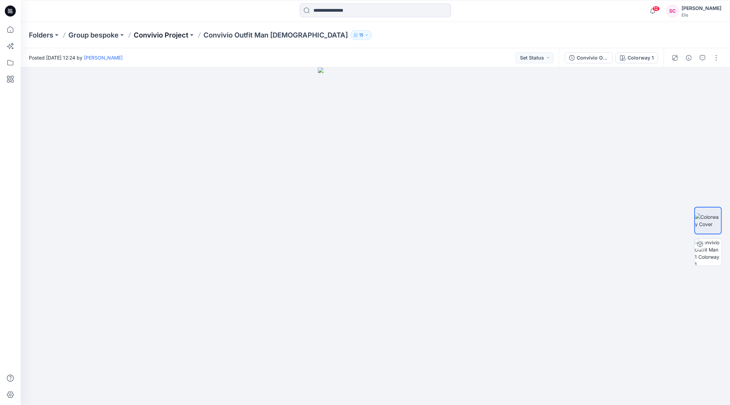
click at [141, 31] on p "Convivio Project" at bounding box center [161, 35] width 55 height 10
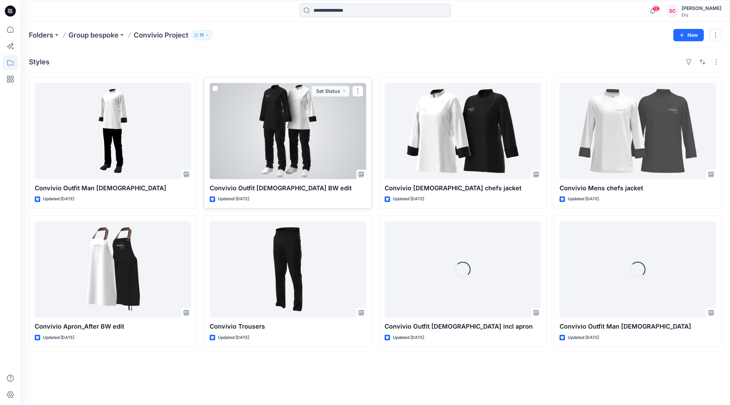
click at [263, 150] on div at bounding box center [288, 131] width 156 height 96
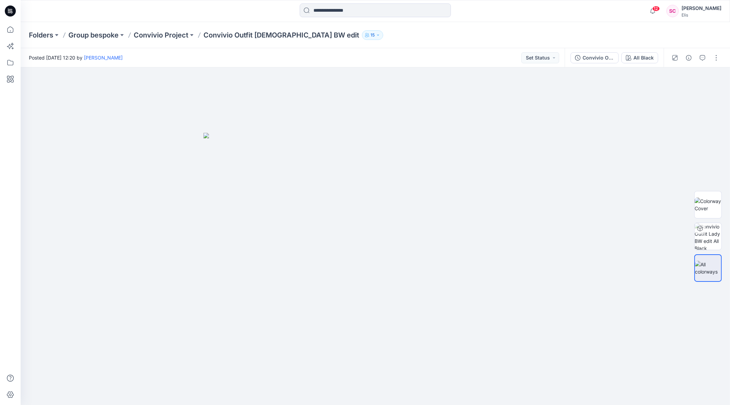
click at [167, 29] on div "Folders Group bespoke Convivio Project Convivio Outfit [DEMOGRAPHIC_DATA] BW ed…" at bounding box center [375, 35] width 709 height 26
click at [175, 36] on p "Convivio Project" at bounding box center [161, 35] width 55 height 10
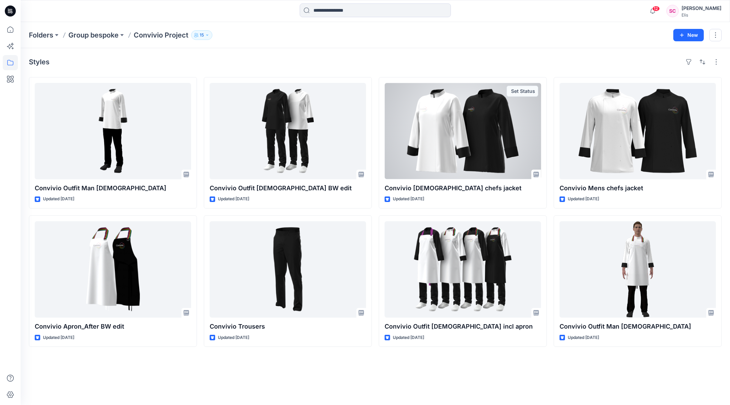
click at [441, 134] on div at bounding box center [463, 131] width 156 height 96
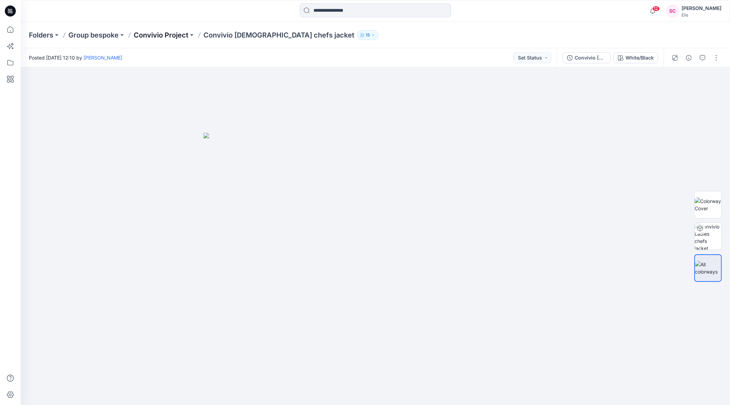
click at [162, 33] on p "Convivio Project" at bounding box center [161, 35] width 55 height 10
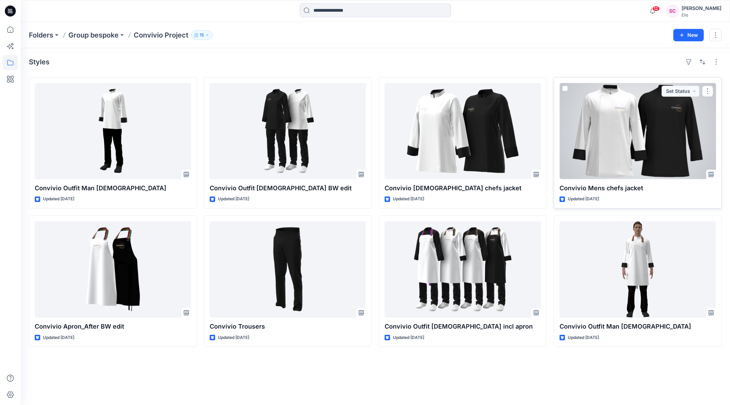
click at [629, 160] on div at bounding box center [638, 131] width 156 height 96
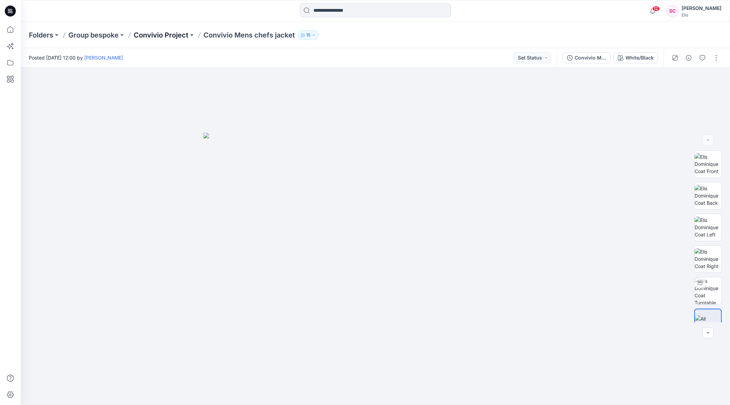
click at [164, 34] on p "Convivio Project" at bounding box center [161, 35] width 55 height 10
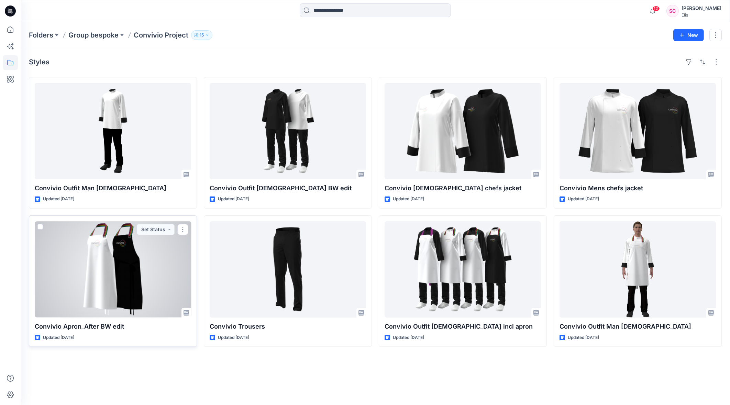
click at [152, 244] on div at bounding box center [113, 269] width 156 height 96
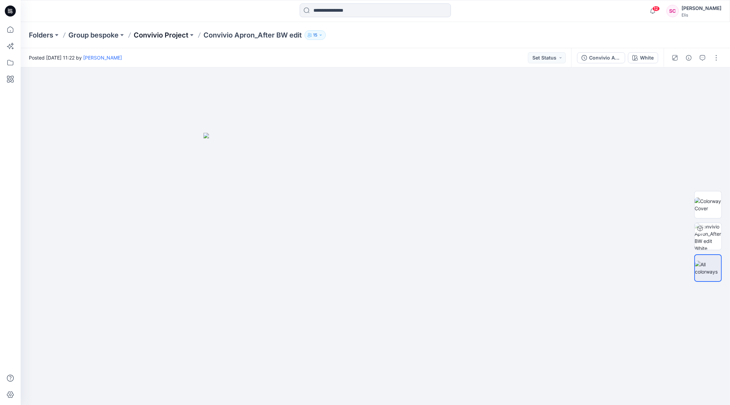
click at [157, 36] on p "Convivio Project" at bounding box center [161, 35] width 55 height 10
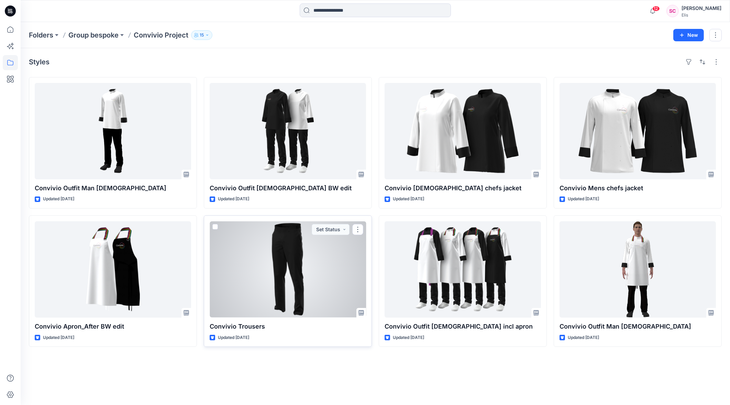
click at [270, 292] on div at bounding box center [288, 269] width 156 height 96
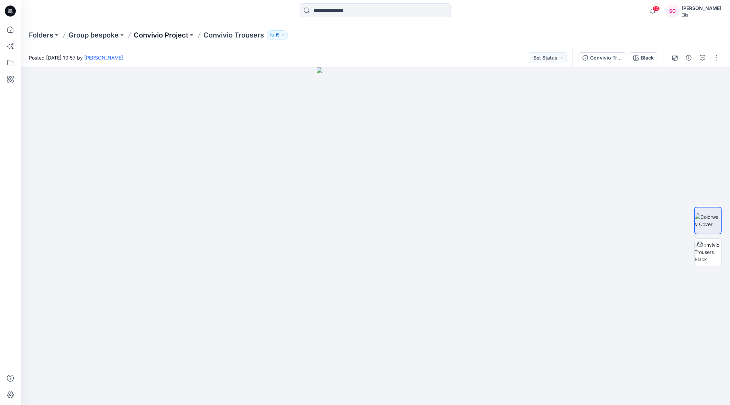
click at [178, 30] on p "Convivio Project" at bounding box center [161, 35] width 55 height 10
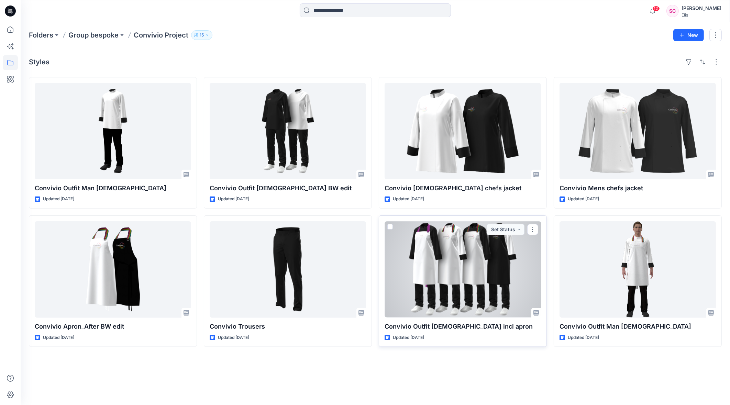
click at [438, 316] on div at bounding box center [463, 269] width 156 height 96
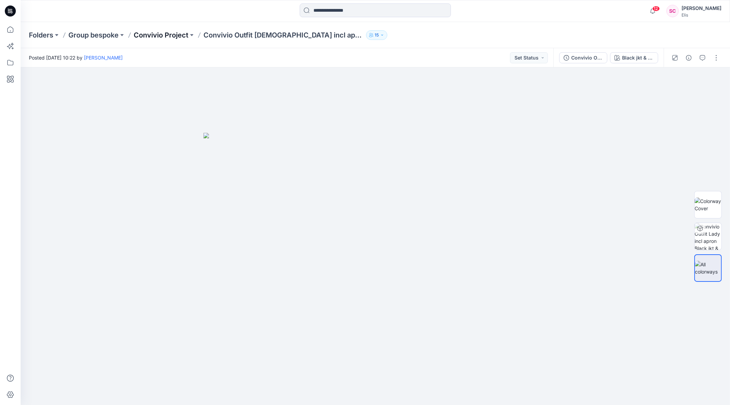
click at [163, 32] on p "Convivio Project" at bounding box center [161, 35] width 55 height 10
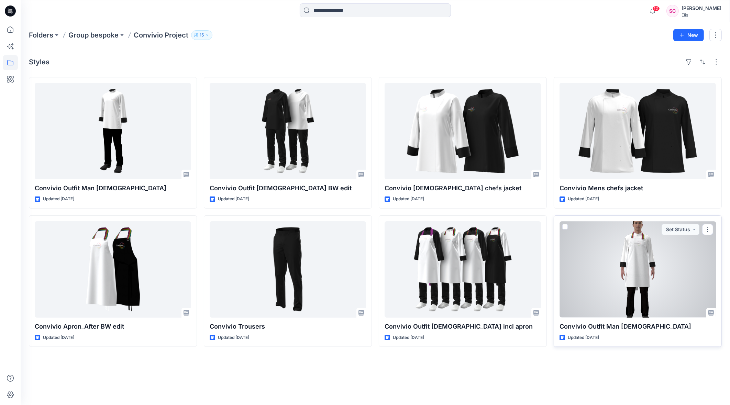
click at [655, 294] on div at bounding box center [638, 269] width 156 height 96
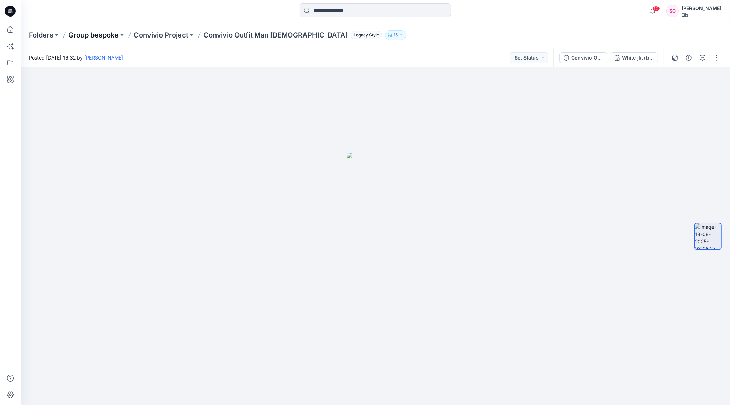
click at [100, 32] on p "Group bespoke" at bounding box center [93, 35] width 50 height 10
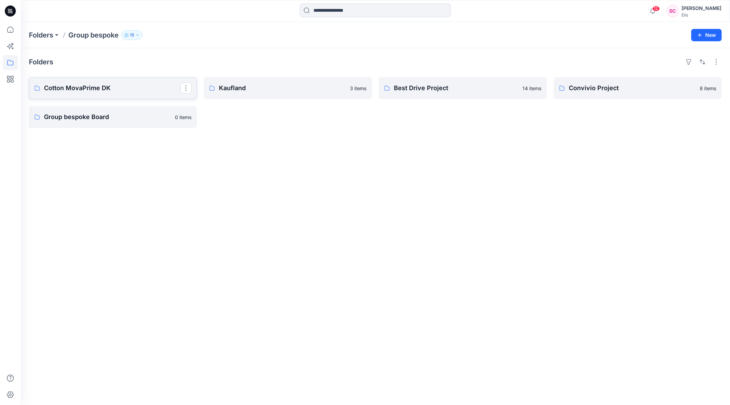
click at [136, 90] on p "Cotton MovaPrime DK" at bounding box center [112, 88] width 136 height 10
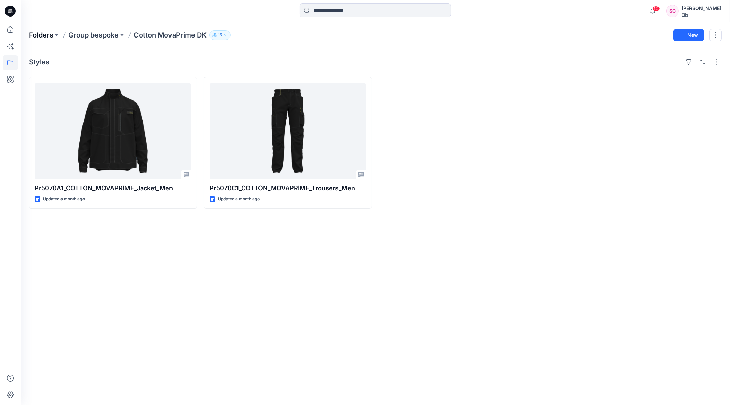
click at [44, 34] on p "Folders" at bounding box center [41, 35] width 24 height 10
